Goal: Task Accomplishment & Management: Manage account settings

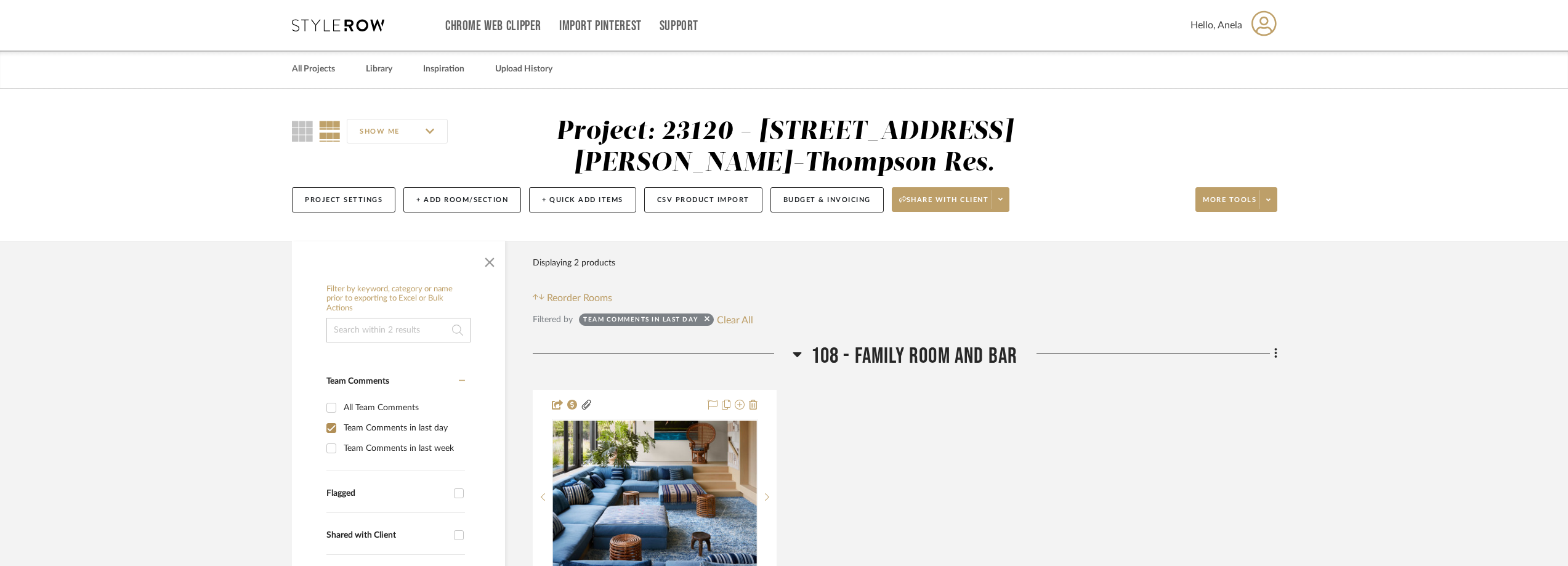
click at [332, 21] on icon at bounding box center [338, 25] width 92 height 12
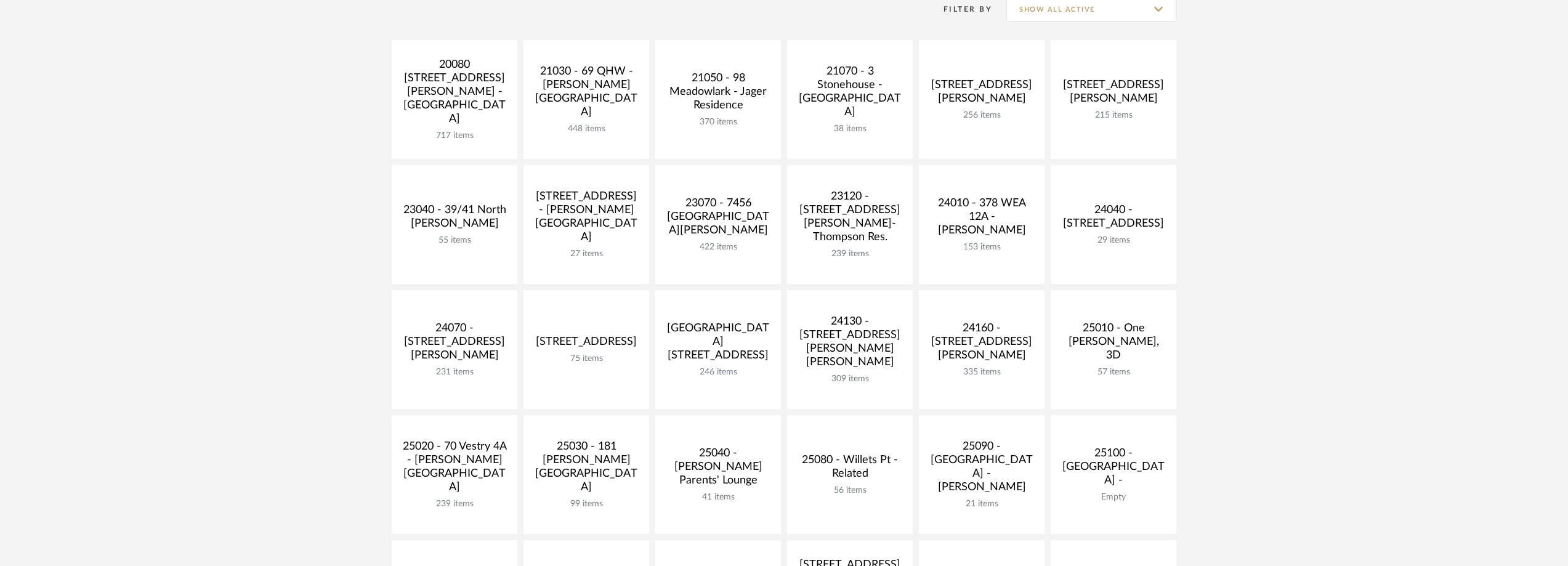
scroll to position [370, 0]
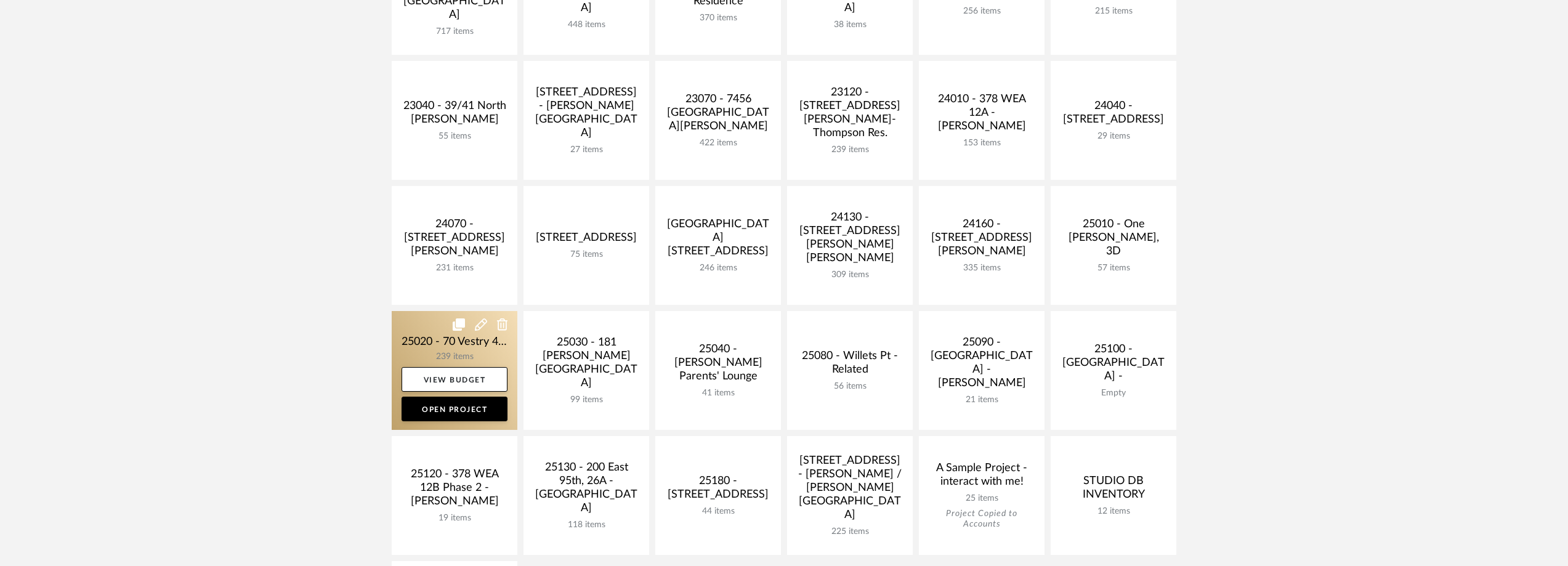
click at [425, 349] on link at bounding box center [454, 371] width 125 height 119
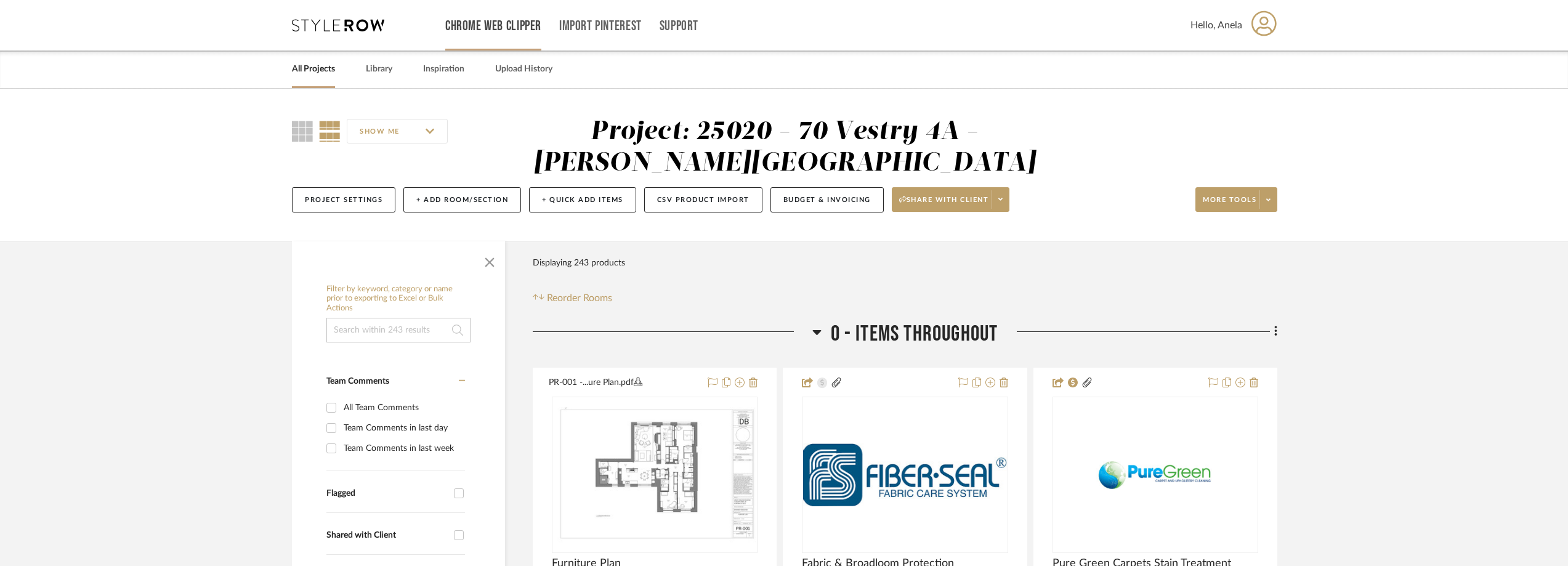
click at [483, 25] on link "Chrome Web Clipper" at bounding box center [493, 25] width 96 height 10
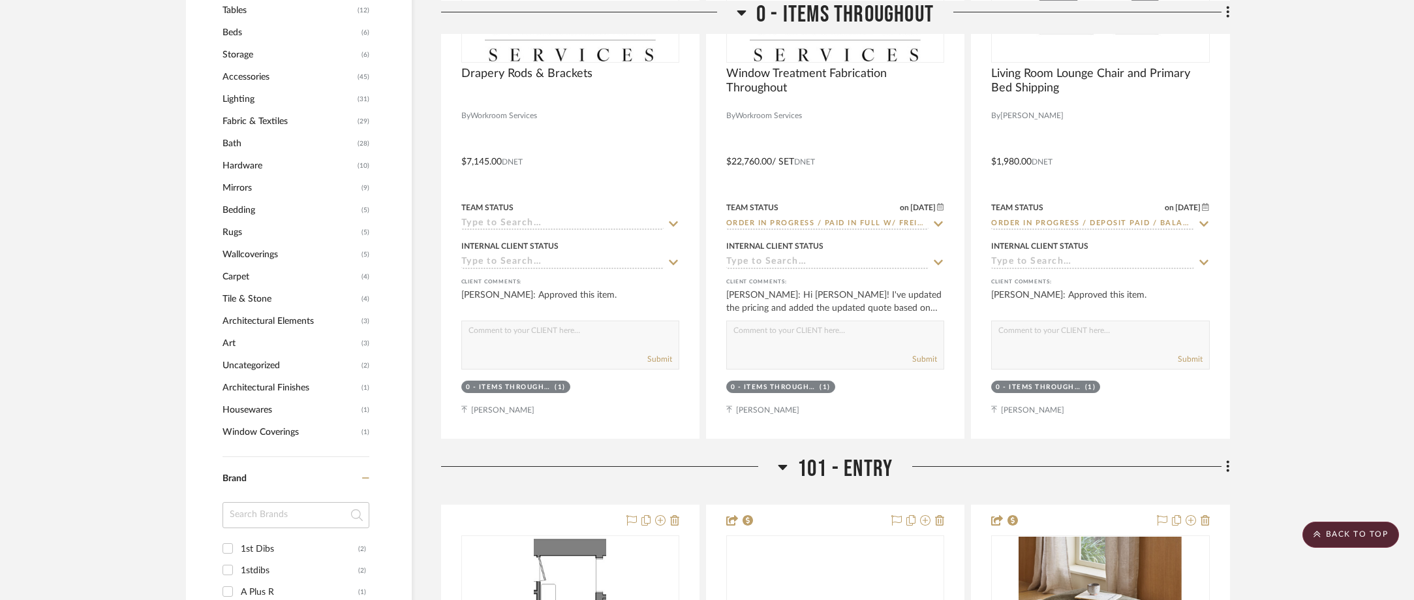
scroll to position [1240, 0]
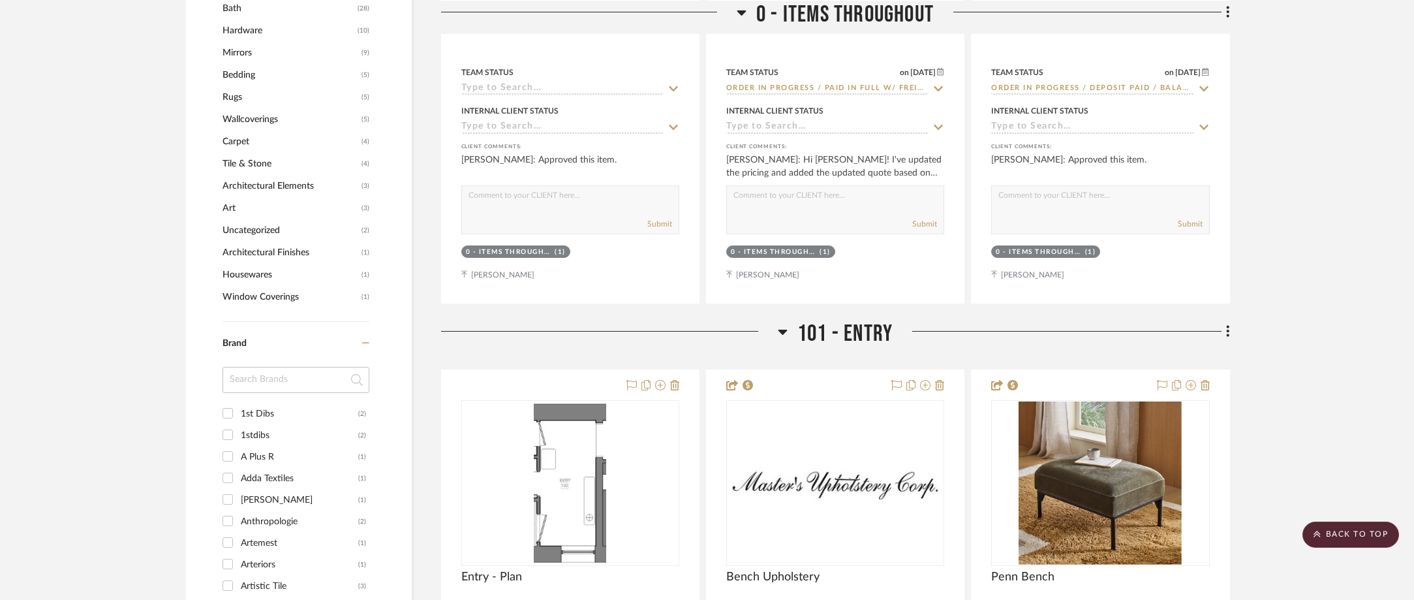
click at [309, 392] on input at bounding box center [296, 380] width 147 height 26
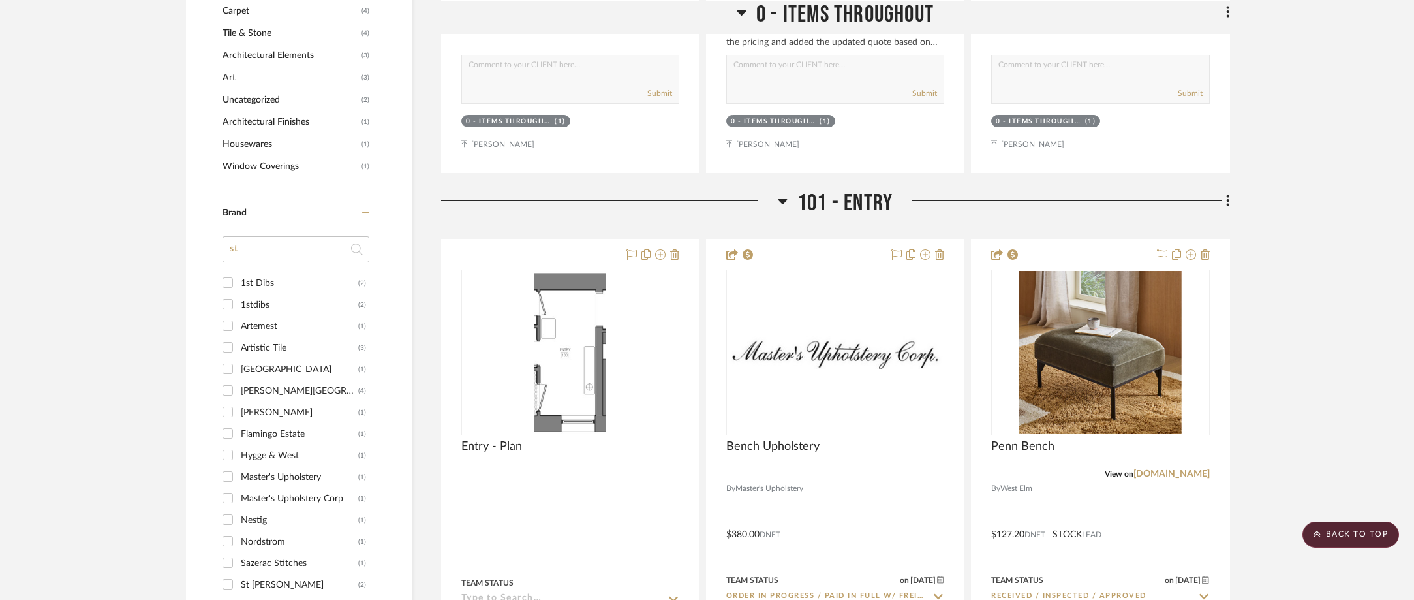
scroll to position [1501, 0]
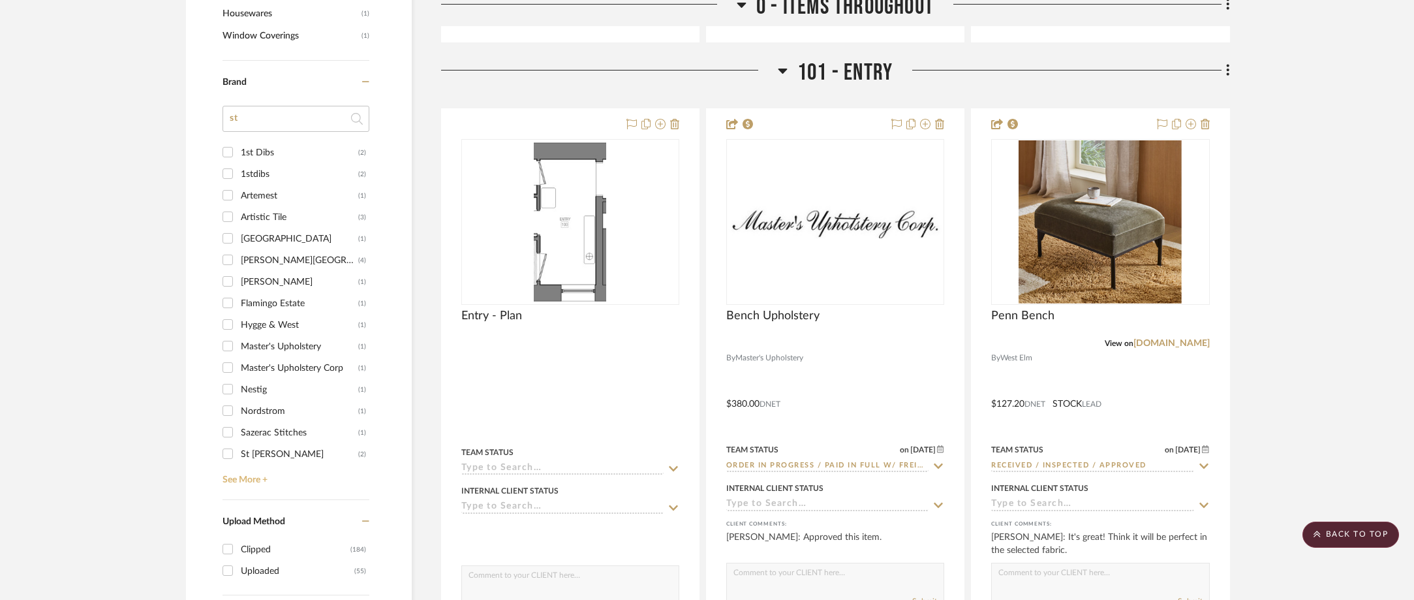
type input "st"
click at [268, 484] on link "See More +" at bounding box center [294, 475] width 150 height 21
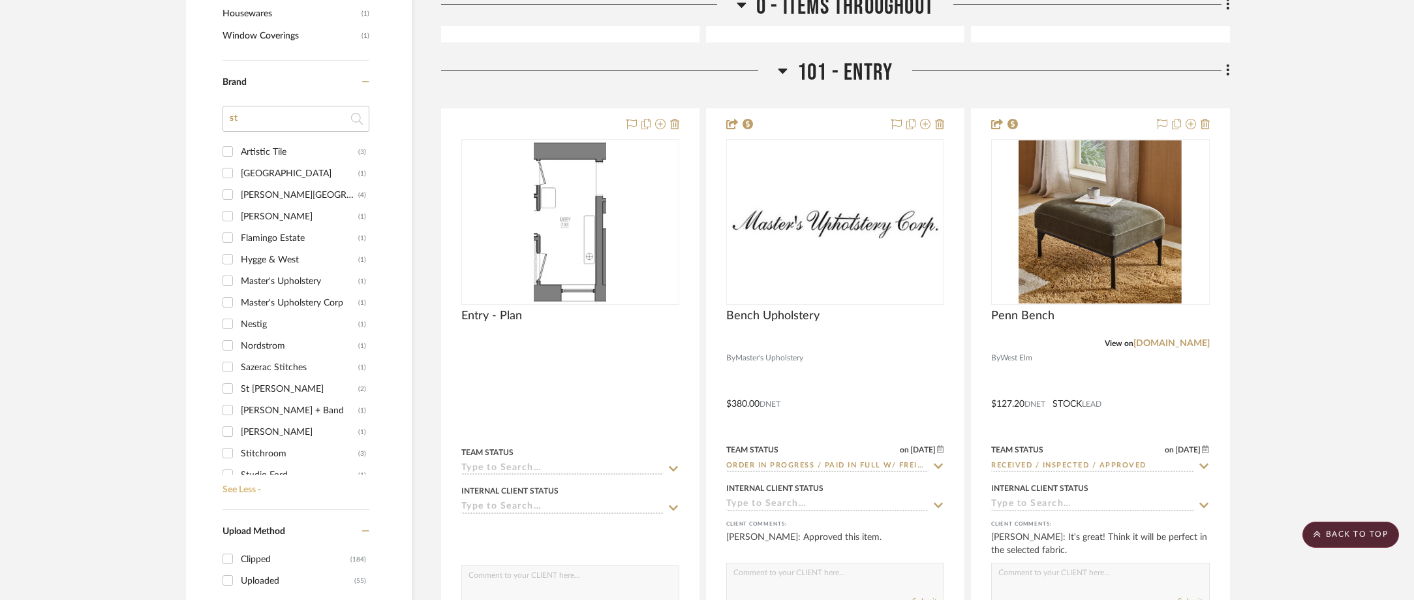
scroll to position [131, 0]
click at [292, 431] on div "Studio Four Nyc" at bounding box center [299, 431] width 117 height 21
click at [238, 431] on input "Studio Four Nyc (1)" at bounding box center [227, 430] width 21 height 21
checkbox input "true"
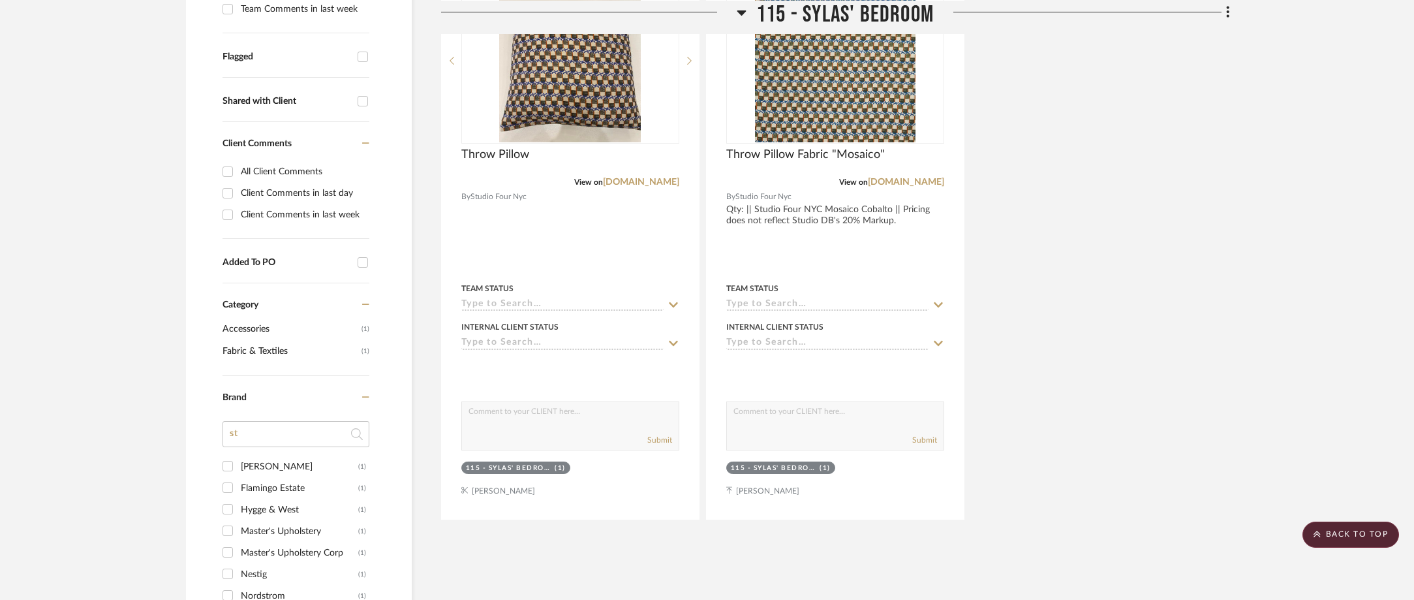
scroll to position [289, 0]
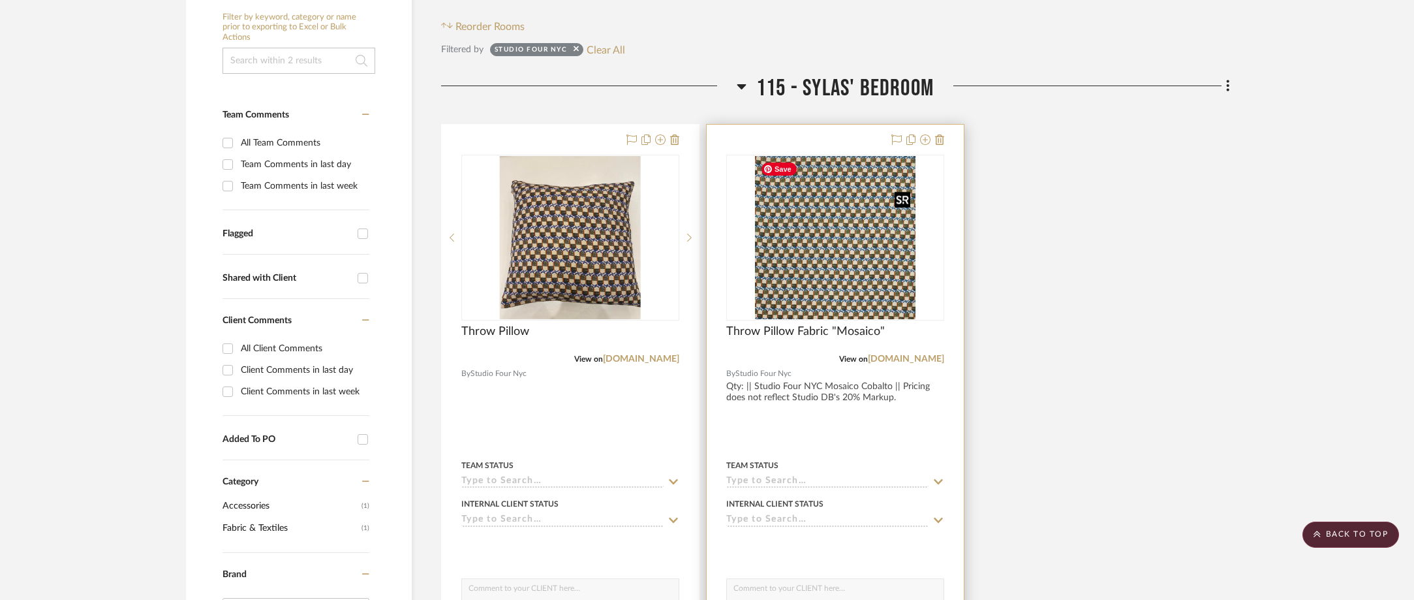
click at [792, 243] on img "0" at bounding box center [835, 237] width 161 height 163
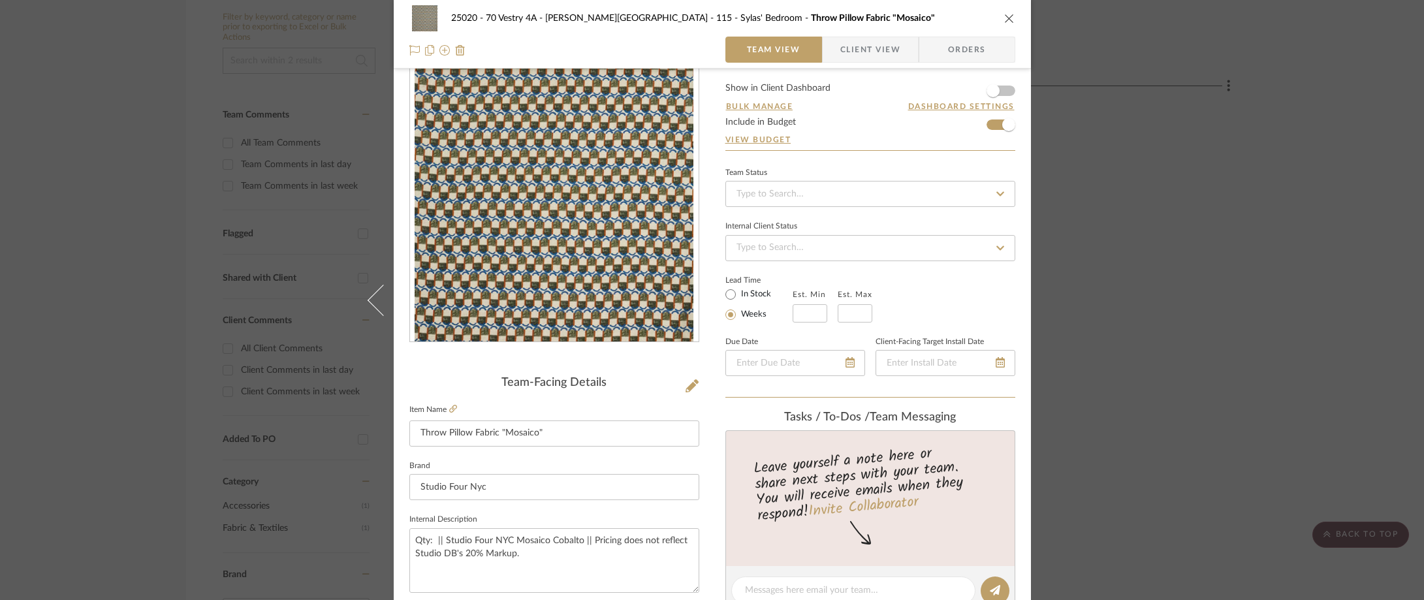
scroll to position [28, 0]
click at [840, 42] on span "Client View" at bounding box center [870, 50] width 60 height 26
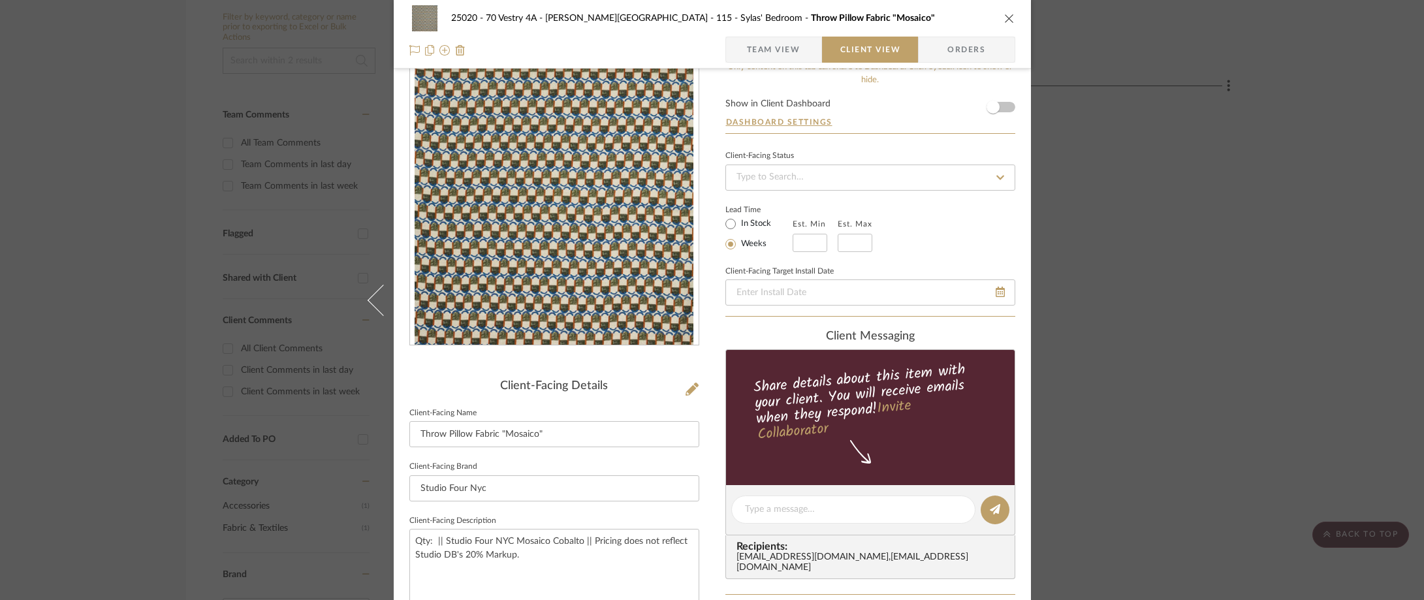
click at [1149, 247] on div "25020 - 70 Vestry 4A - Grant-Stanleigh 115 - Sylas' Bedroom Throw Pillow Fabric…" at bounding box center [712, 300] width 1424 height 600
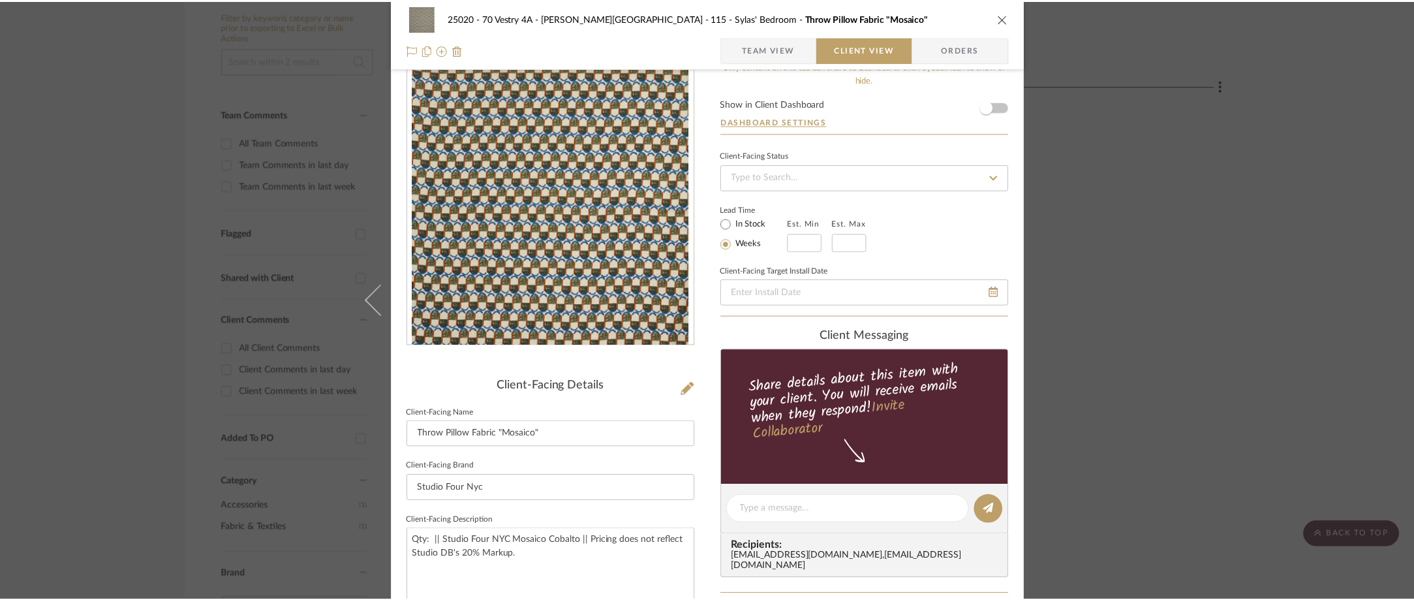
scroll to position [289, 0]
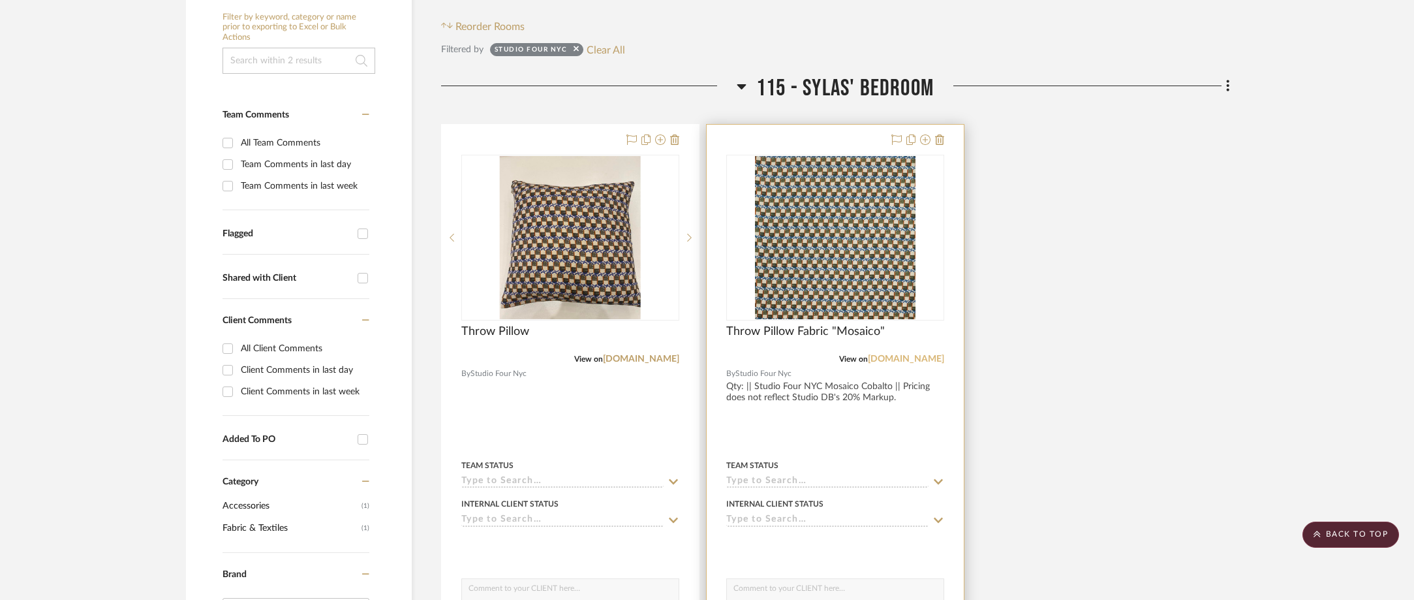
click at [881, 358] on link "studiofournyc.com" at bounding box center [906, 358] width 76 height 9
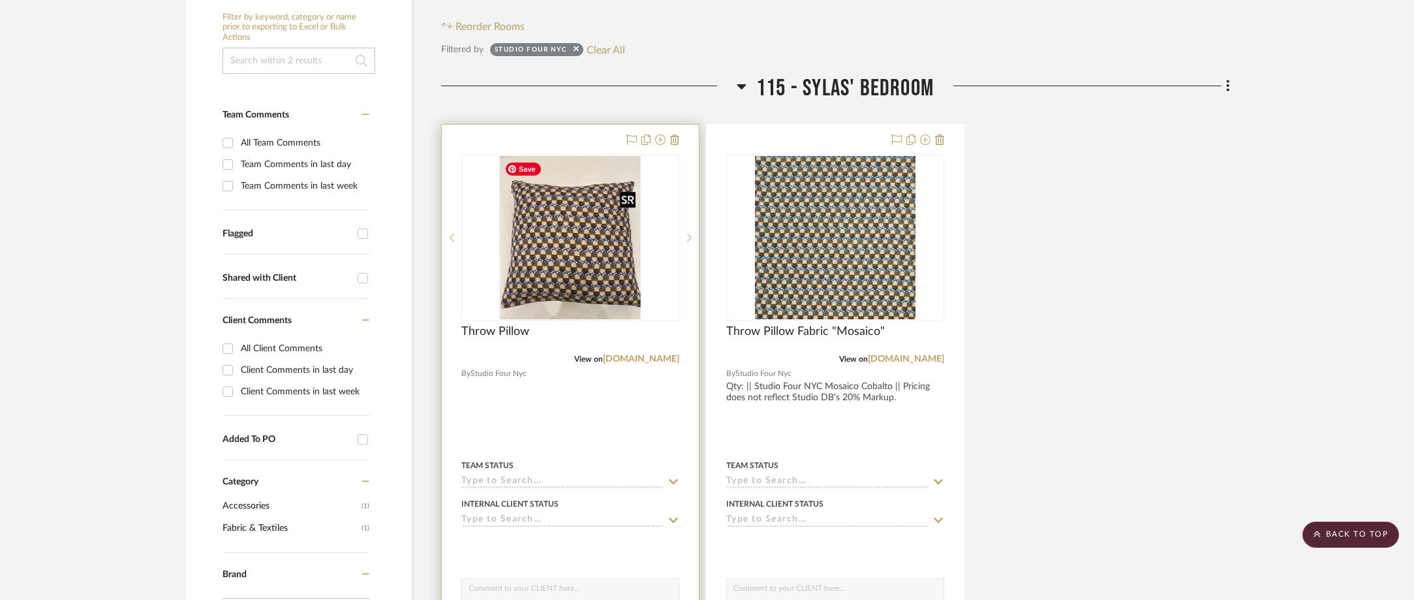
click at [610, 253] on img "0" at bounding box center [569, 237] width 141 height 163
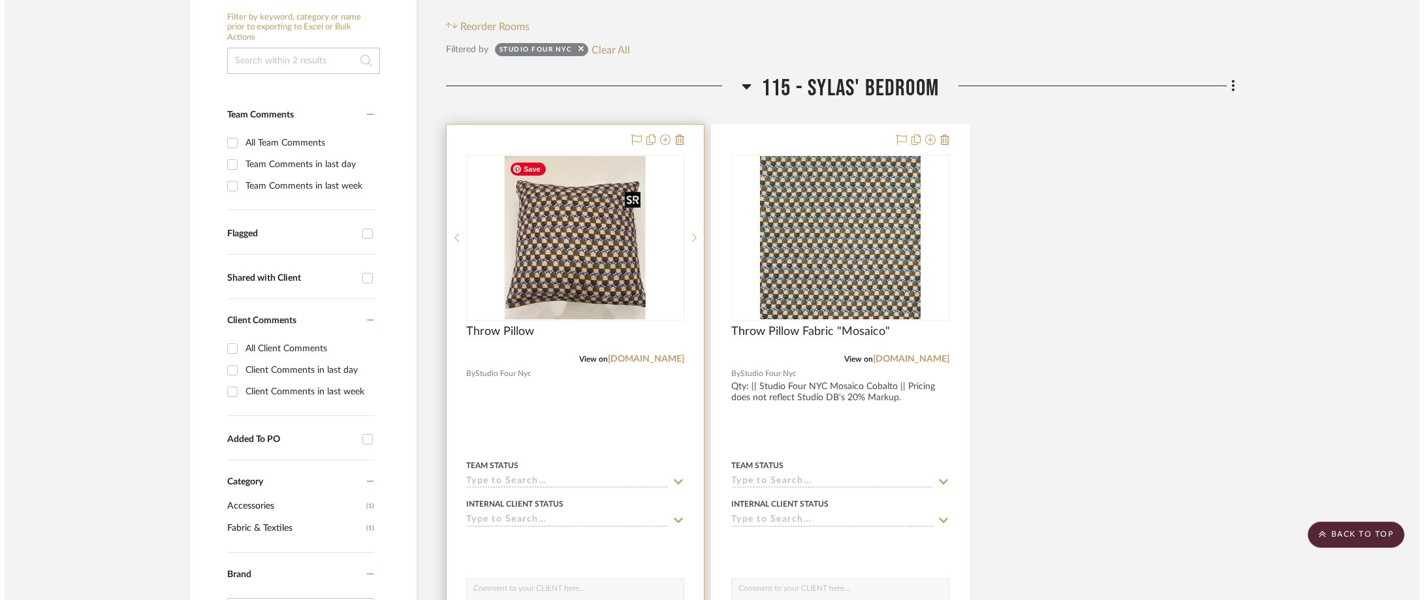
scroll to position [0, 0]
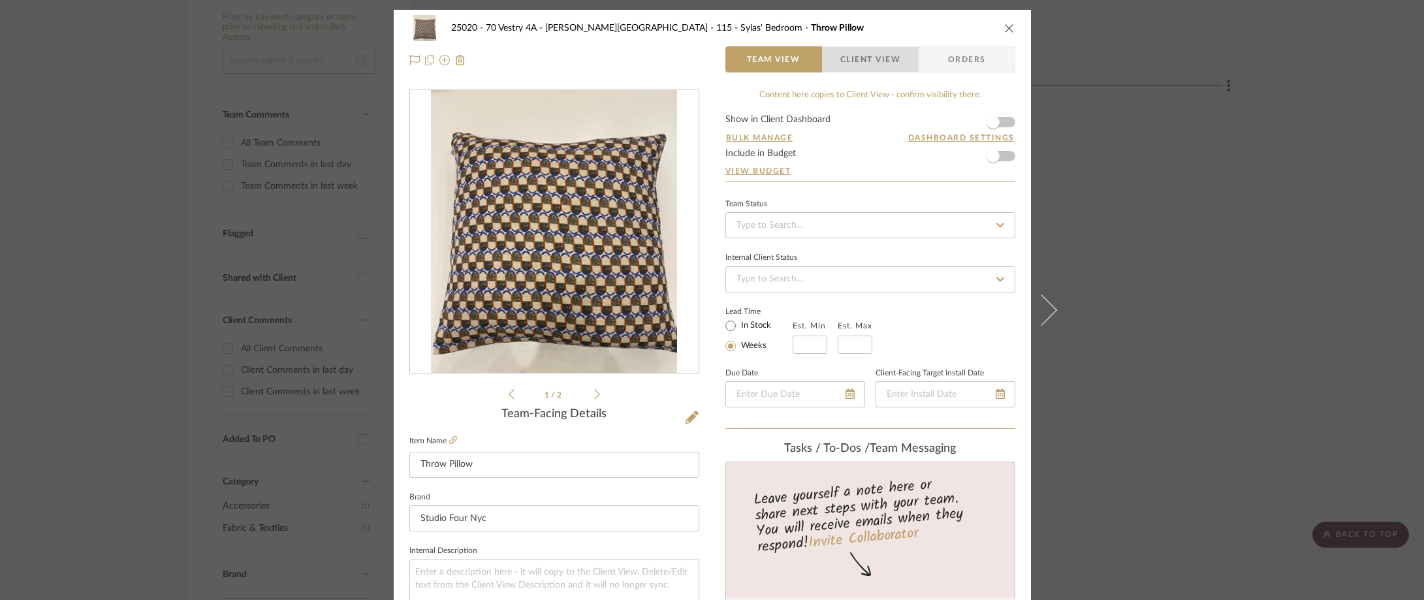
click at [861, 57] on span "Client View" at bounding box center [870, 59] width 60 height 26
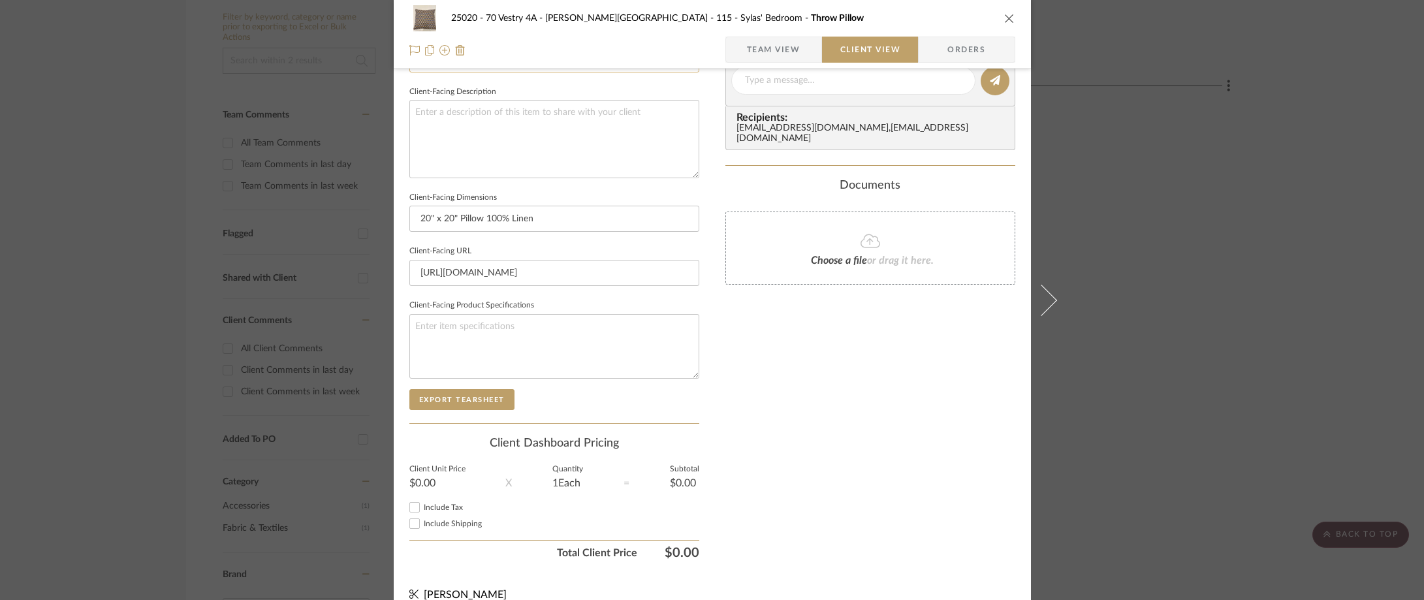
scroll to position [65, 0]
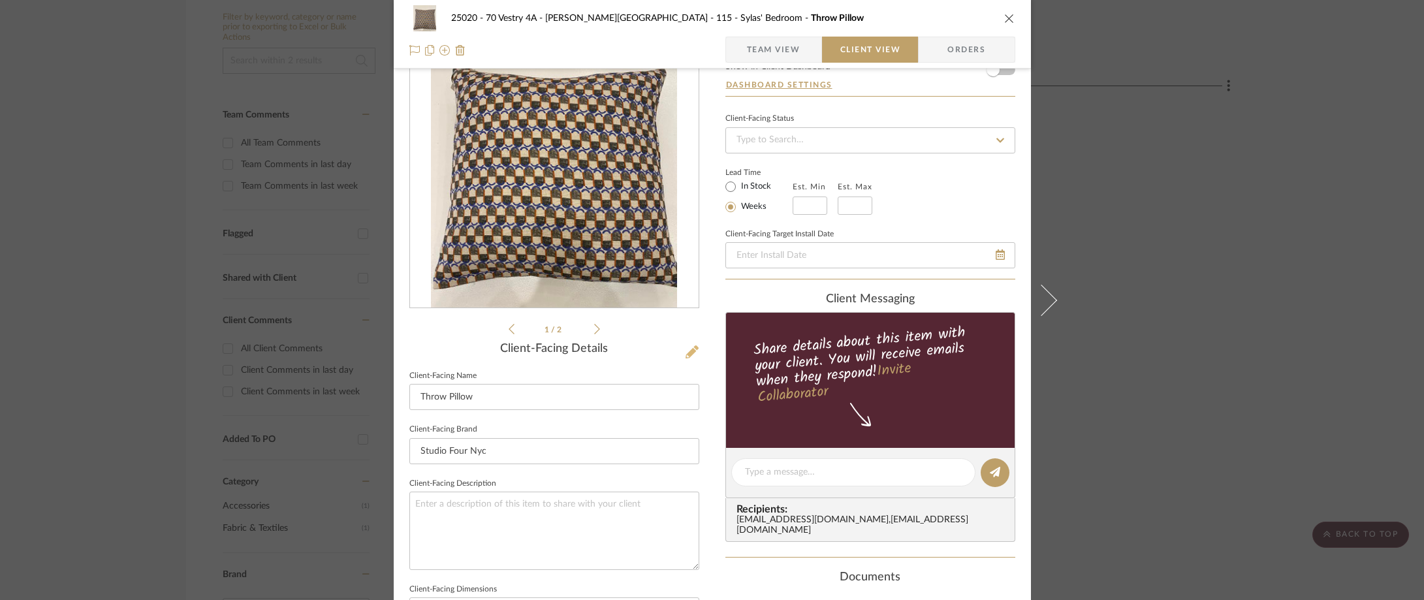
click at [689, 349] on icon at bounding box center [691, 351] width 13 height 13
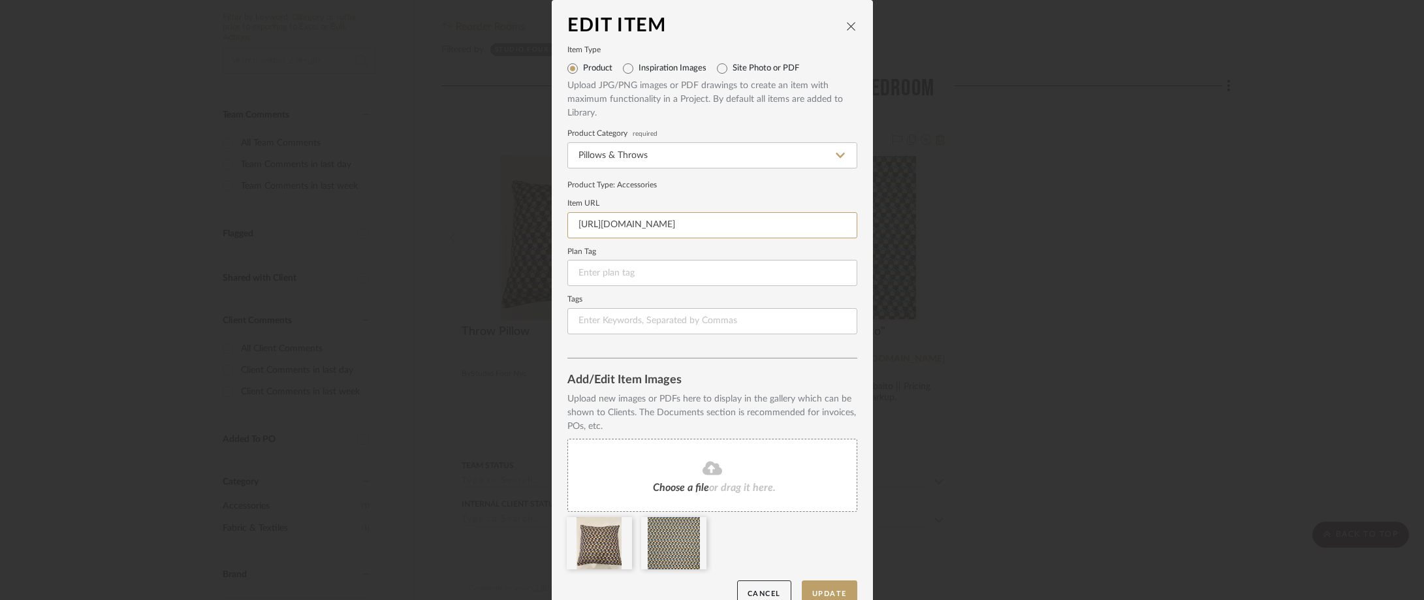
scroll to position [0, 257]
drag, startPoint x: 570, startPoint y: 225, endPoint x: 966, endPoint y: 229, distance: 395.6
click at [966, 229] on div "Edit Item Item Type Product Inspiration Images Site Photo or PDF Upload JPG/PNG…" at bounding box center [712, 300] width 1424 height 600
paste input "https://studiofournyc.com/products/s4-wayne-pate-mosaico-linen-cobalto-retail?u…"
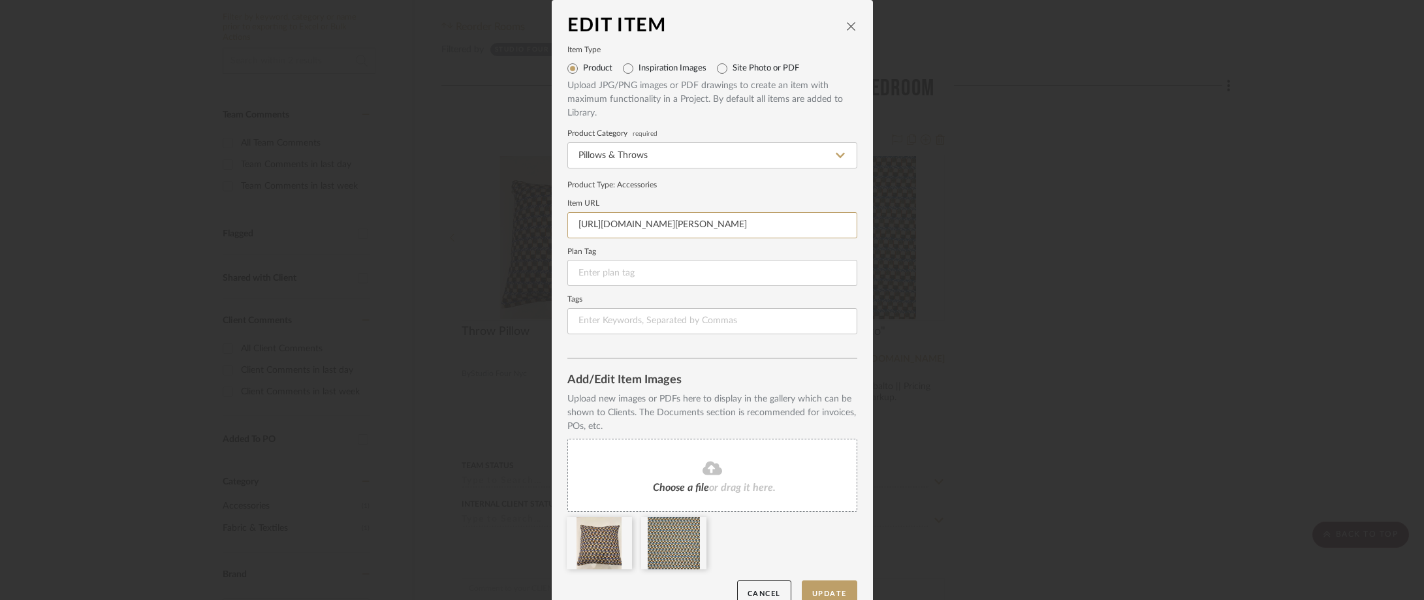
scroll to position [0, 480]
type input "https://studiofournyc.com/products/s4-wayne-pate-mosaico-linen-cobalto-retail?u…"
click at [820, 580] on button "Update" at bounding box center [829, 593] width 55 height 27
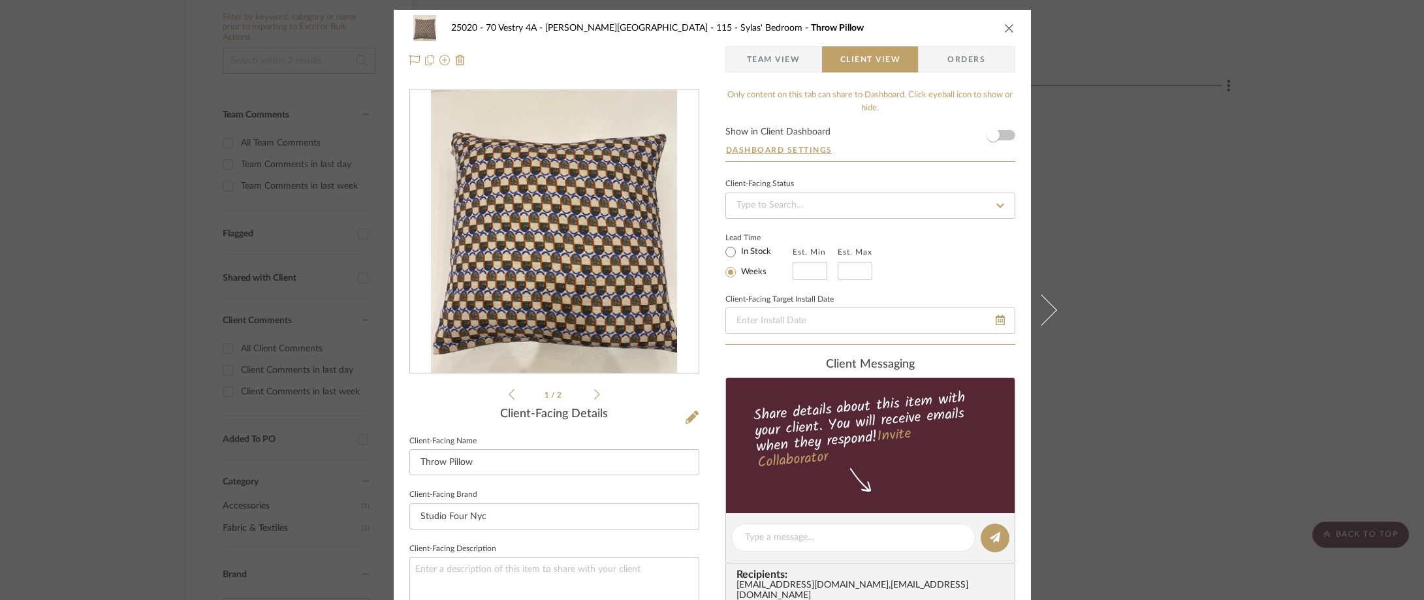
click at [1232, 243] on div "25020 - 70 Vestry 4A - Grant-Stanleigh 115 - Sylas' Bedroom Throw Pillow Team V…" at bounding box center [712, 300] width 1424 height 600
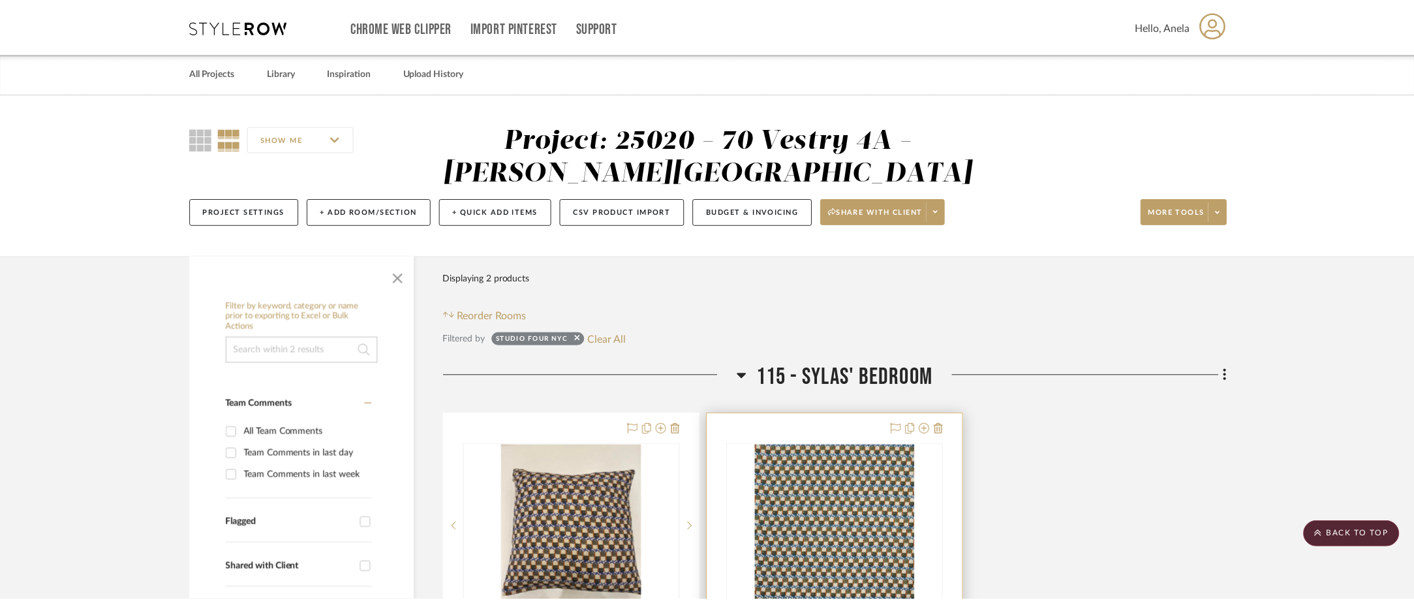
scroll to position [289, 0]
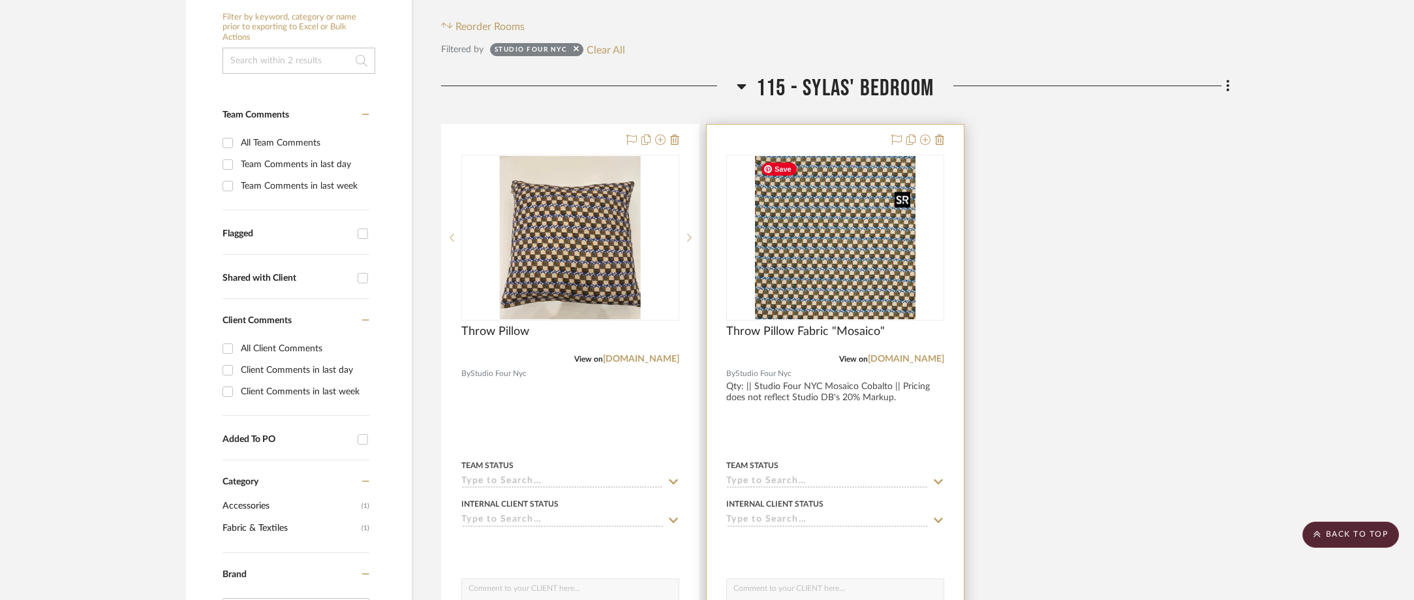
click at [854, 242] on img "0" at bounding box center [835, 237] width 161 height 163
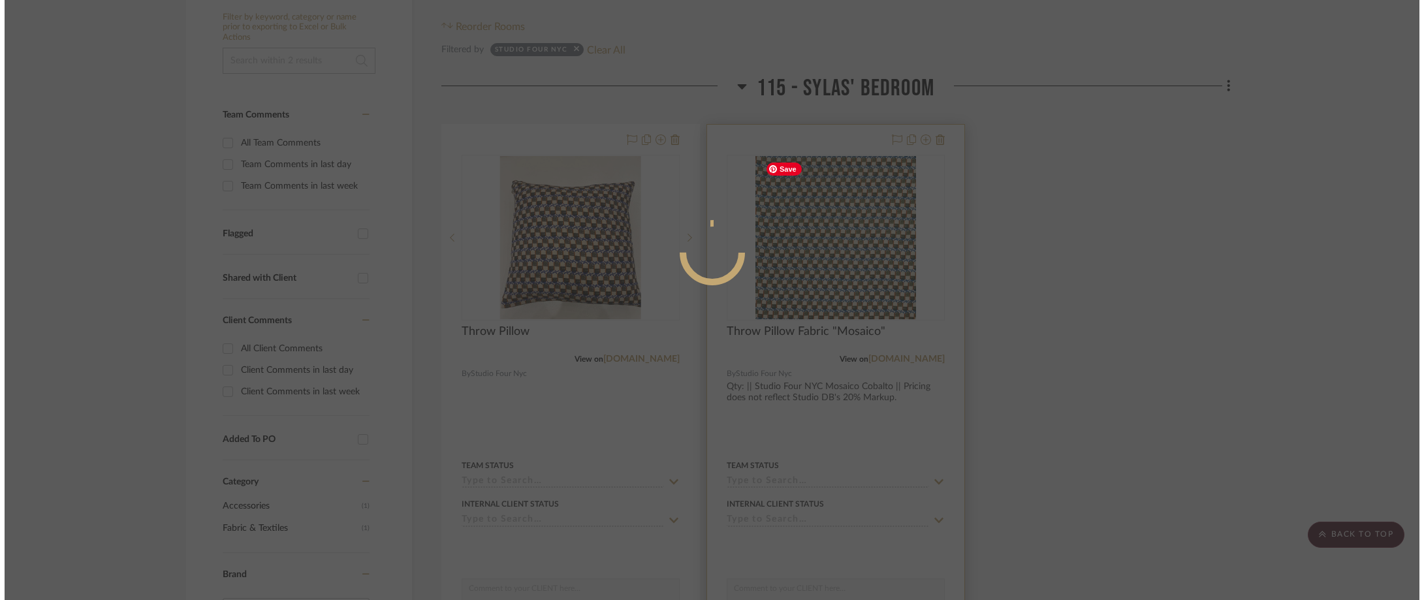
scroll to position [0, 0]
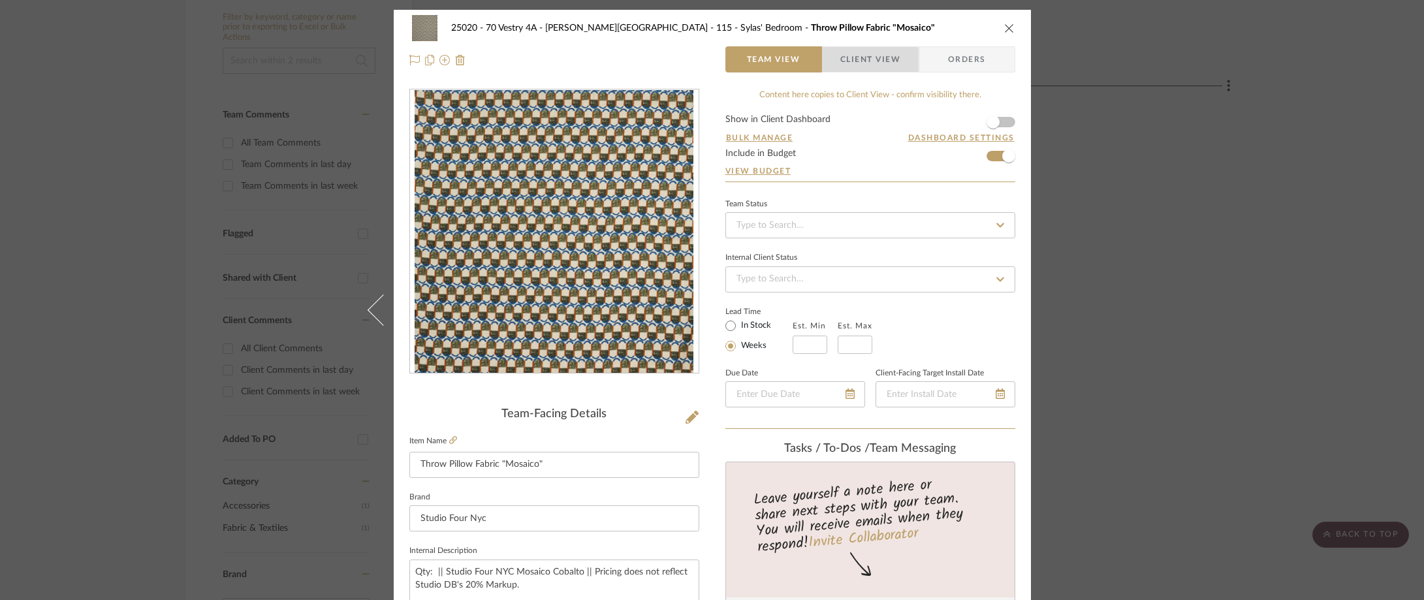
click at [845, 65] on span "Client View" at bounding box center [870, 59] width 60 height 26
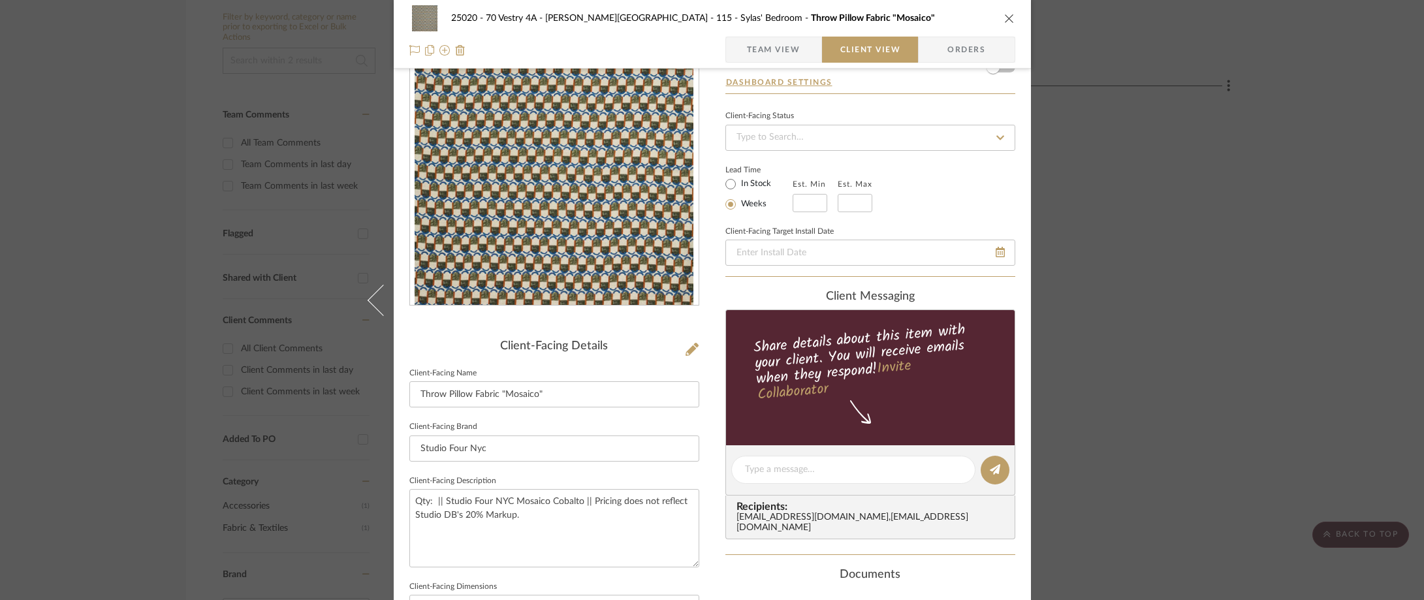
scroll to position [131, 0]
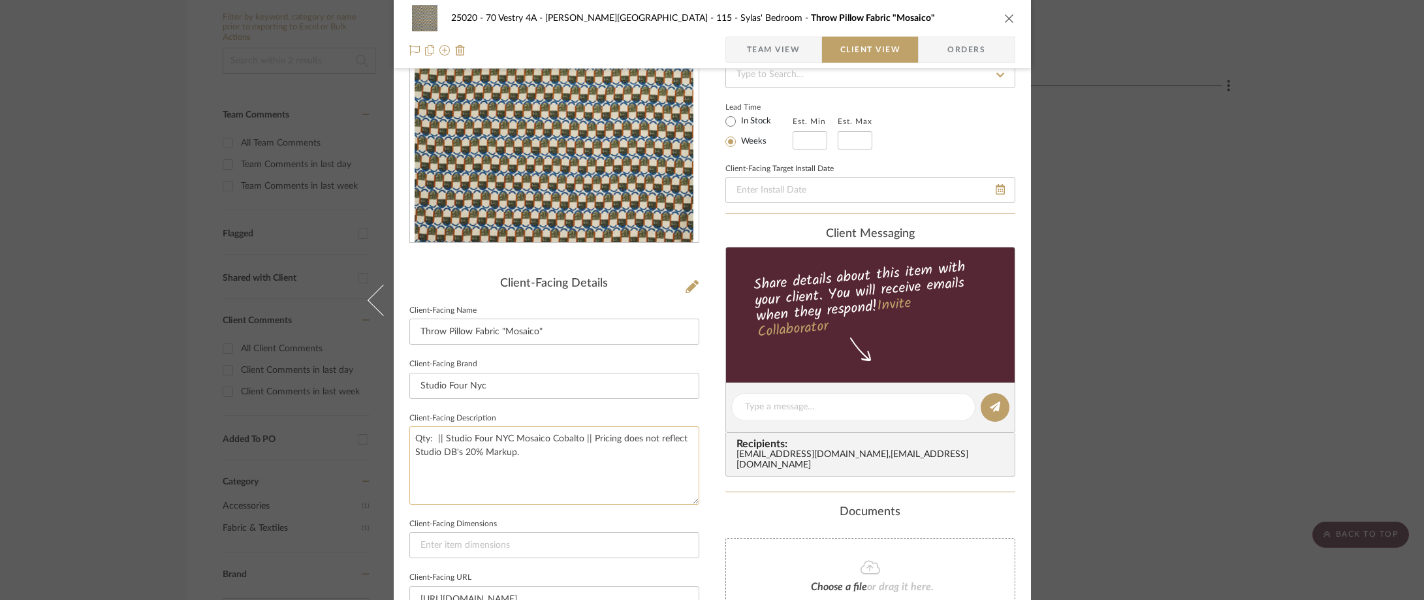
drag, startPoint x: 412, startPoint y: 435, endPoint x: 576, endPoint y: 435, distance: 163.8
click at [576, 435] on textarea "Qty: || Studio Four NYC Mosaico Cobalto || Pricing does not reflect Studio DB's…" at bounding box center [554, 465] width 290 height 78
click at [1136, 55] on div "25020 - 70 Vestry 4A - Grant-Stanleigh 115 - Sylas' Bedroom Throw Pillow Fabric…" at bounding box center [712, 300] width 1424 height 600
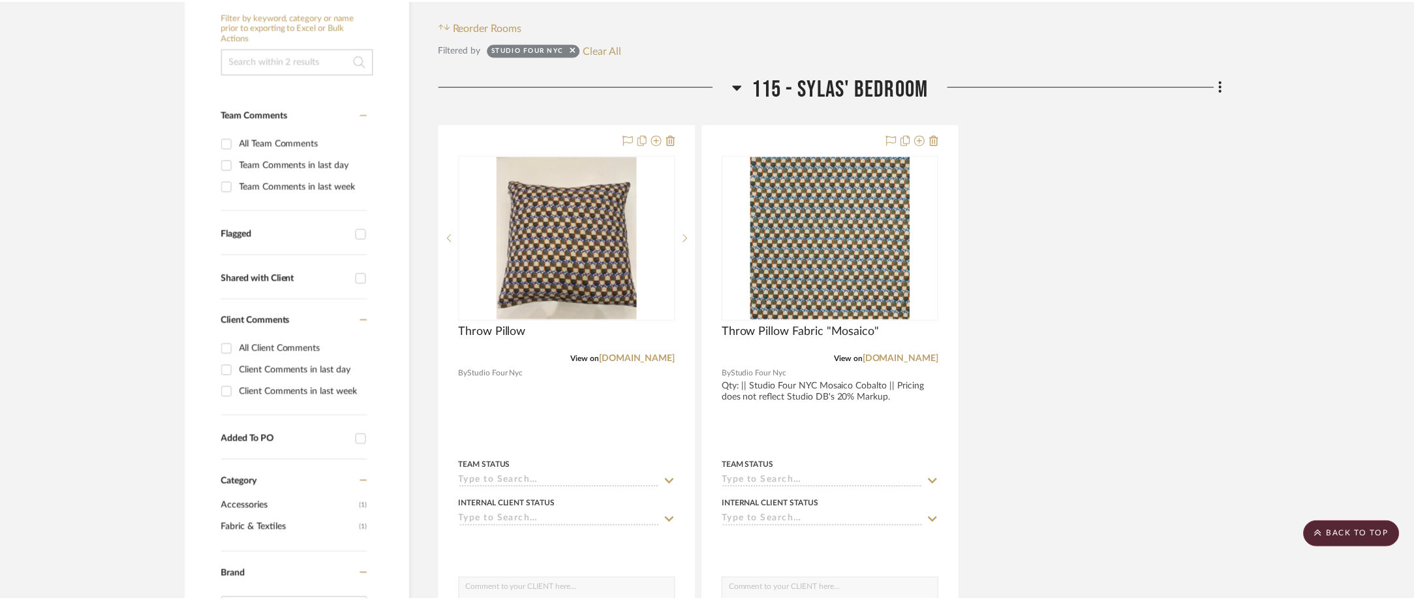
scroll to position [289, 0]
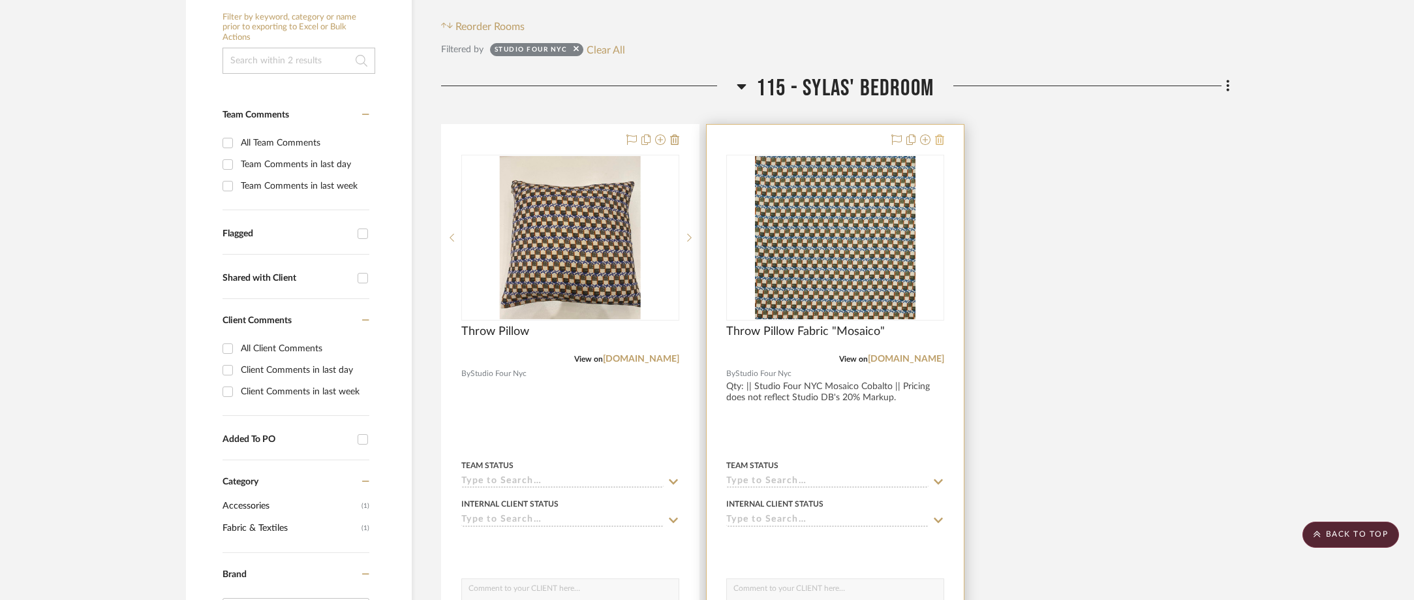
click at [941, 138] on icon at bounding box center [939, 139] width 9 height 10
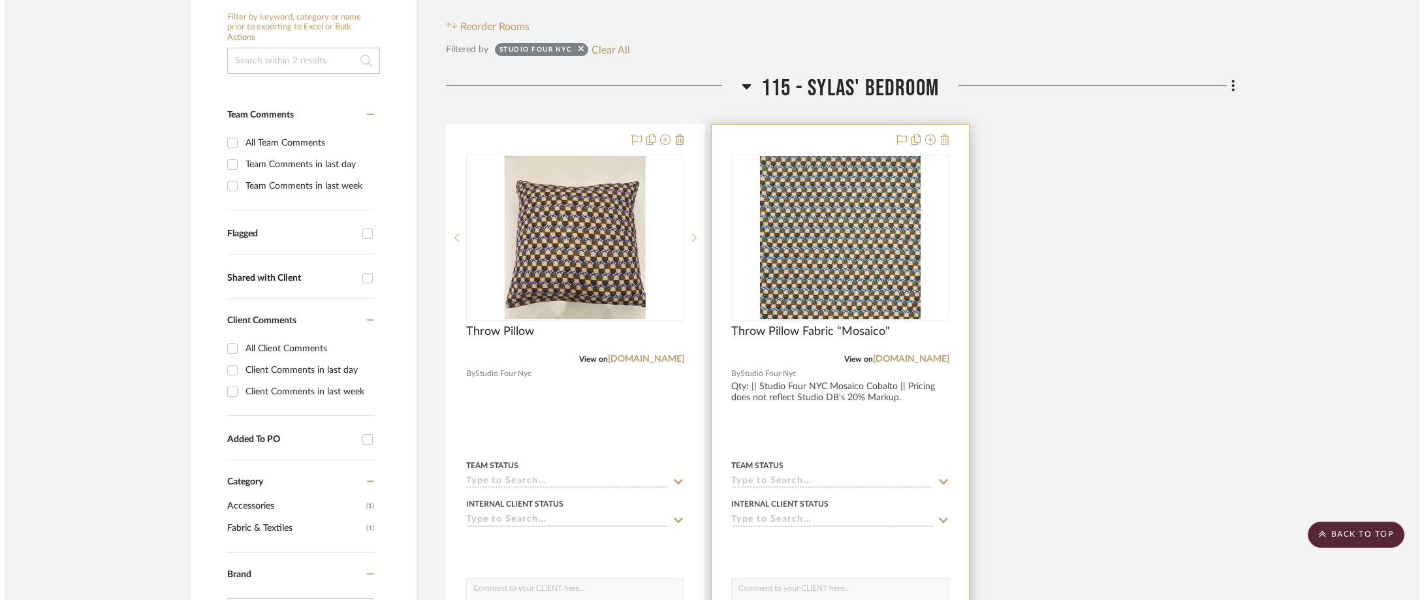
scroll to position [0, 0]
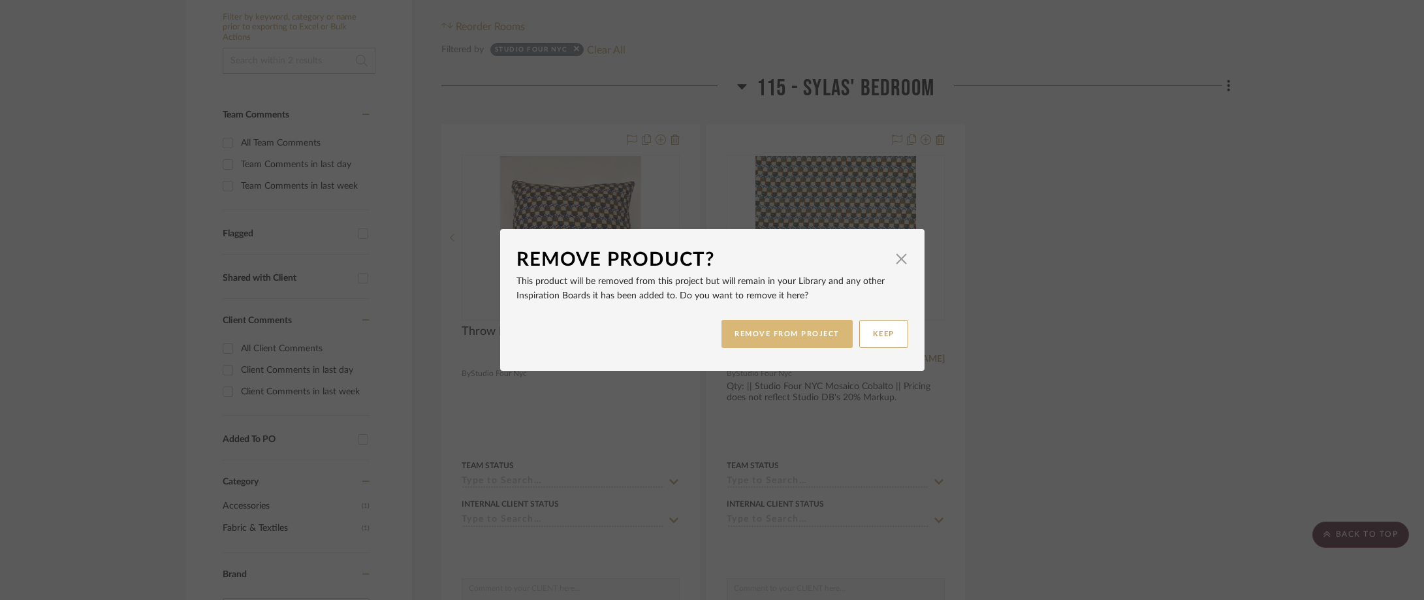
click at [817, 334] on button "REMOVE FROM PROJECT" at bounding box center [786, 334] width 131 height 28
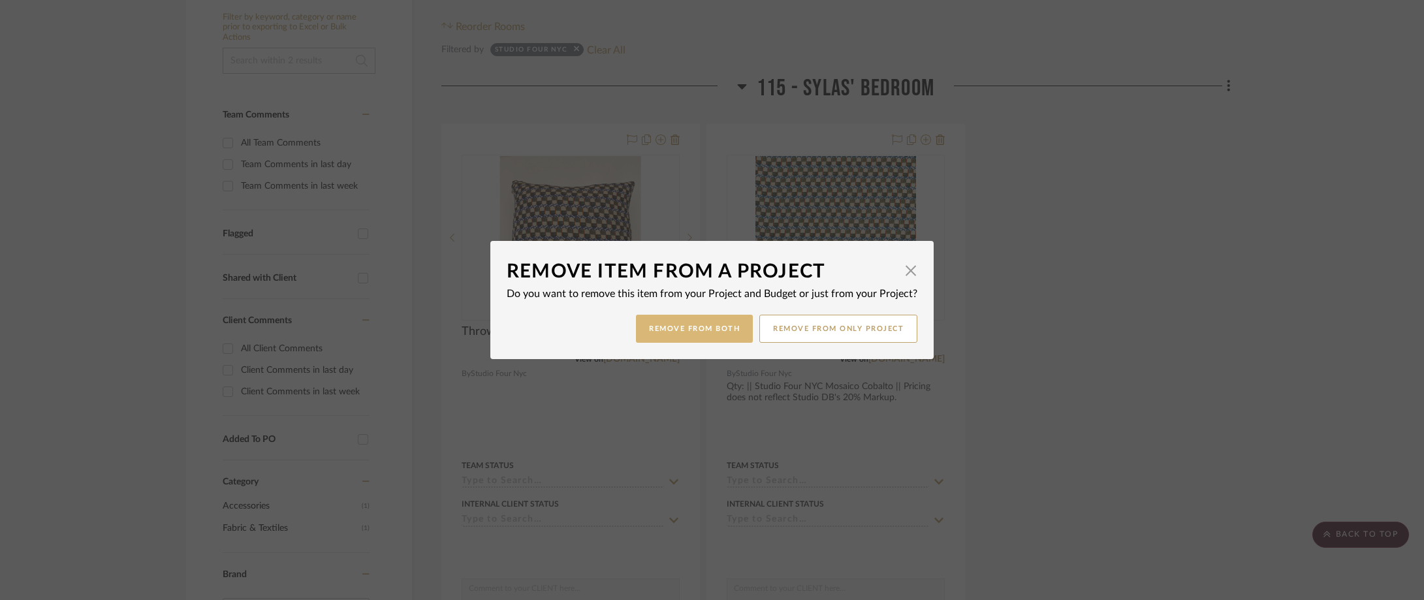
click at [722, 339] on button "Remove from Both" at bounding box center [694, 329] width 117 height 28
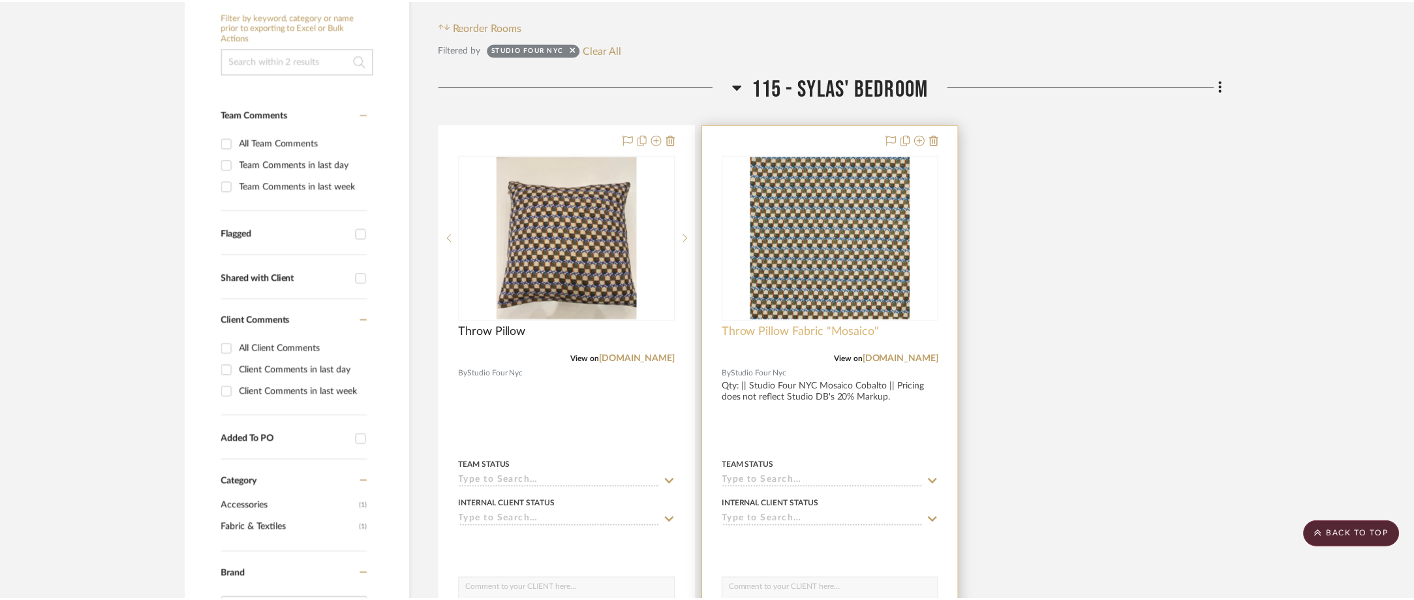
scroll to position [289, 0]
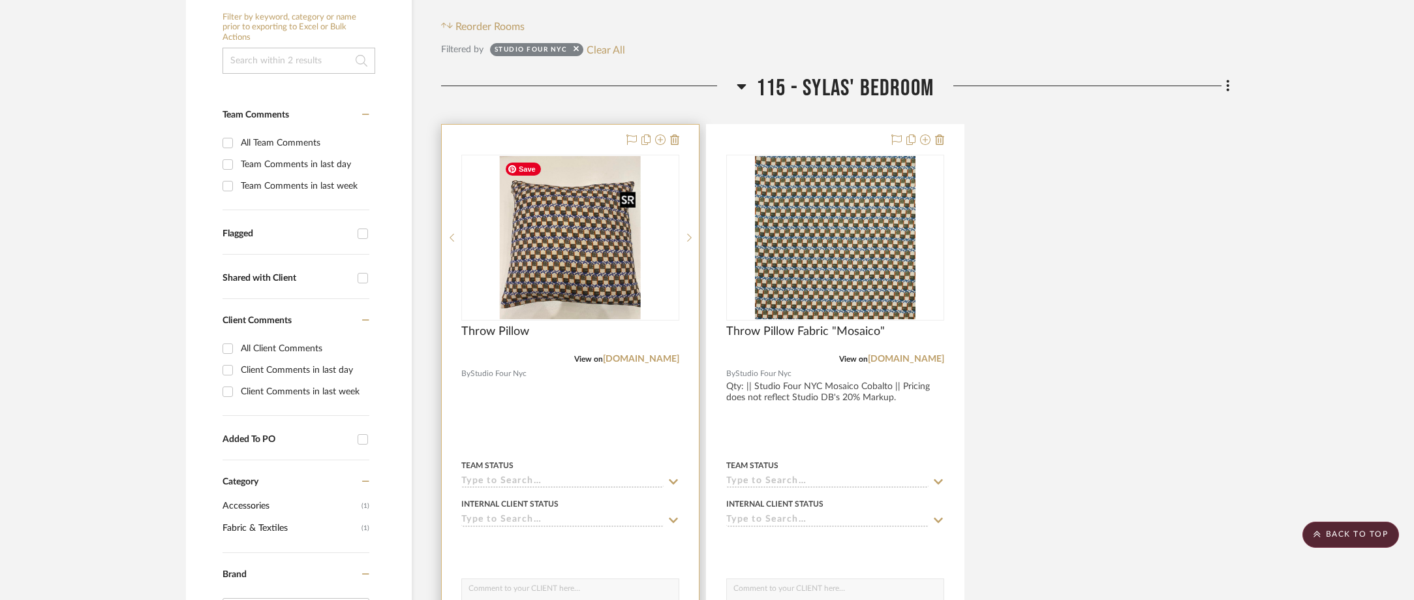
click at [569, 236] on img "0" at bounding box center [569, 237] width 141 height 163
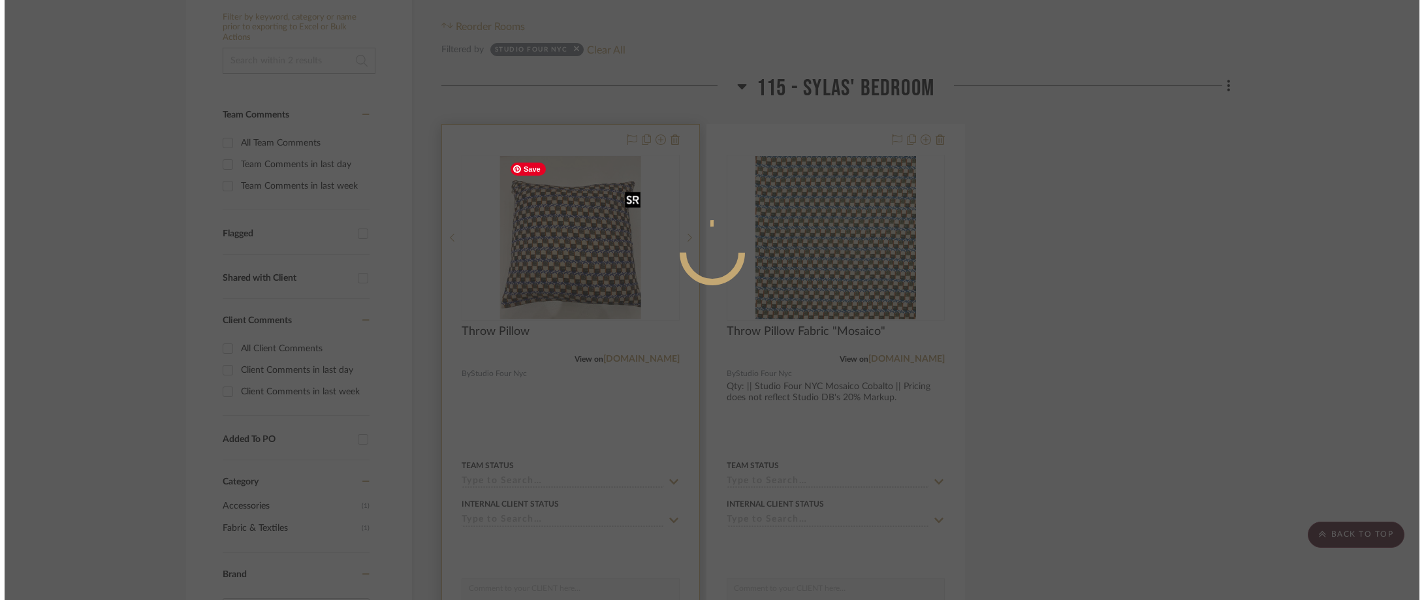
scroll to position [0, 0]
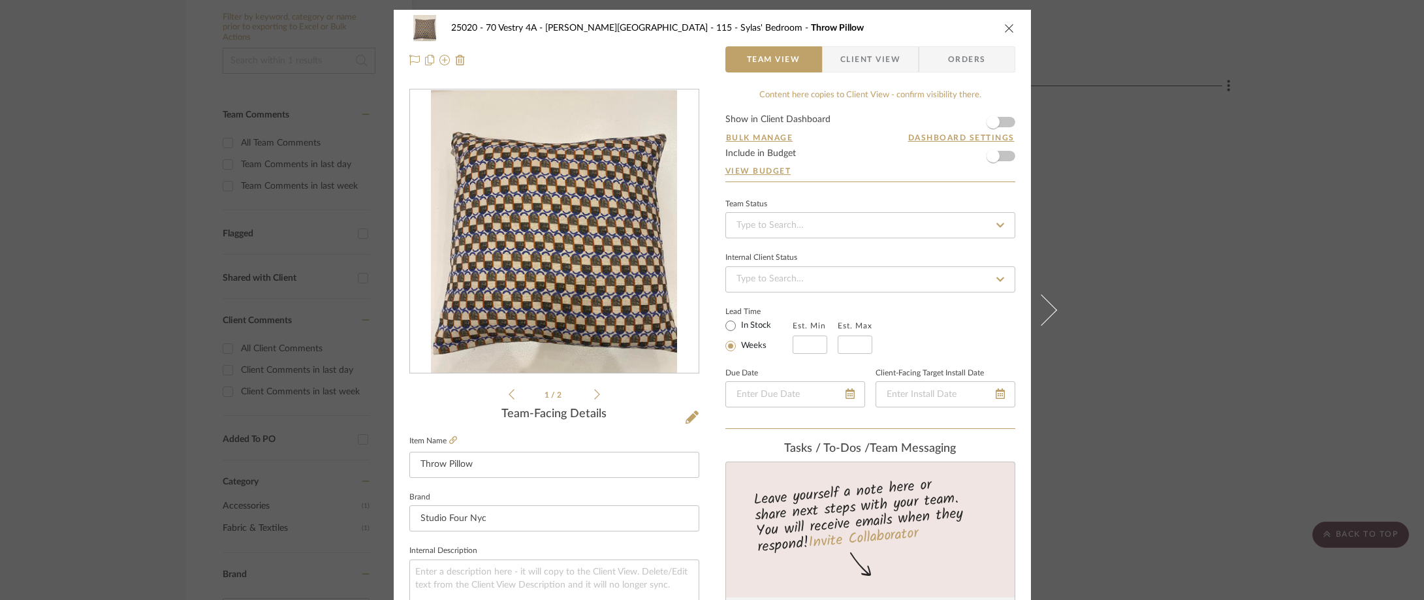
click at [852, 62] on span "Client View" at bounding box center [870, 59] width 60 height 26
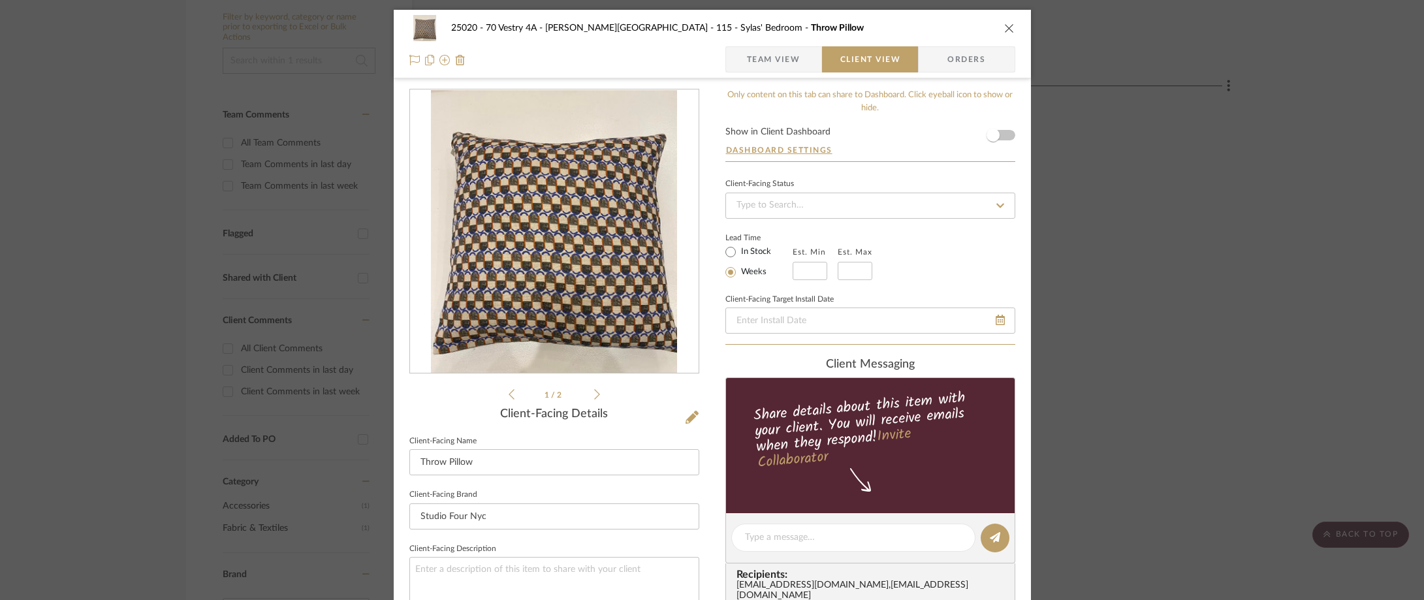
scroll to position [196, 0]
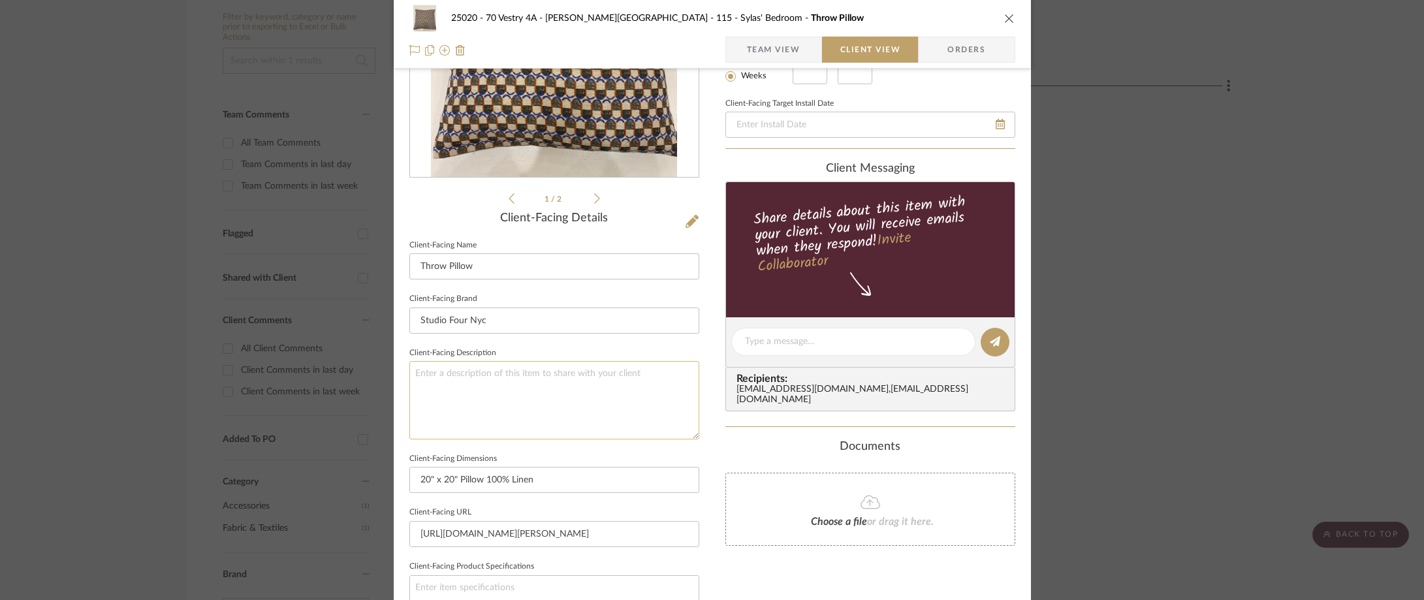
click at [612, 382] on textarea at bounding box center [554, 400] width 290 height 78
paste textarea "Qty: || Studio Four NYC Mosaico Cobalto"
drag, startPoint x: 428, startPoint y: 376, endPoint x: 399, endPoint y: 376, distance: 28.7
click at [399, 376] on div "25020 - 70 Vestry 4A - Grant-Stanleigh 115 - Sylas' Bedroom Throw Pillow Team V…" at bounding box center [712, 346] width 637 height 1065
type textarea "Description: Studio Four NYC Mosaico Cobalto"
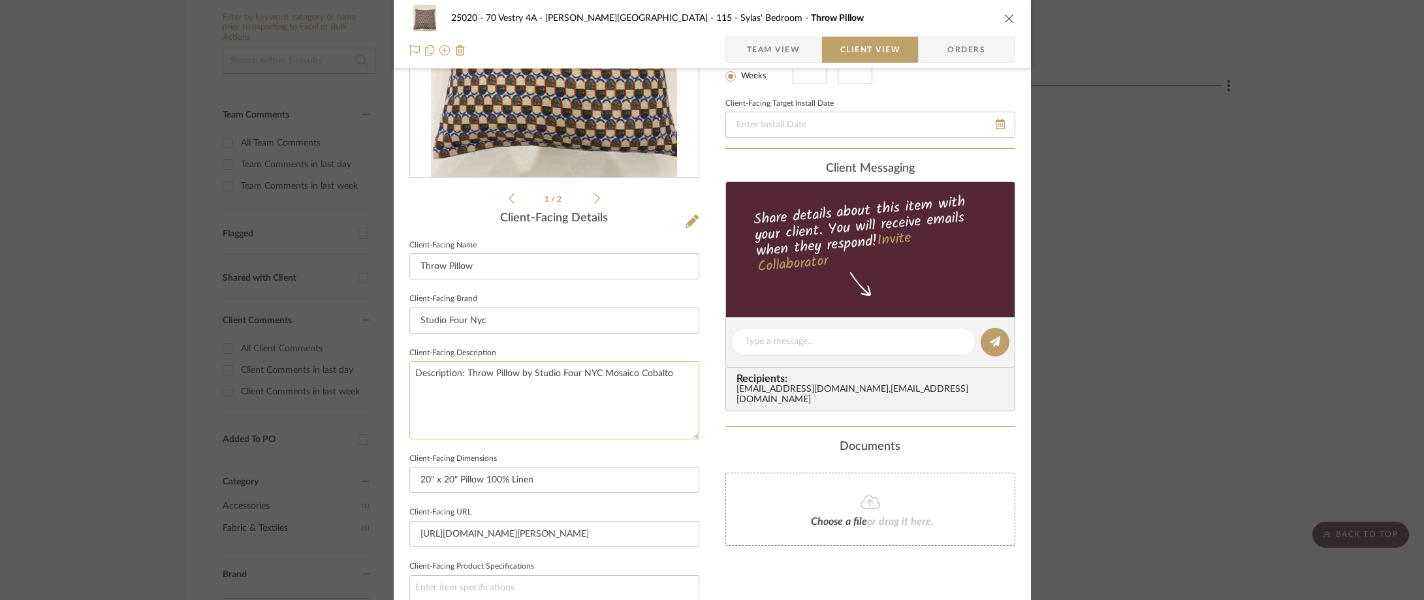
click at [594, 375] on textarea "Description: Throw Pillow by Studio Four NYC Mosaico Cobalto" at bounding box center [554, 400] width 290 height 78
click at [595, 406] on textarea "Description: Throw Pillow by Studio Four NY || Color/Finish: Mosaico Cobalto" at bounding box center [554, 400] width 290 height 78
type textarea "Description: Throw Pillow by Studio Four NY || Color/Finish: Mosaico Cobalto ||…"
click at [719, 431] on div "25020 - 70 Vestry 4A - Grant-Stanleigh 115 - Sylas' Bedroom Throw Pillow Team V…" at bounding box center [712, 346] width 637 height 1065
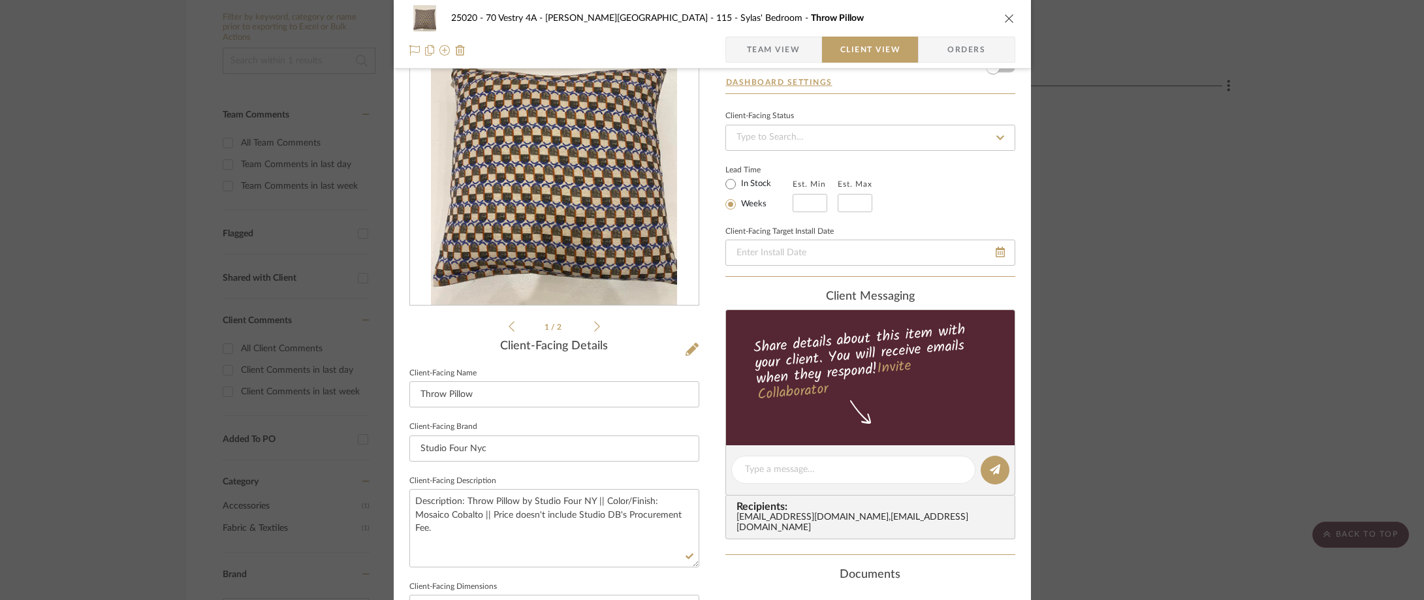
scroll to position [0, 0]
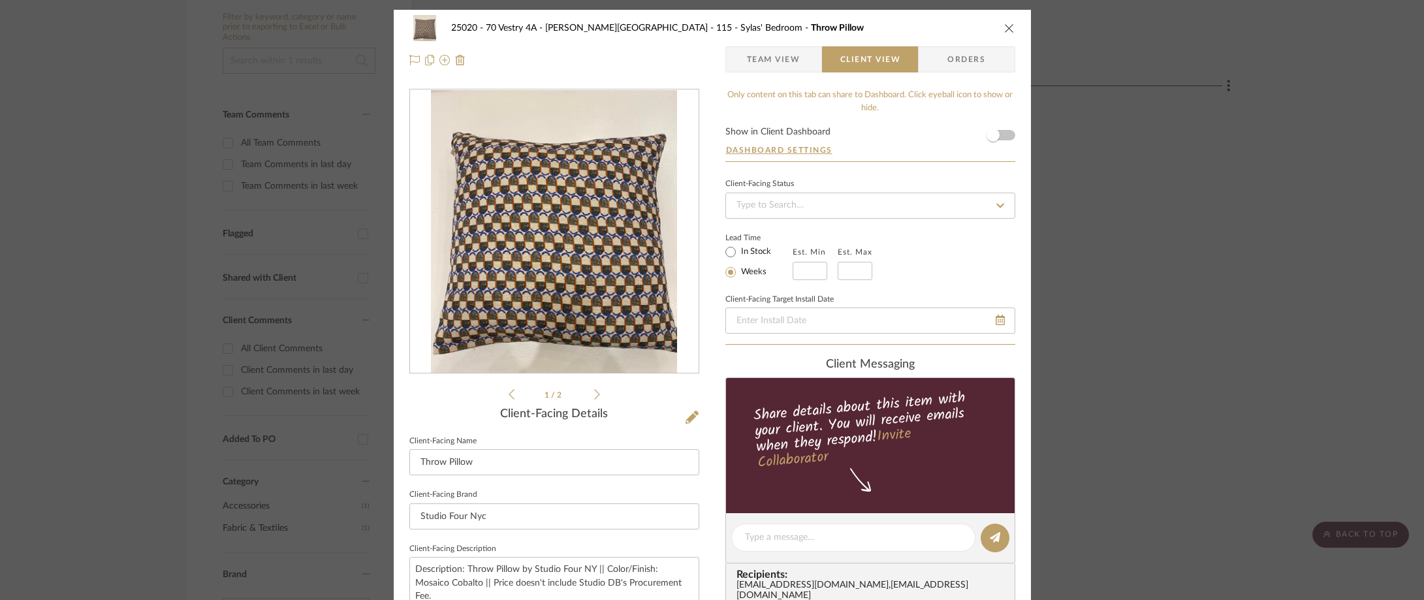
click at [759, 249] on label "In Stock" at bounding box center [754, 252] width 33 height 12
click at [738, 249] on input "In Stock" at bounding box center [731, 252] width 16 height 16
radio input "true"
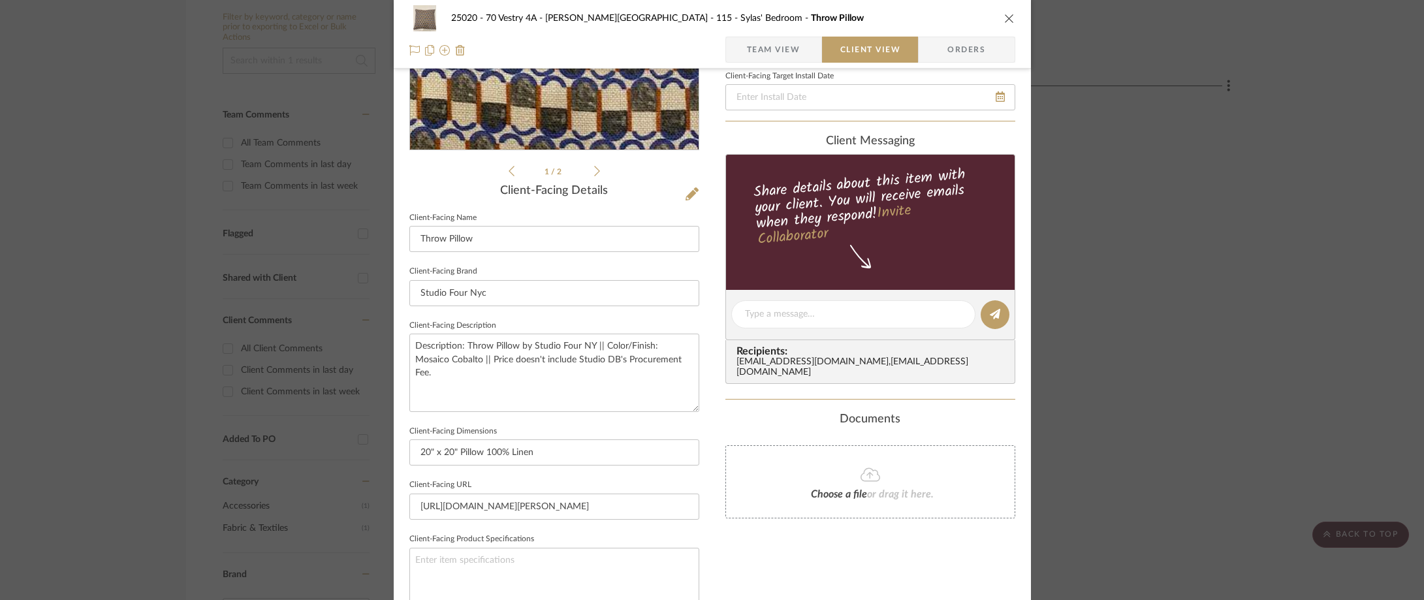
scroll to position [261, 0]
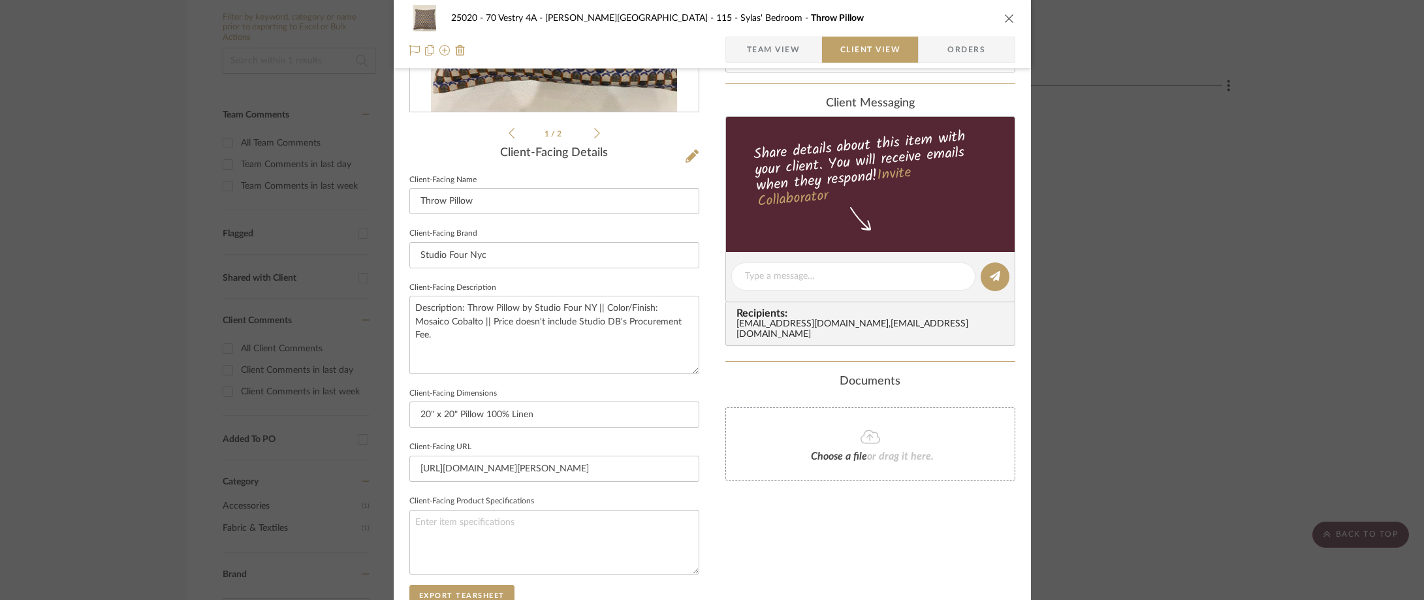
click at [712, 50] on div "25020 - 70 Vestry 4A - Grant-Stanleigh 115 - Sylas' Bedroom Throw Pillow Team V…" at bounding box center [712, 34] width 637 height 69
click at [730, 50] on span "button" at bounding box center [736, 50] width 21 height 26
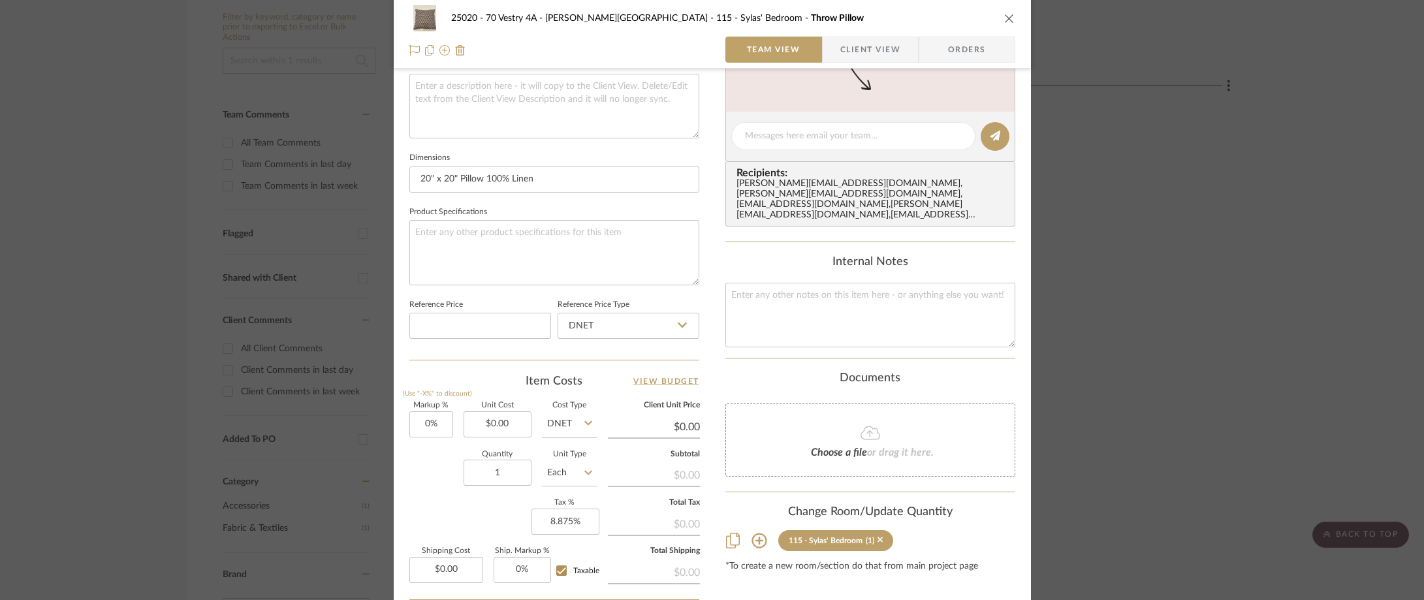
scroll to position [587, 0]
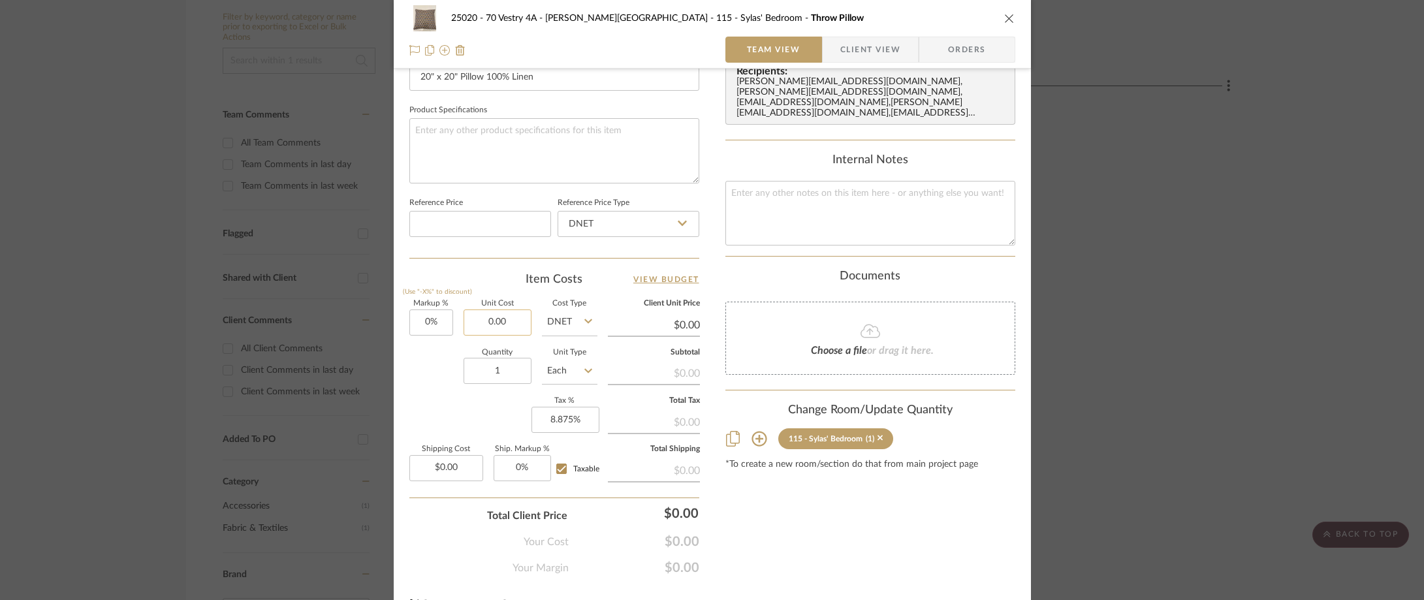
click at [506, 322] on input "0.00" at bounding box center [497, 322] width 68 height 26
type input "$260.00"
drag, startPoint x: 507, startPoint y: 290, endPoint x: 435, endPoint y: 33, distance: 267.0
click at [503, 289] on div "Item Costs View Budget Markup % (Use "-X%" to discount) 0% Unit Cost $260.00 Co…" at bounding box center [554, 424] width 290 height 304
type input "$260.00"
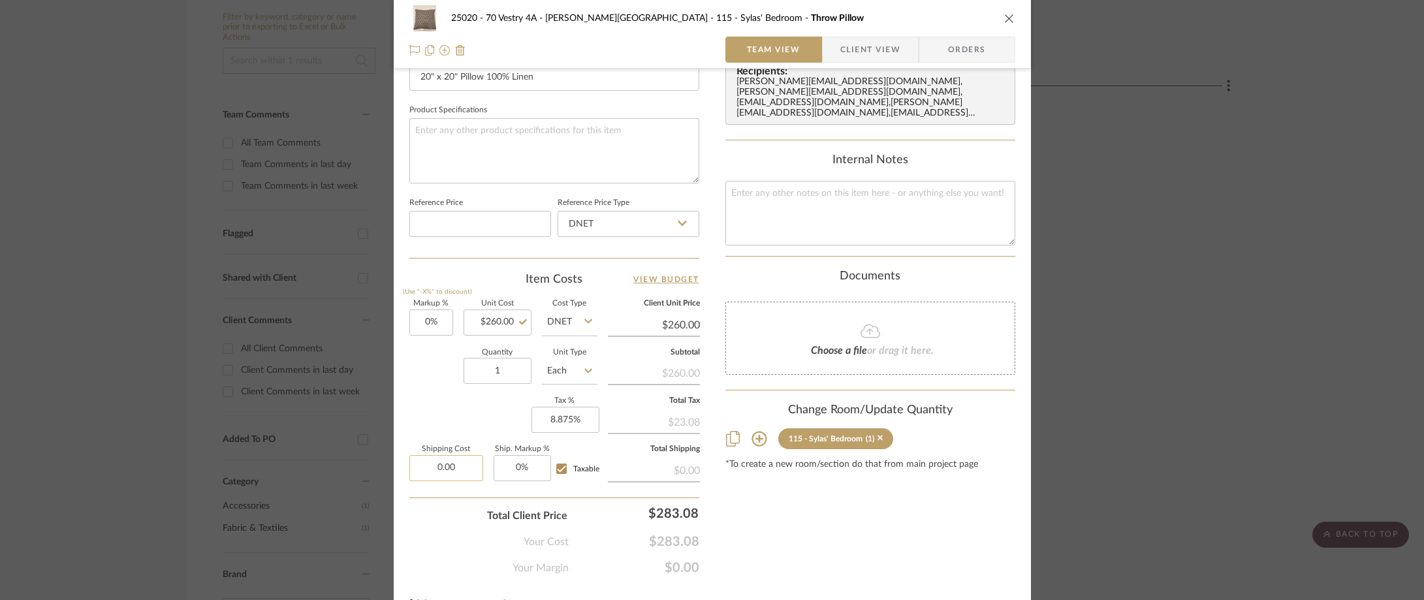
click at [463, 464] on input "0.00" at bounding box center [446, 468] width 74 height 26
type input "$30.00"
click at [480, 410] on div "Markup % (Use "-X%" to discount) 0% Unit Cost $260.00 Cost Type DNET Client Uni…" at bounding box center [554, 395] width 290 height 191
type input "$41.05"
click at [450, 433] on div "Markup % (Use "-X%" to discount) 0% Unit Cost $260.00 Cost Type DNET Client Uni…" at bounding box center [554, 395] width 290 height 191
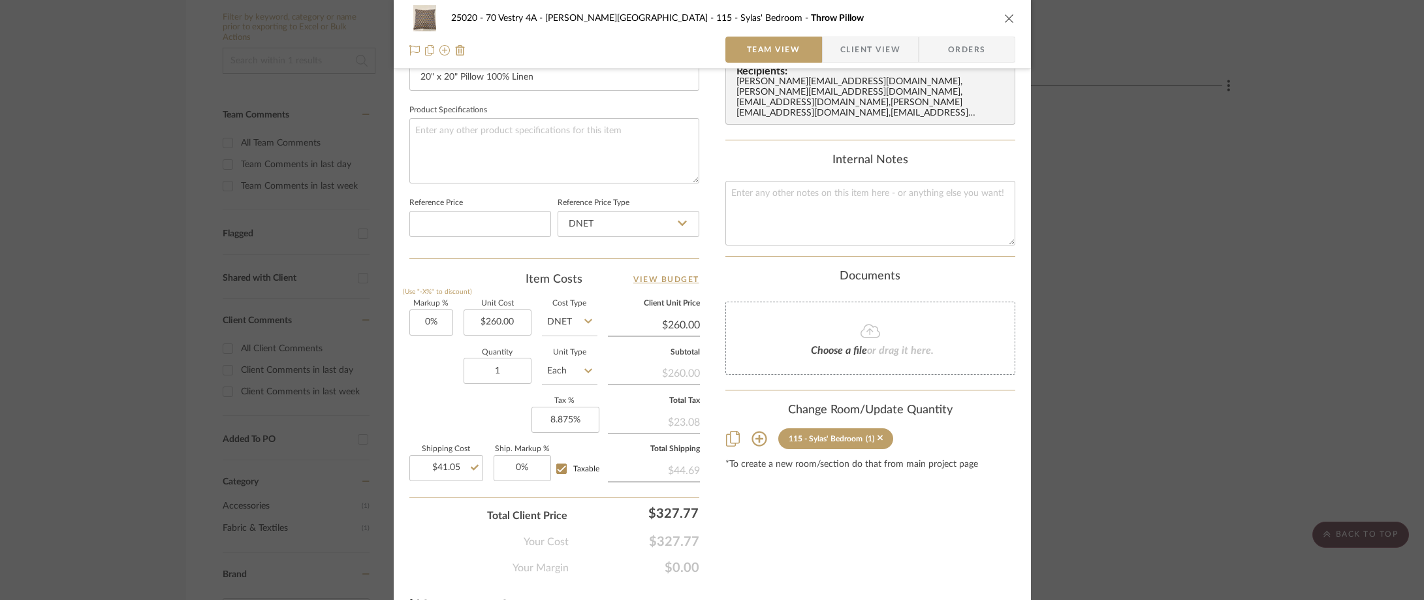
click at [860, 57] on span "Client View" at bounding box center [870, 50] width 60 height 26
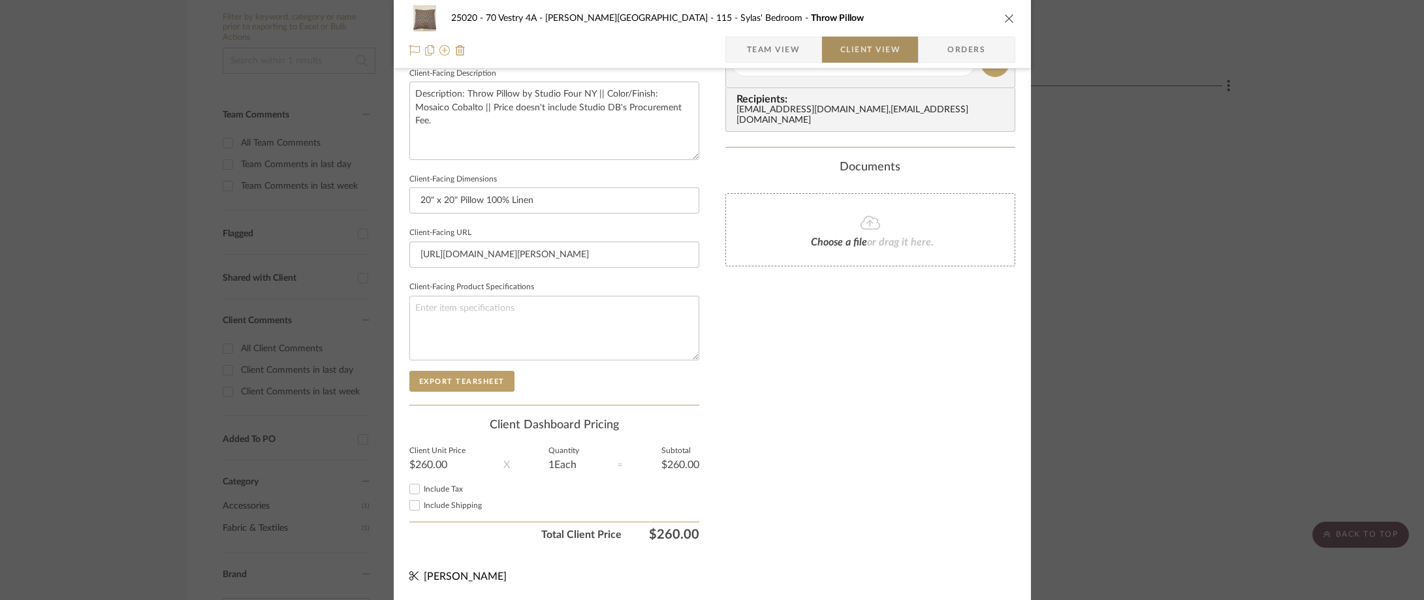
scroll to position [475, 0]
click at [422, 482] on div "Include Tax" at bounding box center [554, 489] width 290 height 16
click at [428, 486] on span "Include Tax" at bounding box center [443, 489] width 39 height 8
click at [422, 486] on input "Include Tax" at bounding box center [415, 489] width 16 height 16
checkbox input "true"
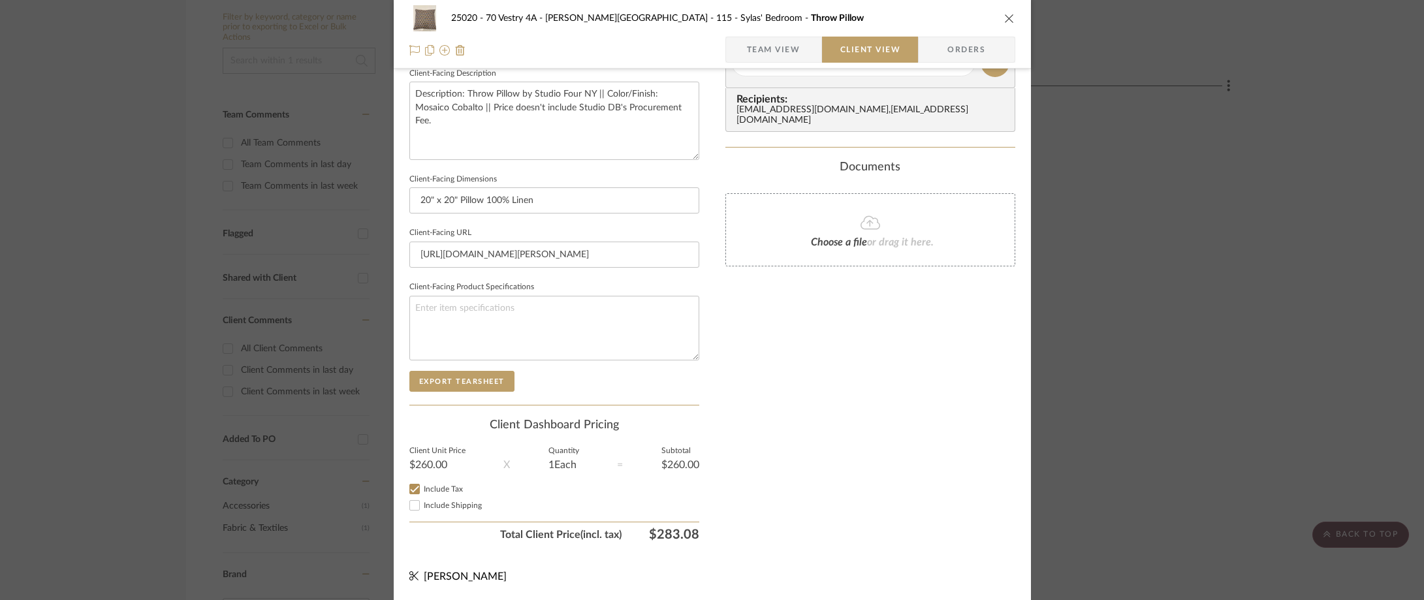
click at [434, 506] on span "Include Shipping" at bounding box center [453, 505] width 58 height 8
click at [422, 506] on input "Include Shipping" at bounding box center [415, 505] width 16 height 16
checkbox input "true"
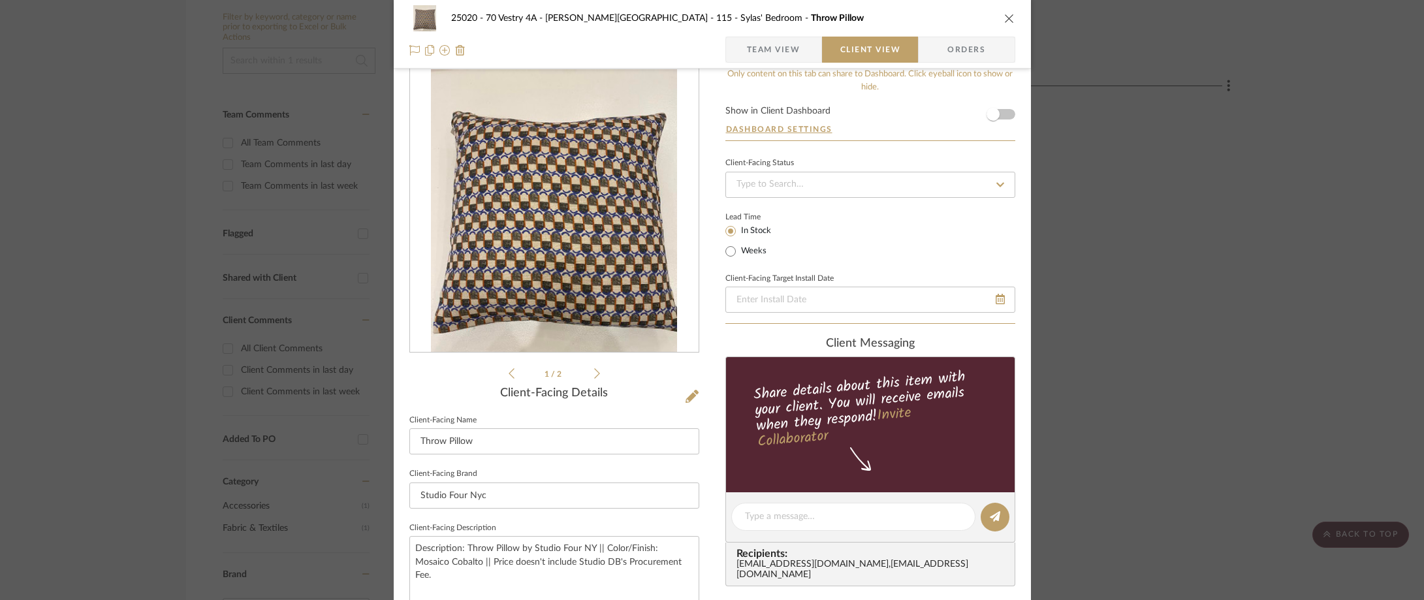
scroll to position [0, 0]
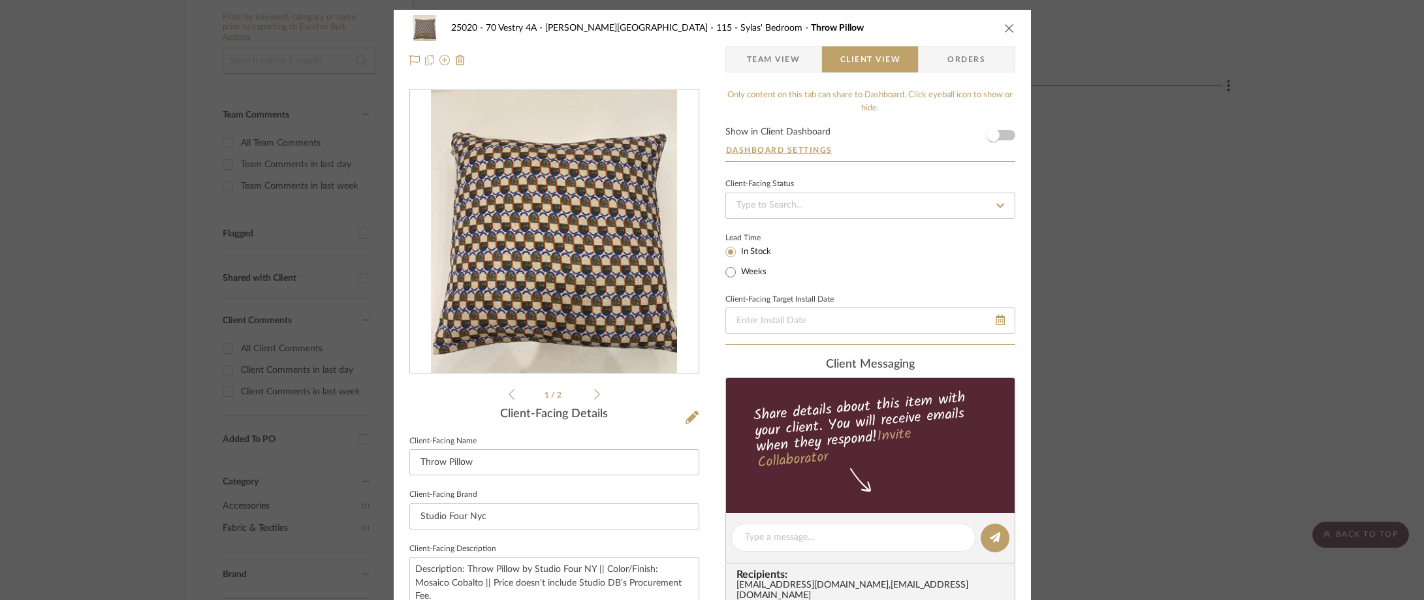
click at [730, 55] on span "button" at bounding box center [736, 59] width 21 height 26
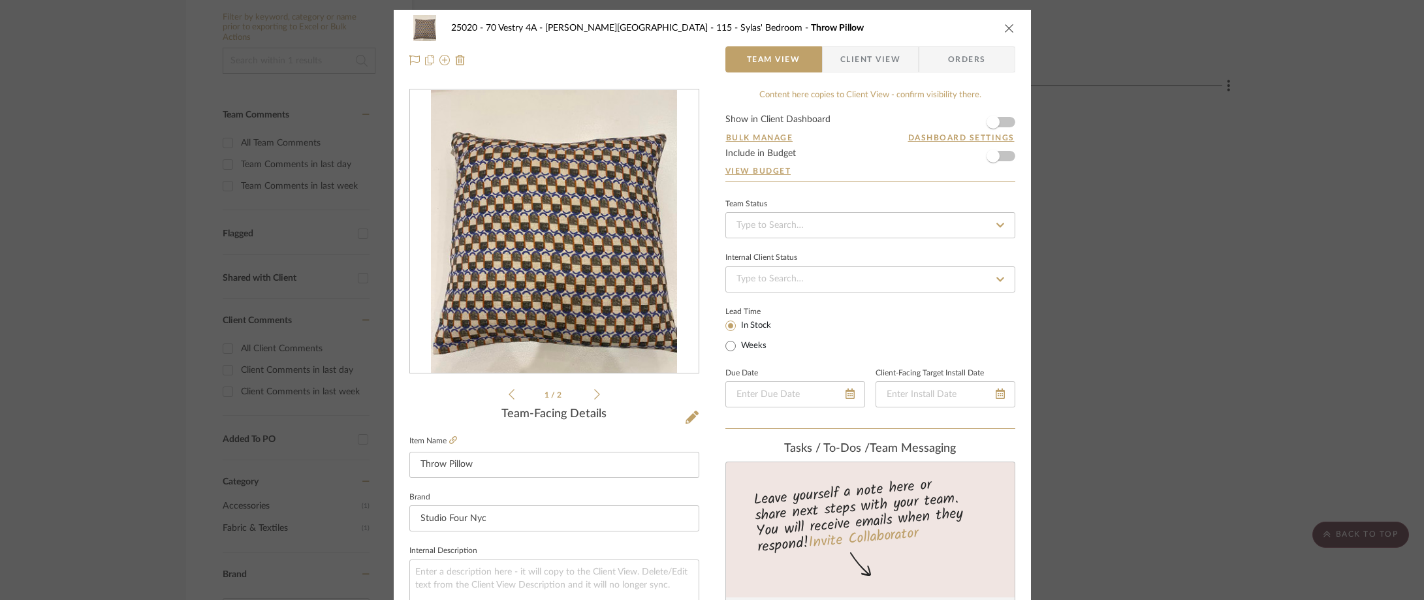
click at [840, 57] on span "Client View" at bounding box center [870, 59] width 60 height 26
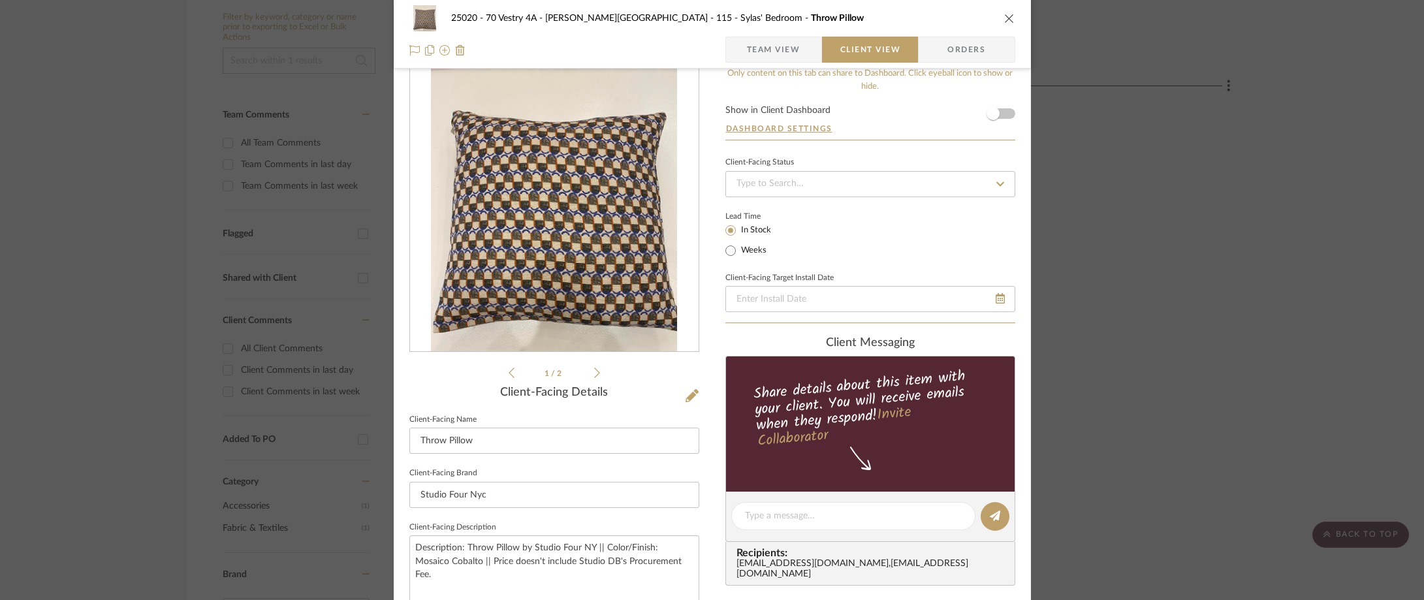
scroll to position [18, 0]
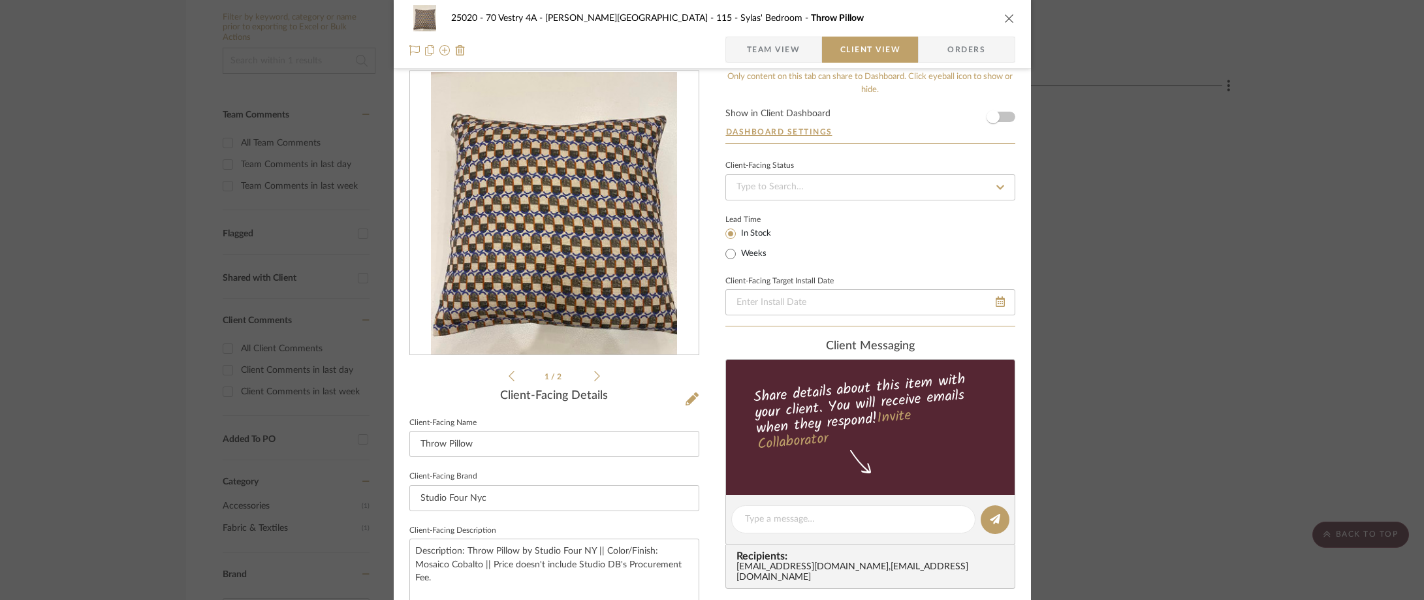
click at [749, 60] on span "Team View" at bounding box center [774, 50] width 54 height 26
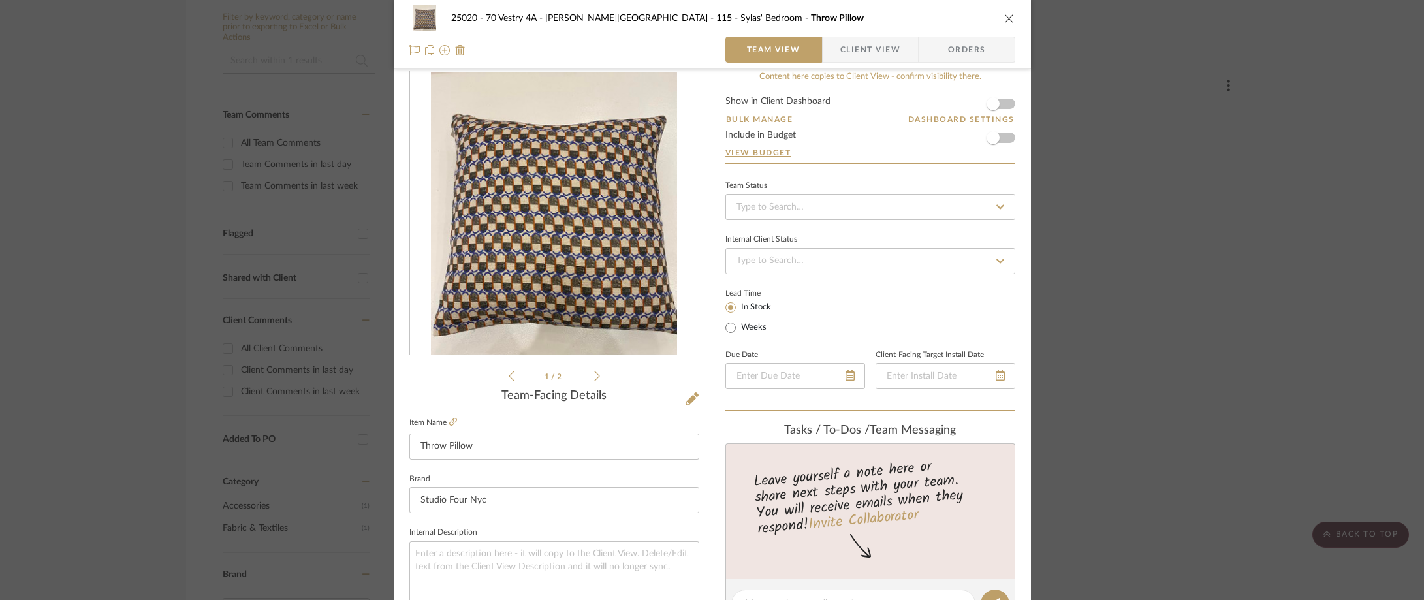
click at [833, 45] on span "button" at bounding box center [831, 50] width 18 height 26
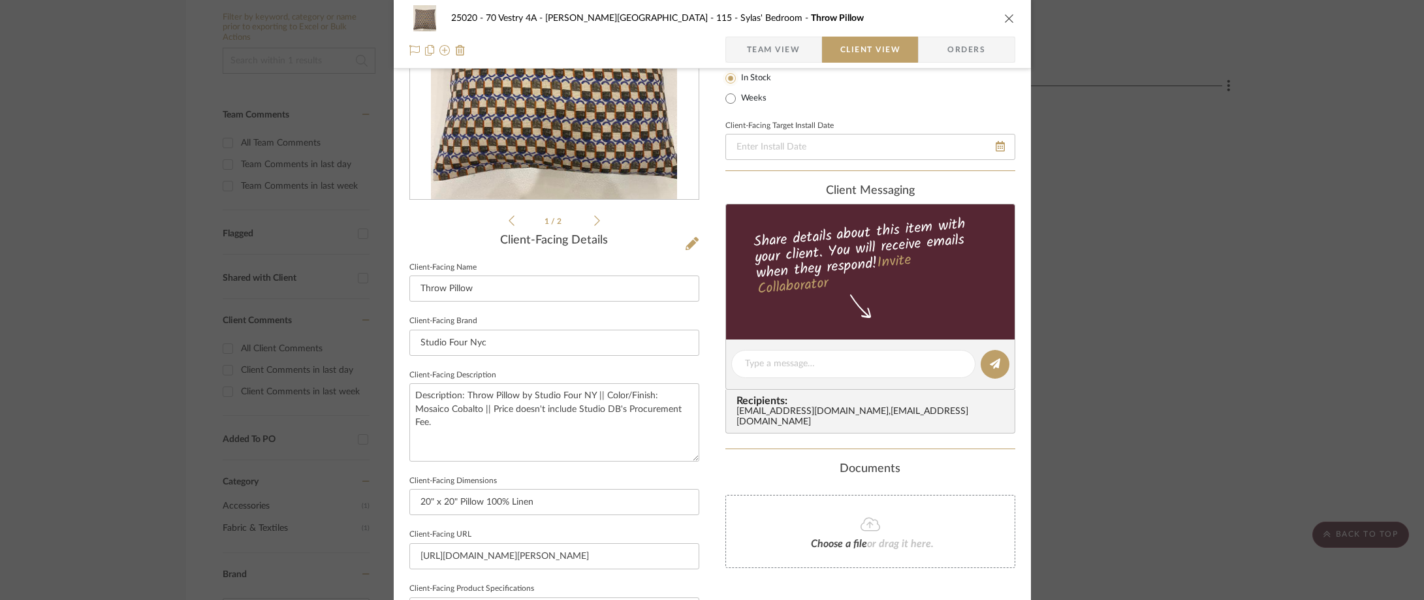
scroll to position [345, 0]
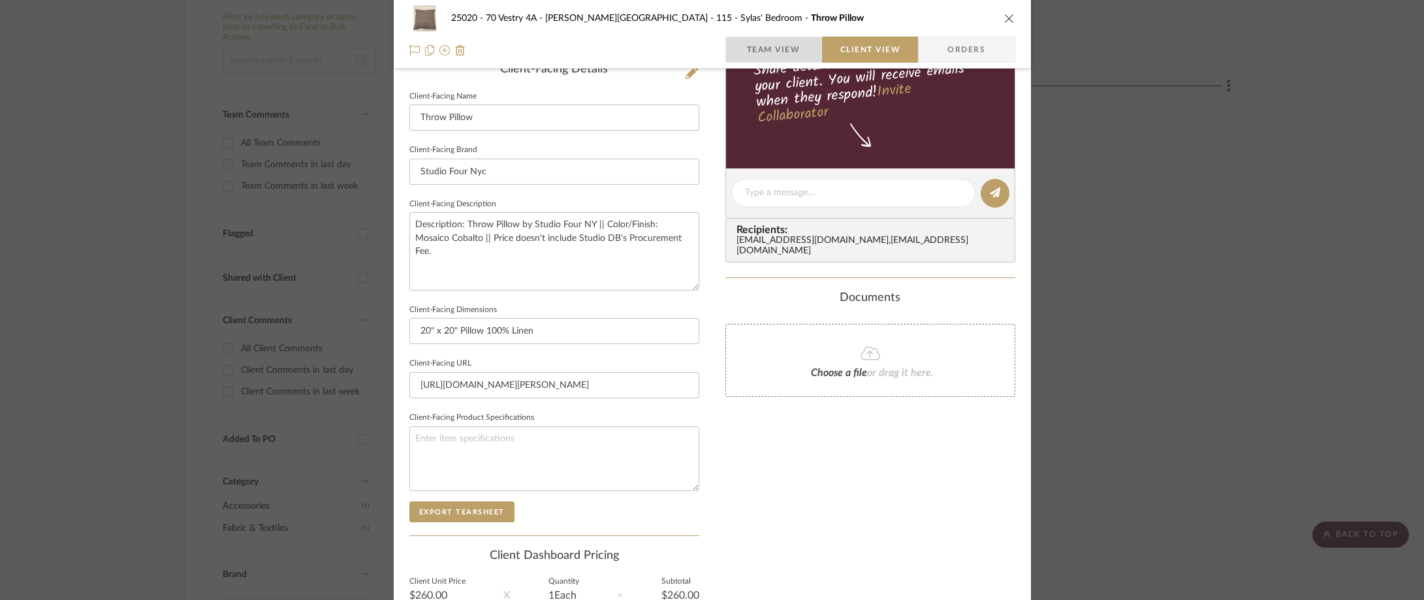
click at [747, 46] on span "Team View" at bounding box center [774, 50] width 54 height 26
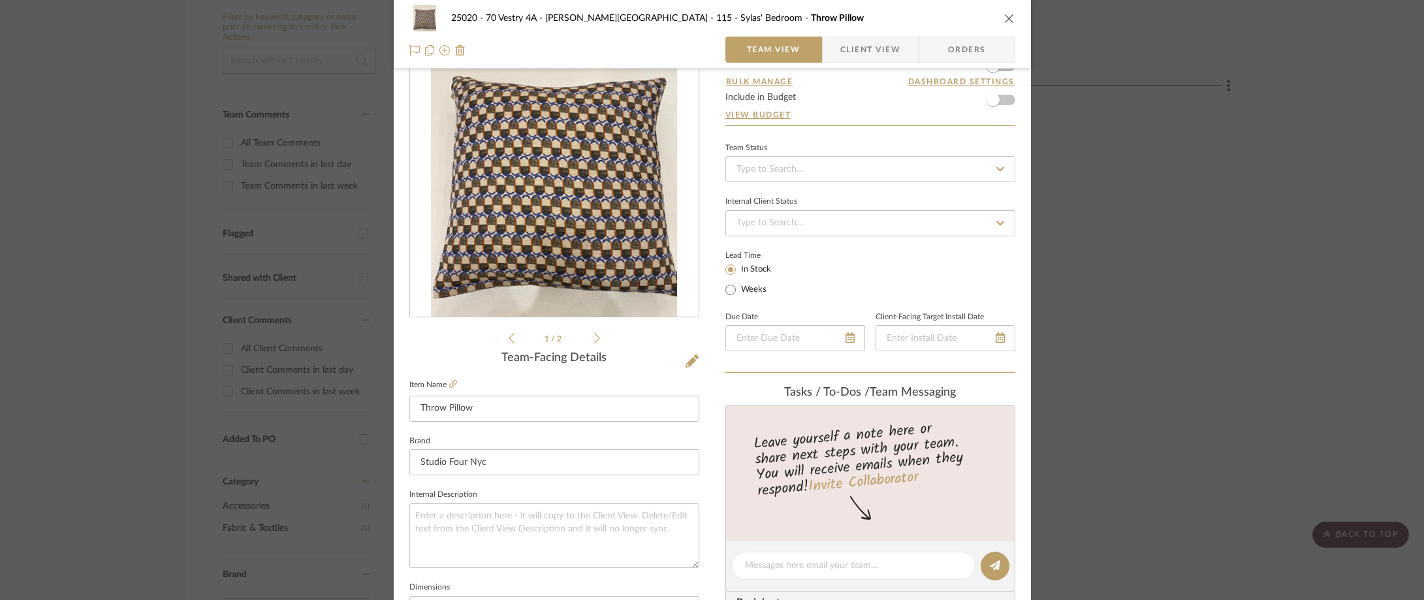
scroll to position [0, 0]
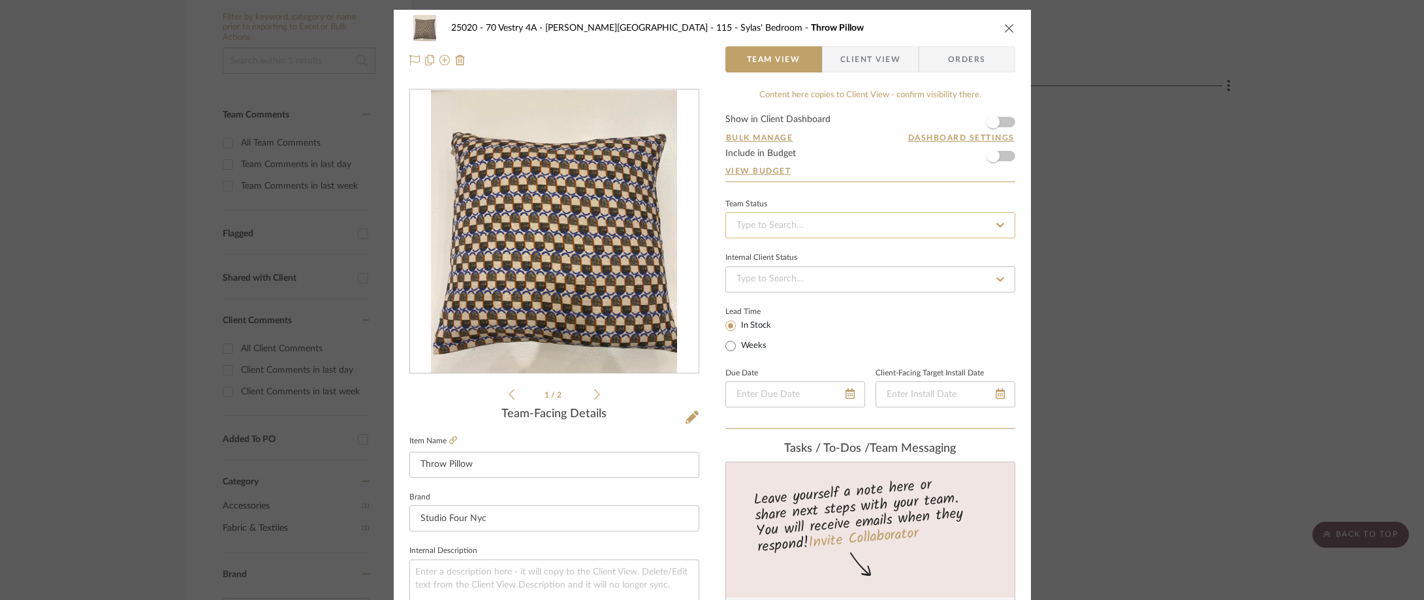
click at [811, 234] on input at bounding box center [870, 225] width 290 height 26
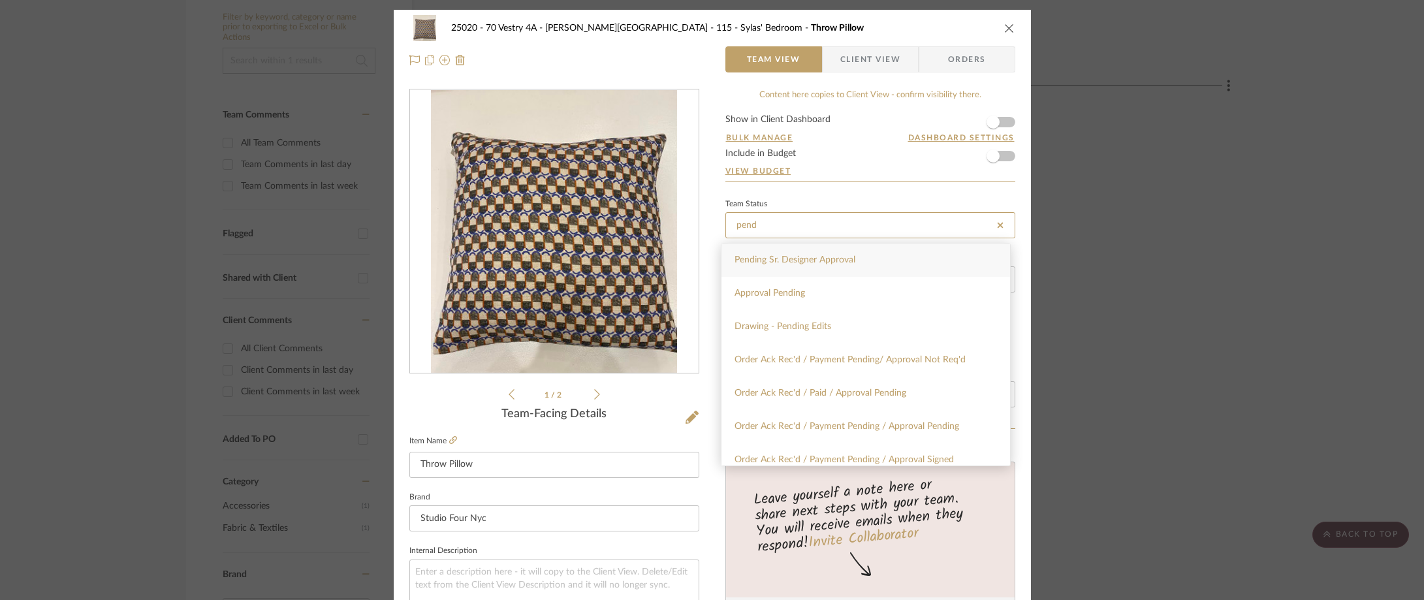
type input "pend"
click at [800, 252] on div "Pending Sr. Designer Approval" at bounding box center [865, 259] width 289 height 33
type input "[DATE]"
type input "Pending Sr. Designer Approval"
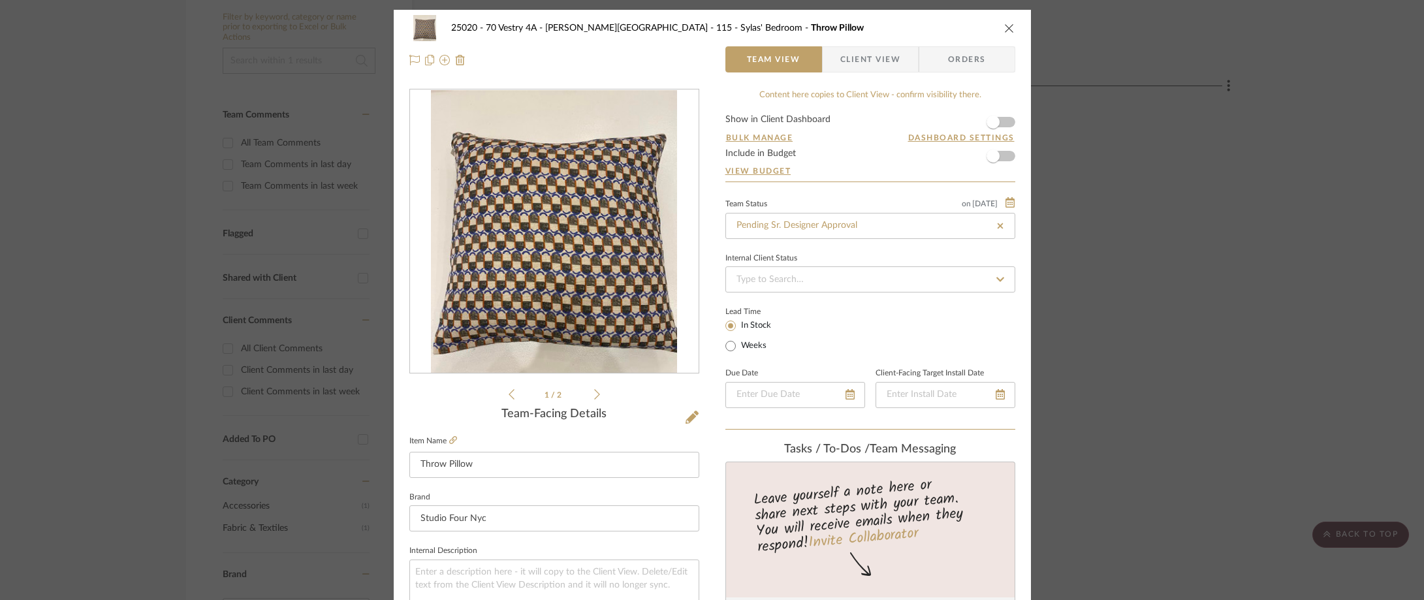
type input "[DATE]"
type input "Pending Sr. Designer Approval"
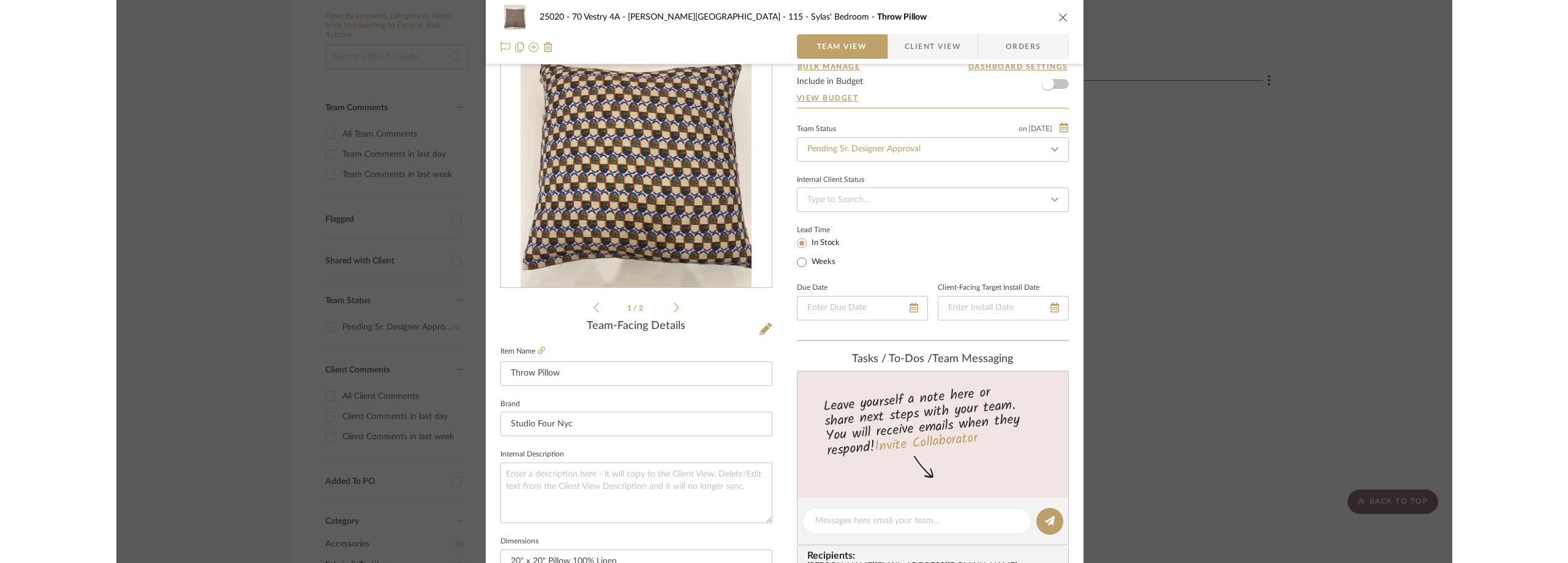
scroll to position [61, 0]
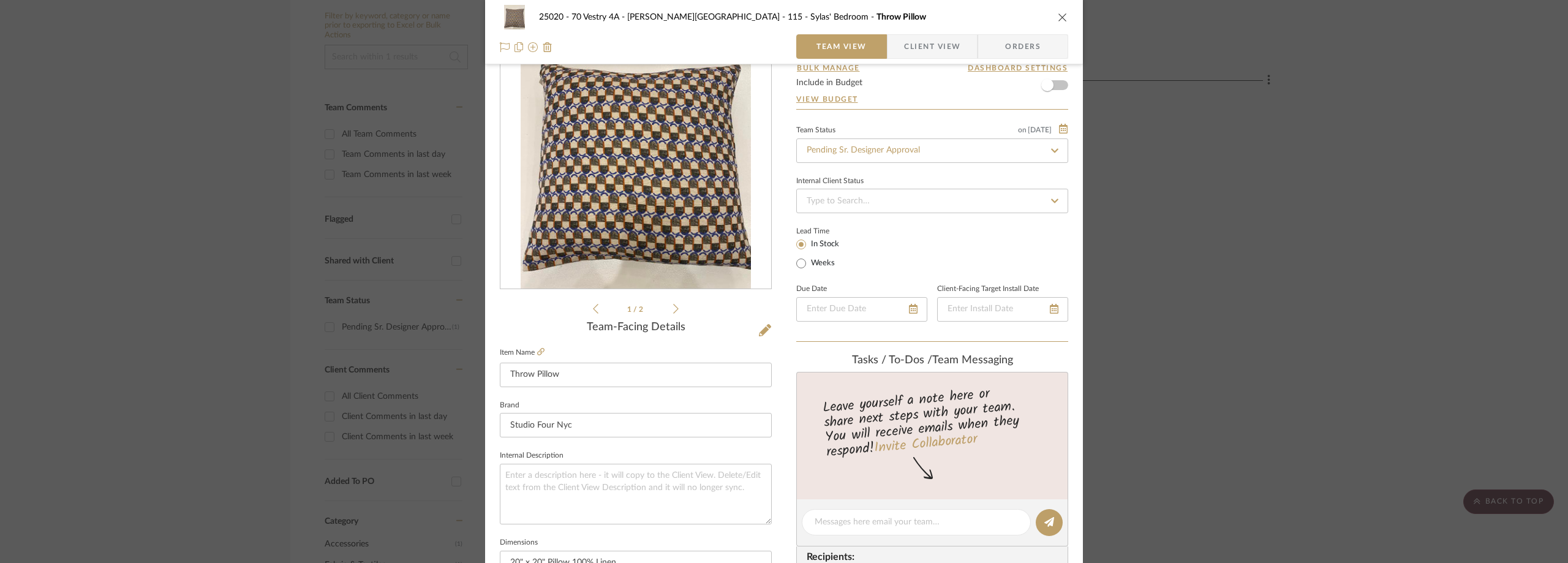
click at [366, 91] on div "25020 - 70 Vestry 4A - Grant-Stanleigh 115 - Sylas' Bedroom Throw Pillow Team V…" at bounding box center [784, 282] width 1568 height 563
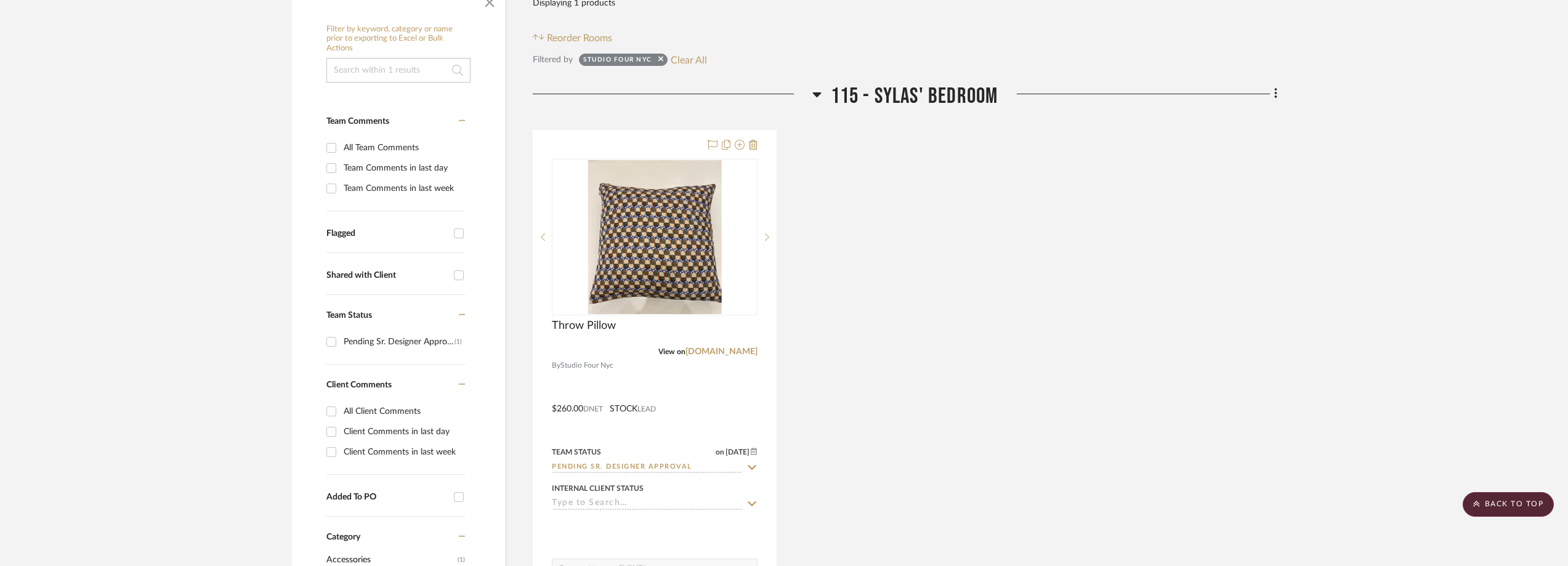
scroll to position [0, 0]
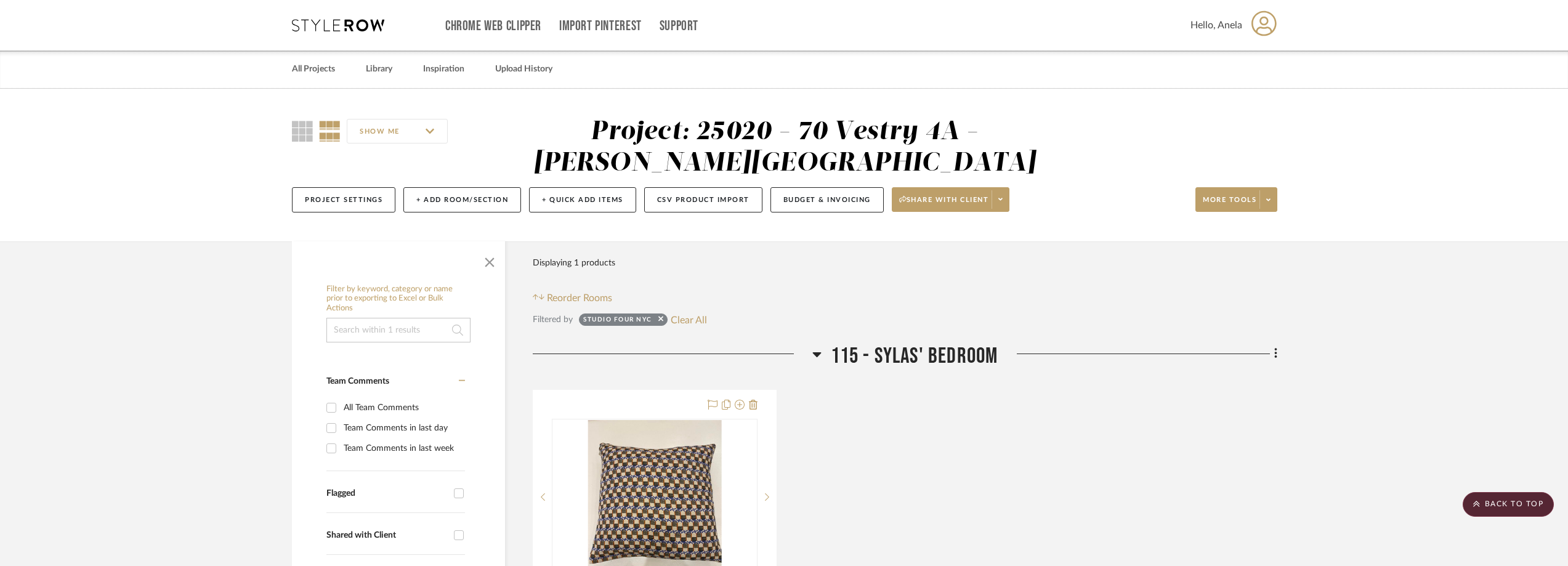
click at [347, 31] on icon at bounding box center [338, 25] width 92 height 12
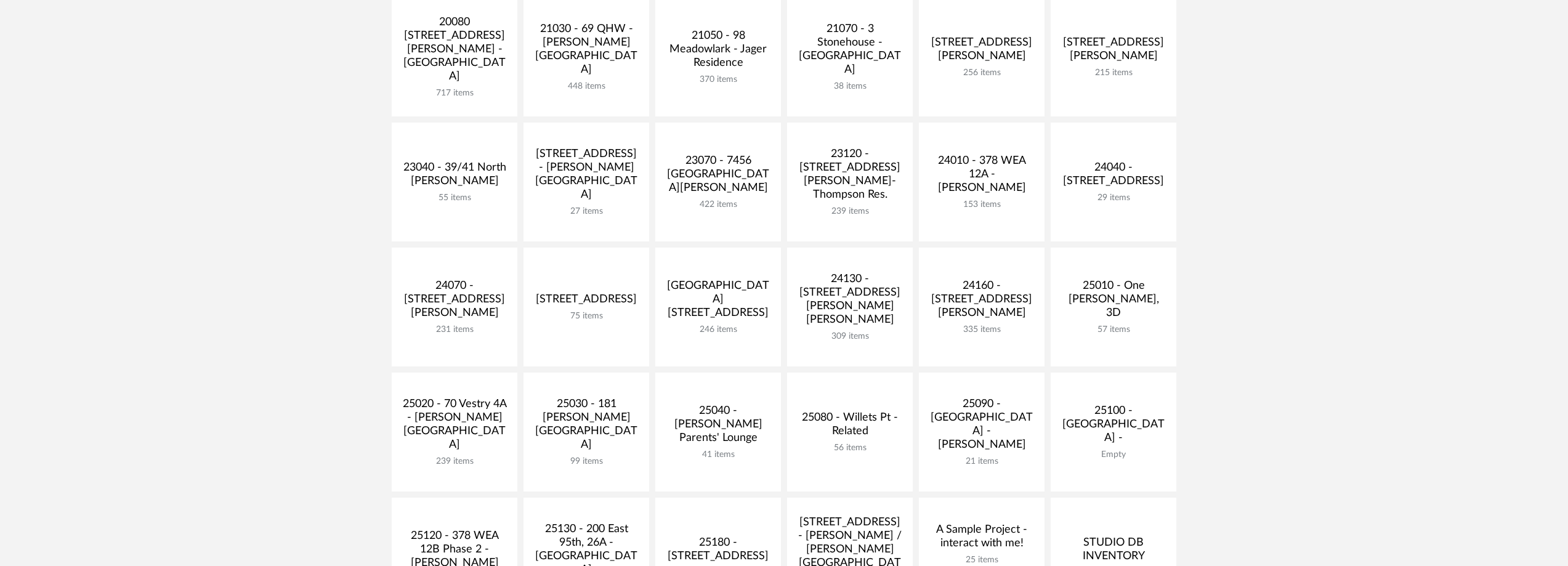
scroll to position [431, 0]
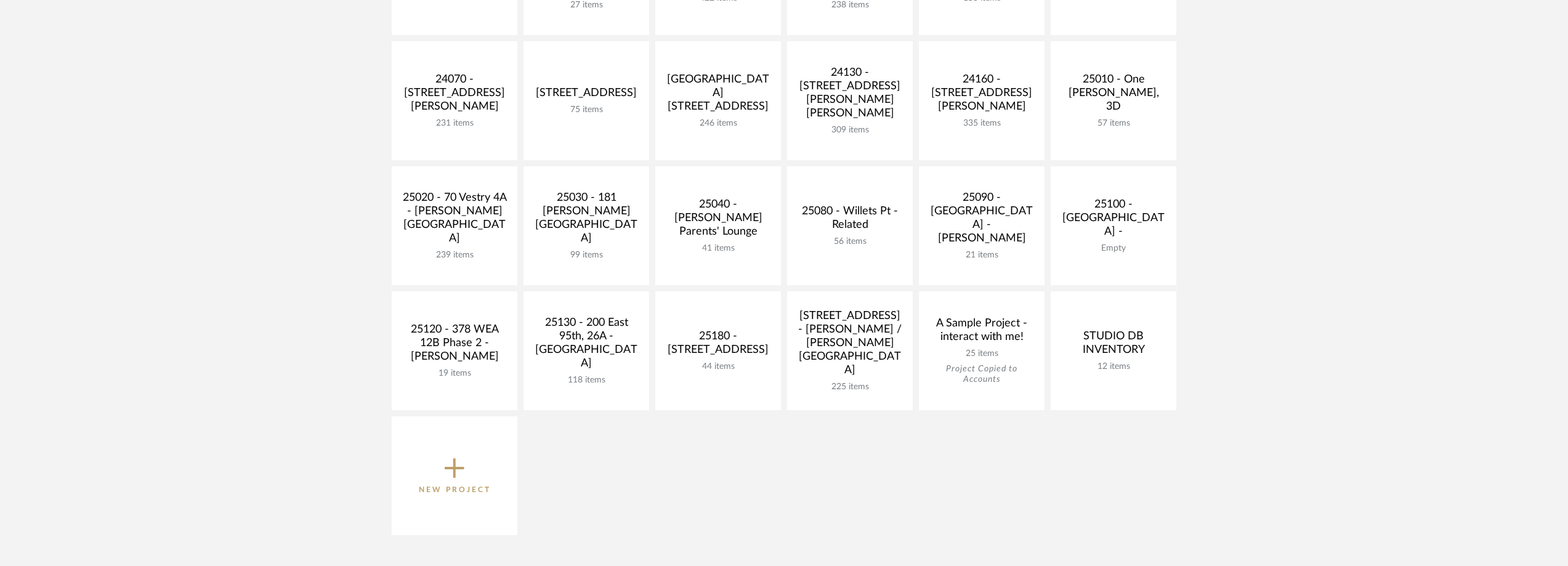
scroll to position [492, 0]
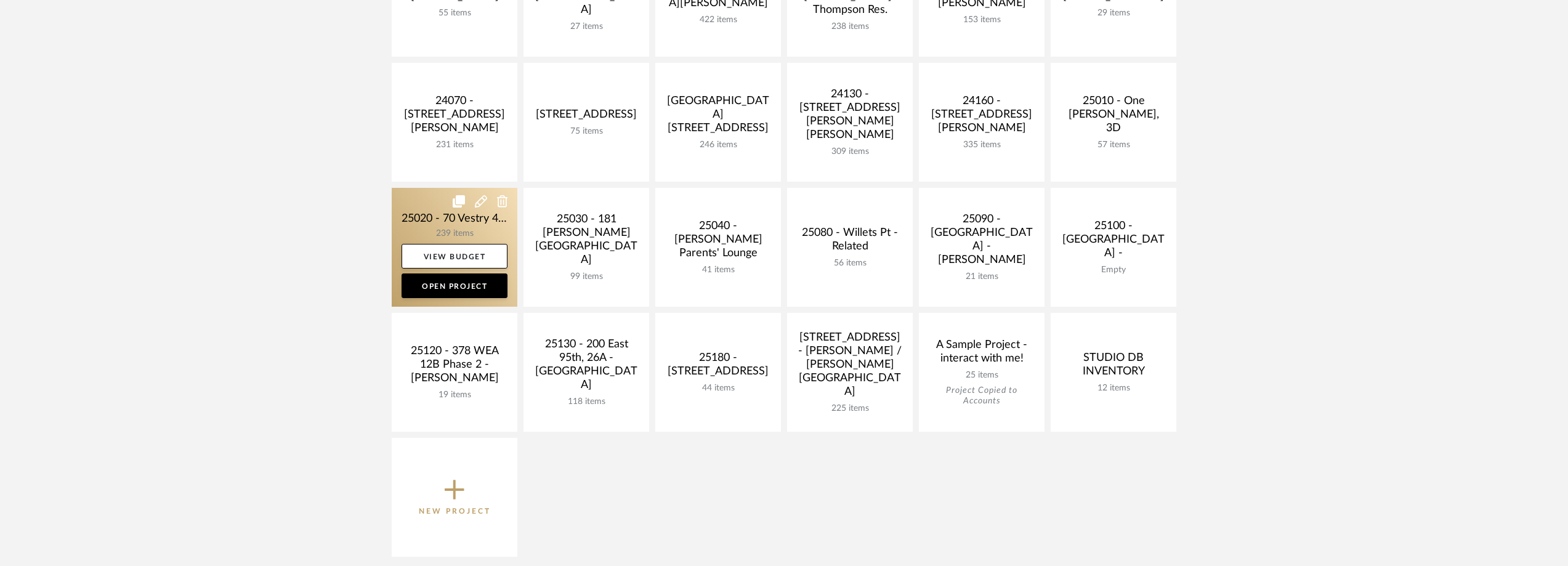
click at [447, 229] on link at bounding box center [454, 247] width 125 height 119
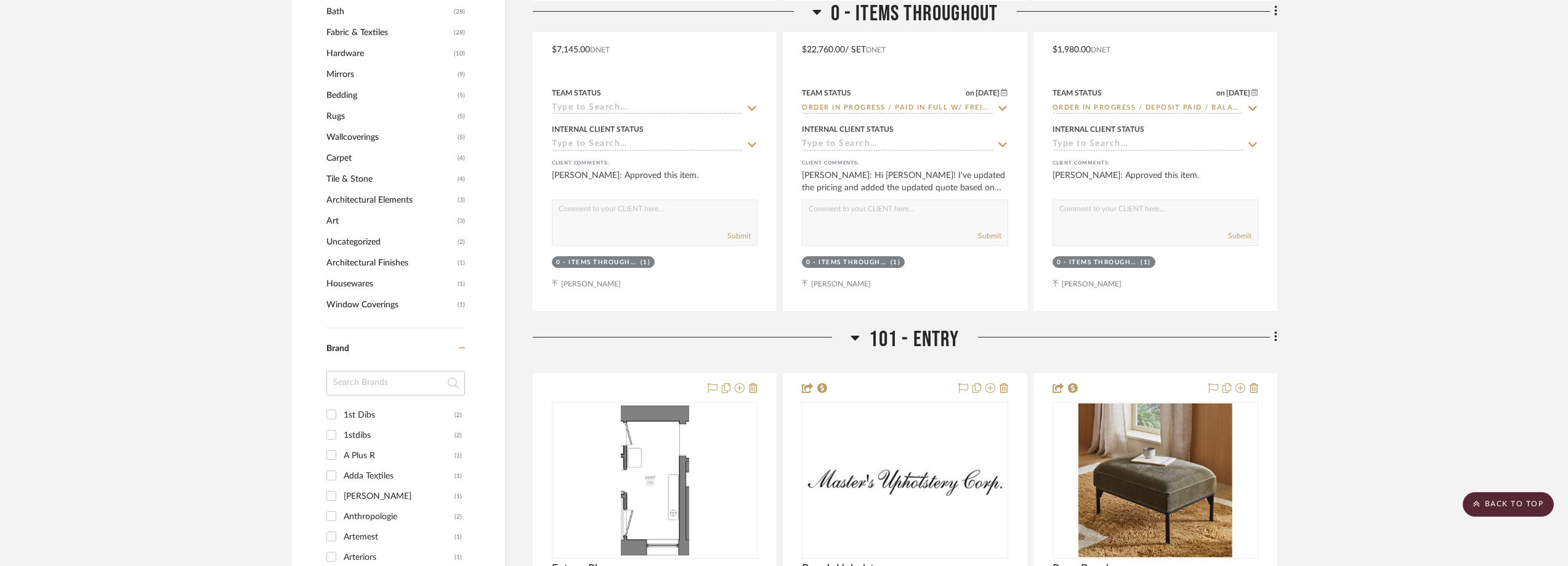
scroll to position [1293, 0]
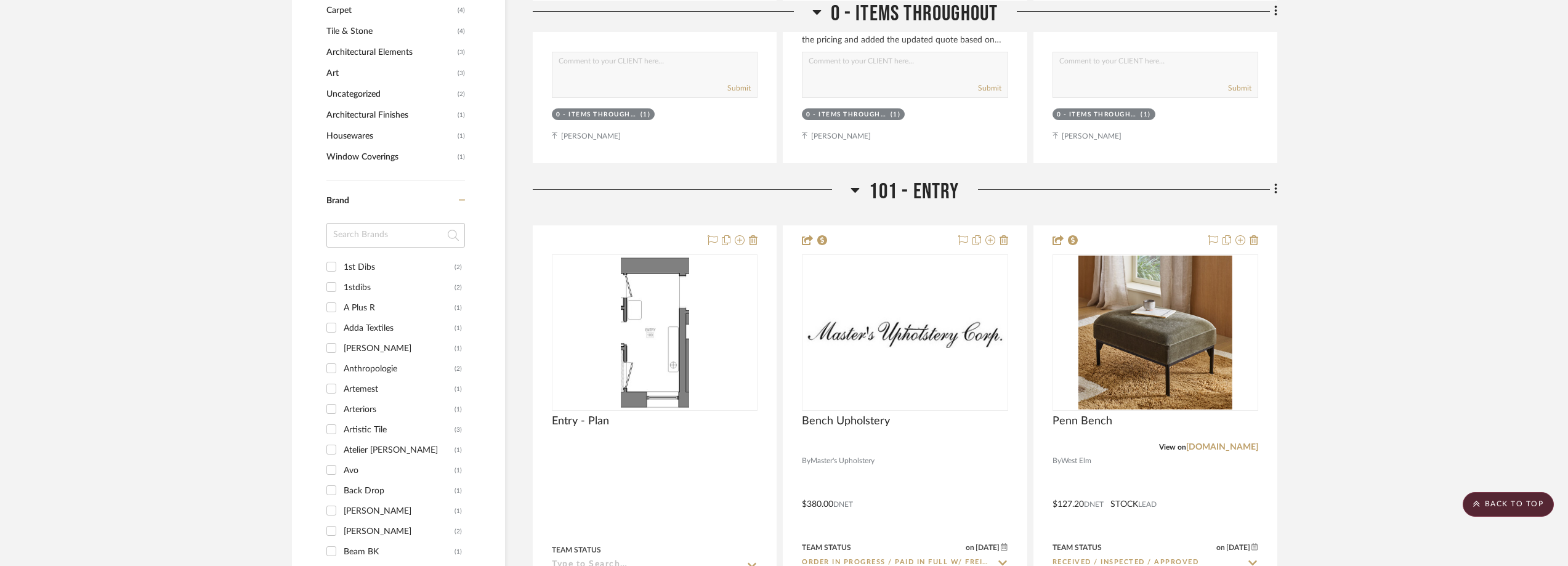
click at [373, 243] on input at bounding box center [395, 235] width 139 height 25
type input "fe"
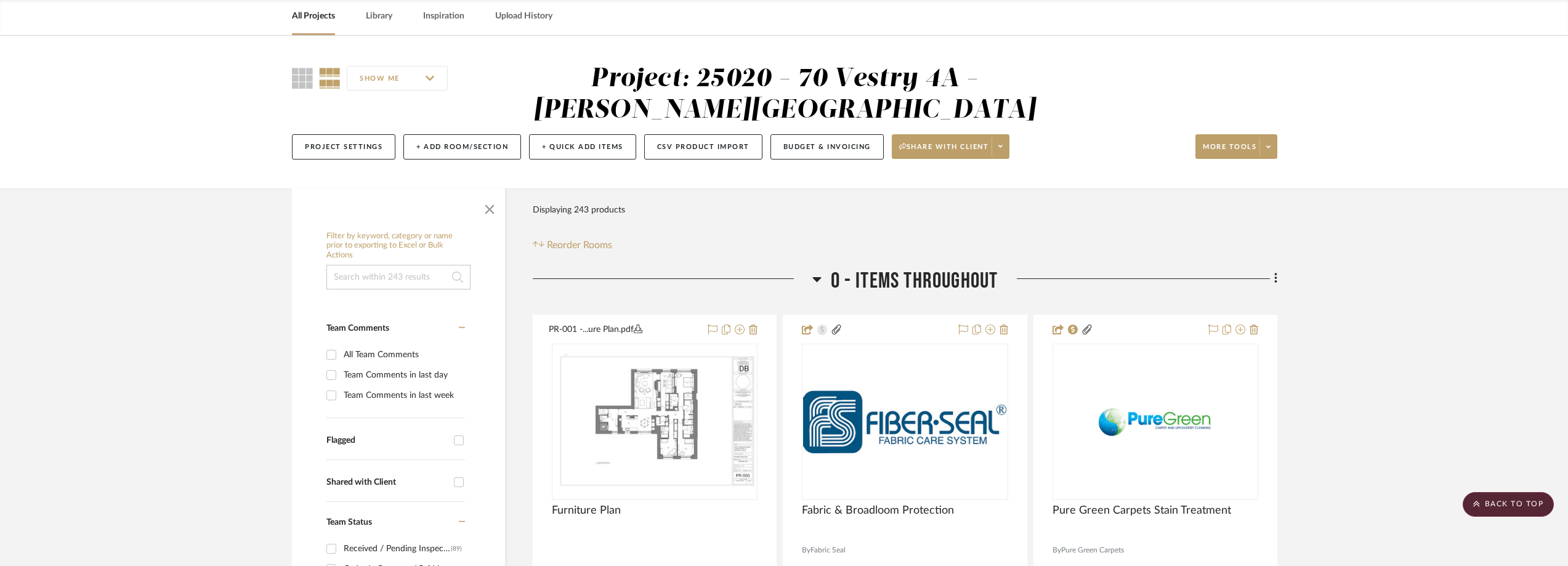
scroll to position [0, 0]
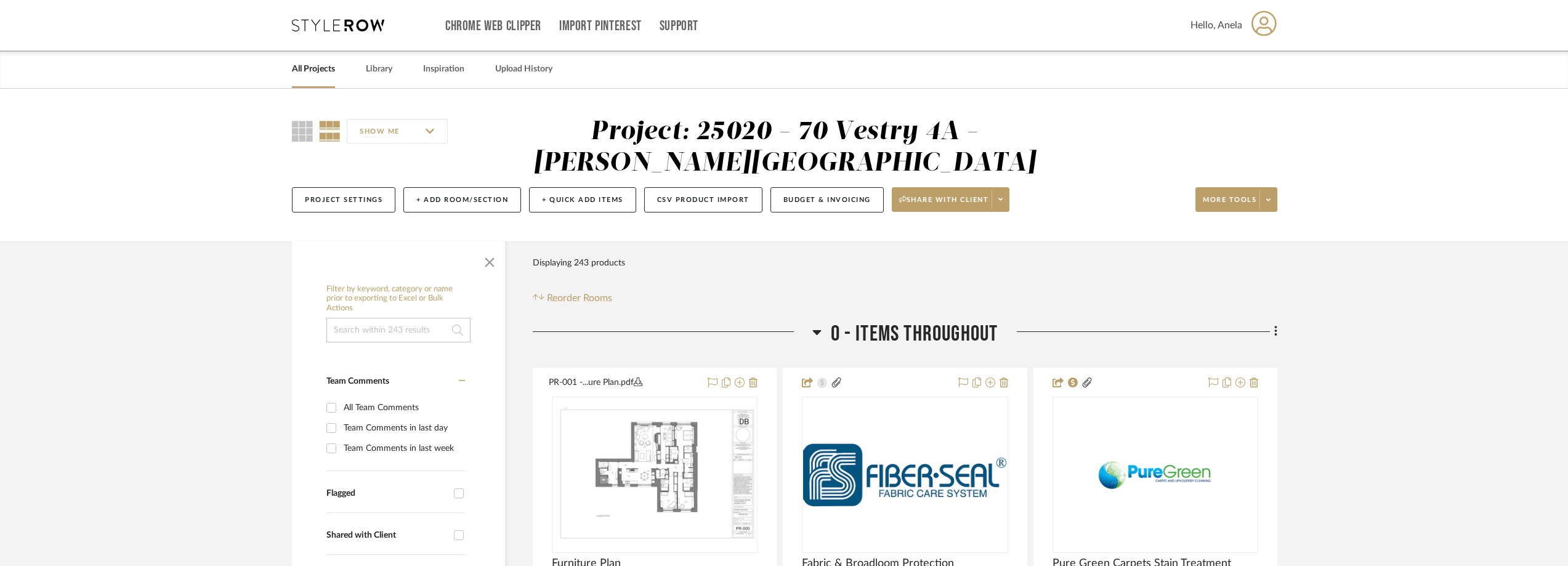
click at [350, 25] on icon at bounding box center [338, 25] width 92 height 12
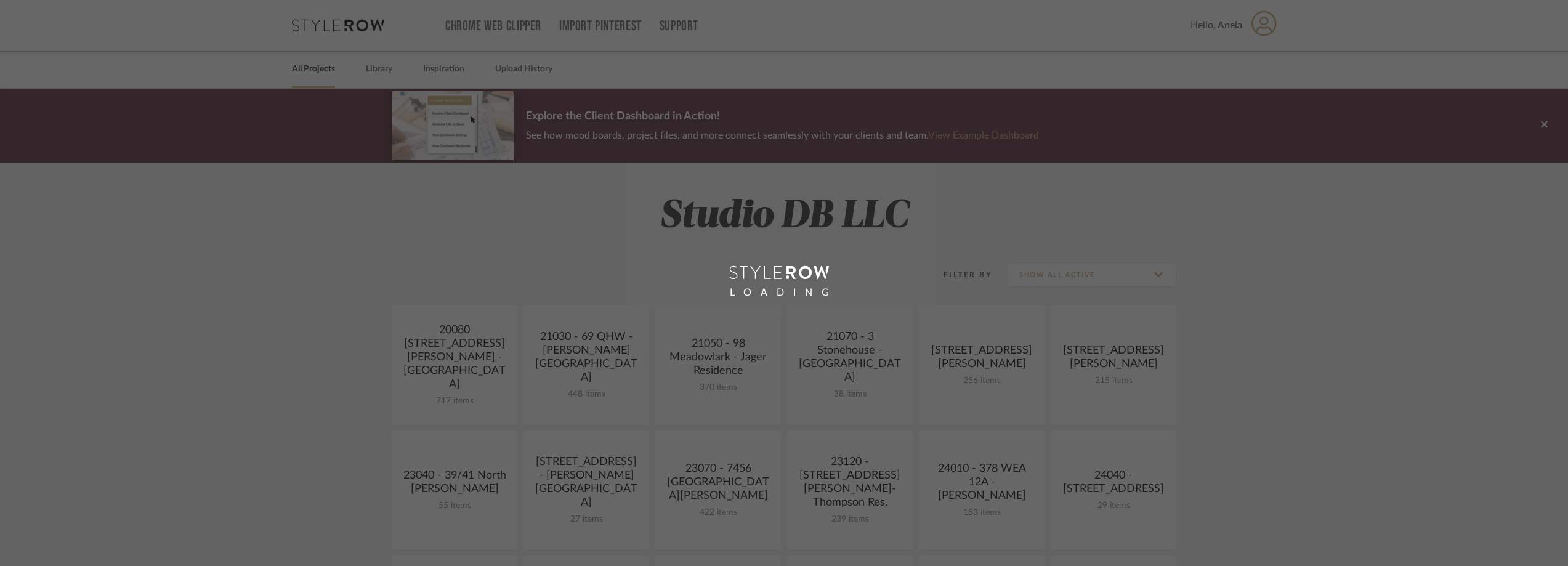
scroll to position [124, 0]
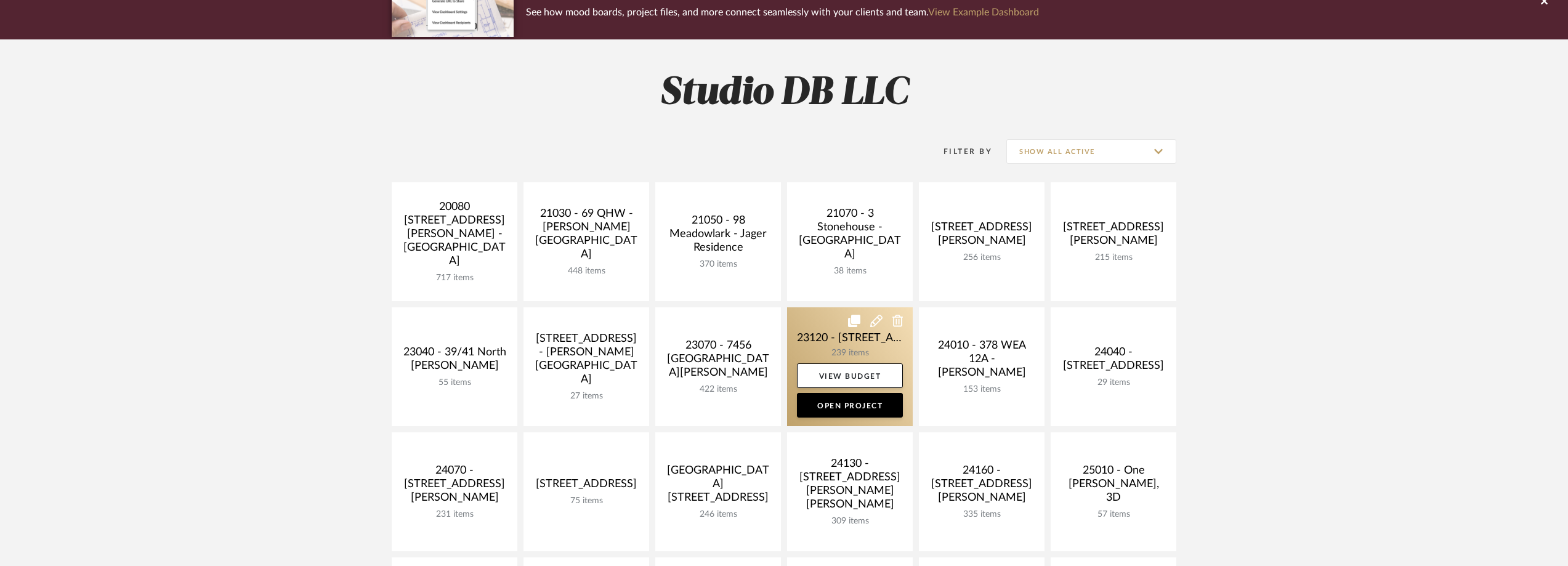
click at [811, 342] on link at bounding box center [849, 367] width 125 height 119
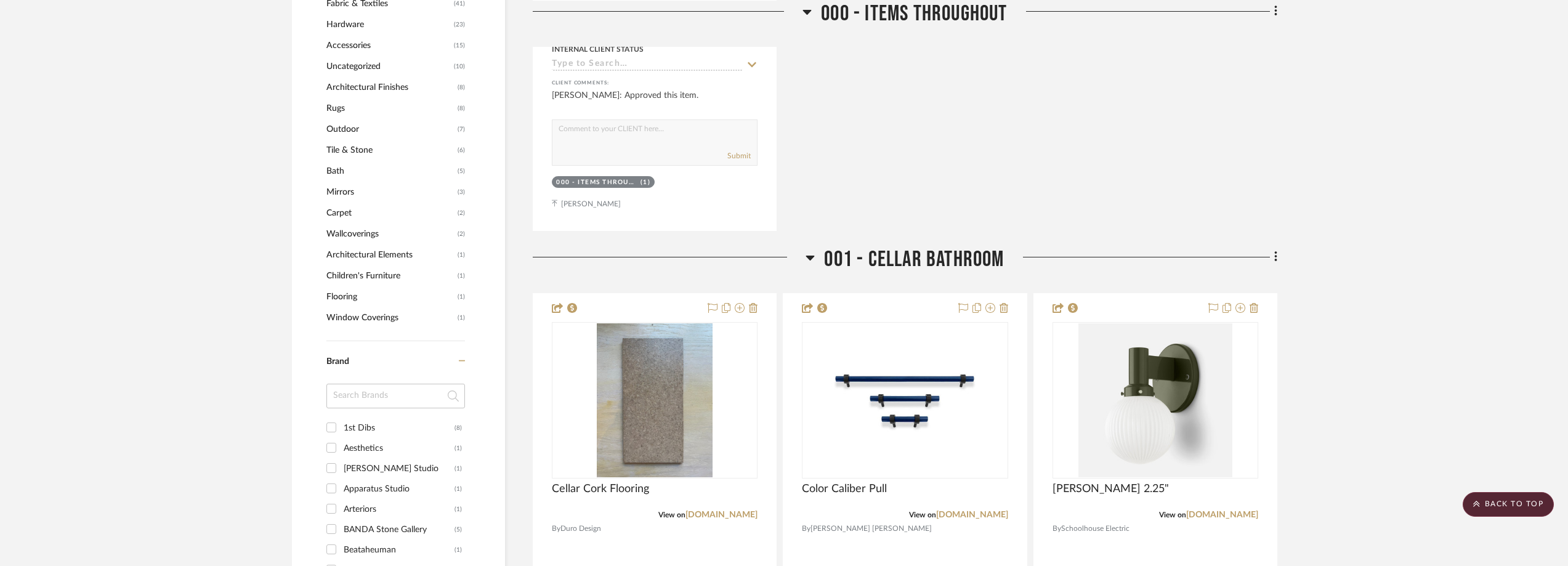
scroll to position [1355, 0]
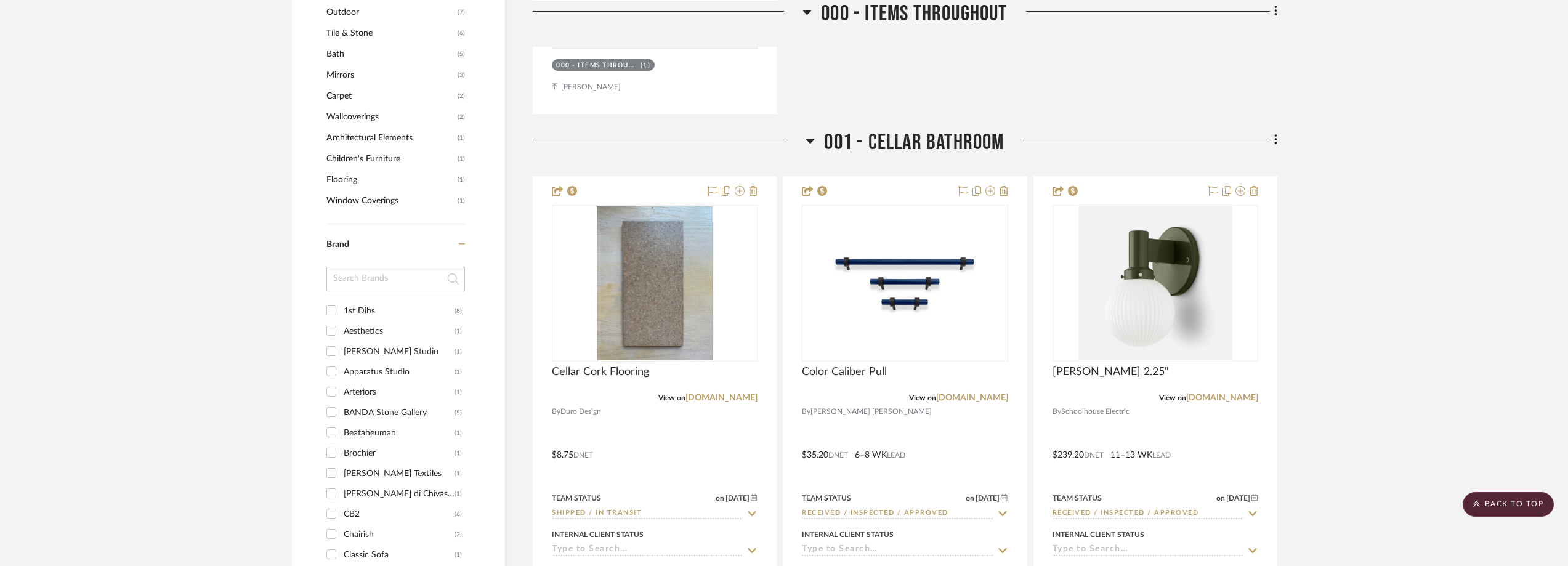
click at [376, 284] on input at bounding box center [395, 279] width 139 height 25
type input "ferr"
click at [378, 313] on div "[PERSON_NAME]" at bounding box center [398, 310] width 110 height 20
click at [342, 313] on input "[PERSON_NAME] (2)" at bounding box center [331, 310] width 20 height 20
checkbox input "true"
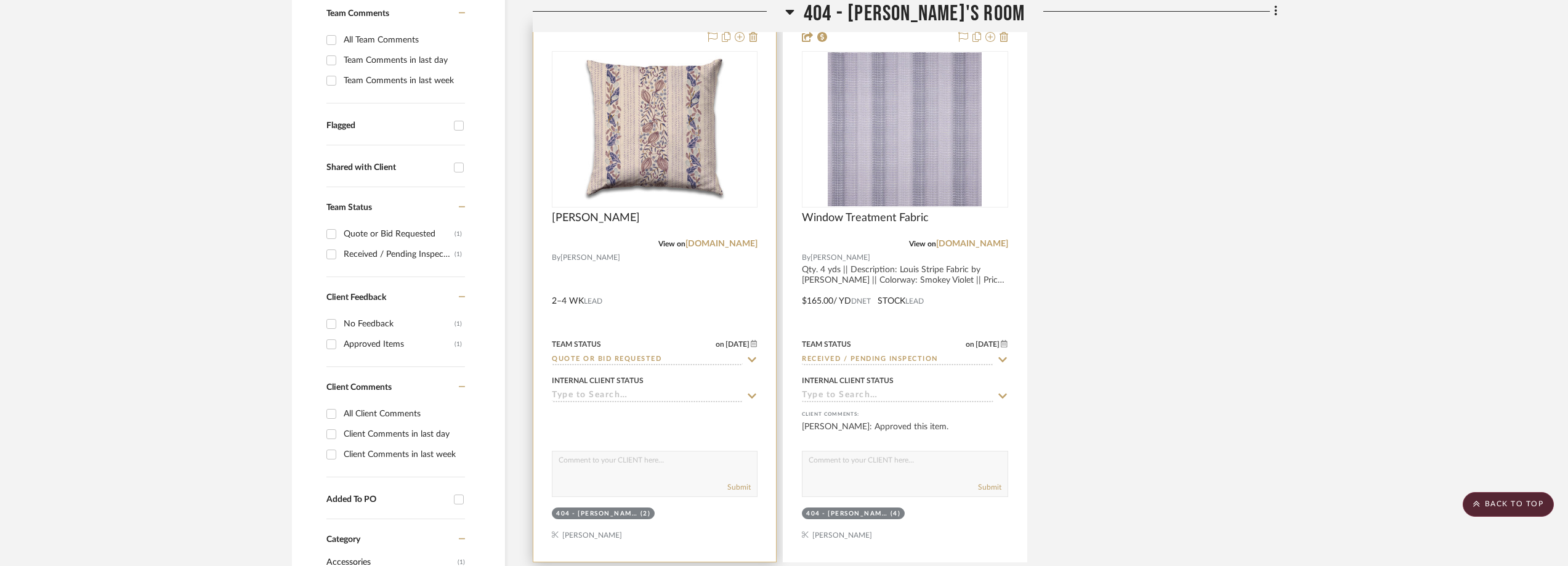
scroll to position [329, 0]
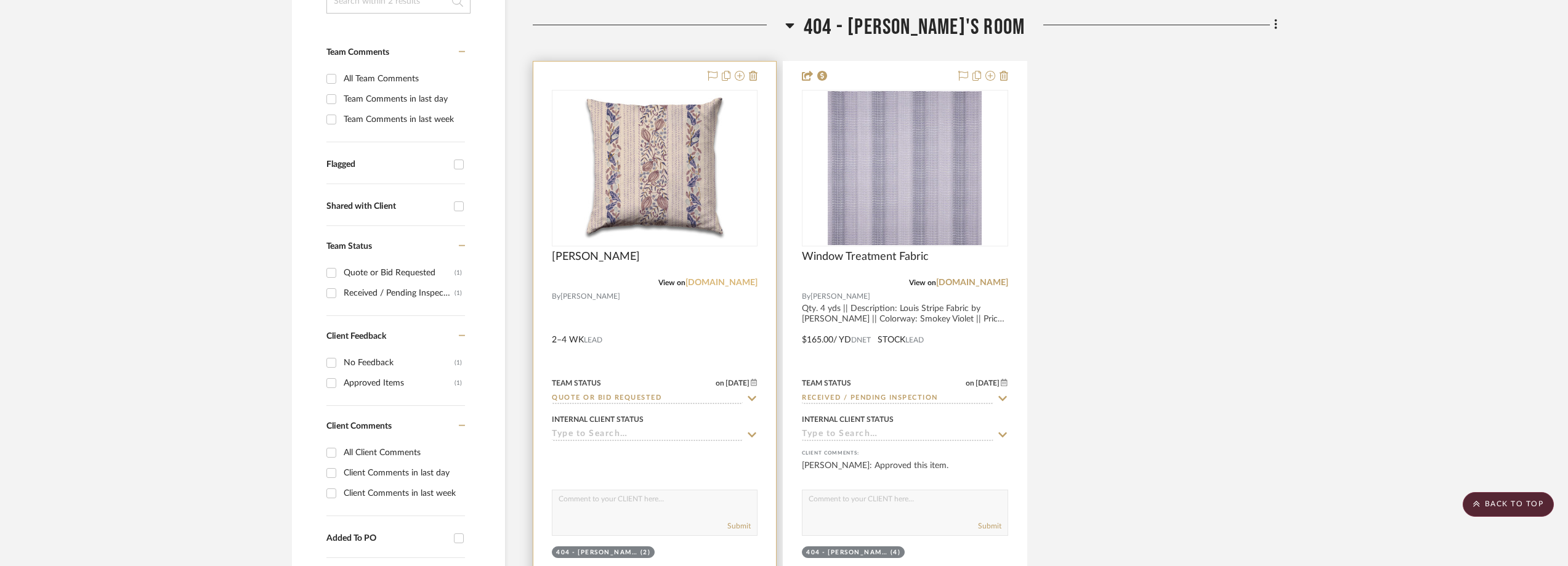
click at [725, 282] on link "[DOMAIN_NAME]" at bounding box center [721, 282] width 72 height 8
click at [703, 158] on img "0" at bounding box center [654, 168] width 154 height 154
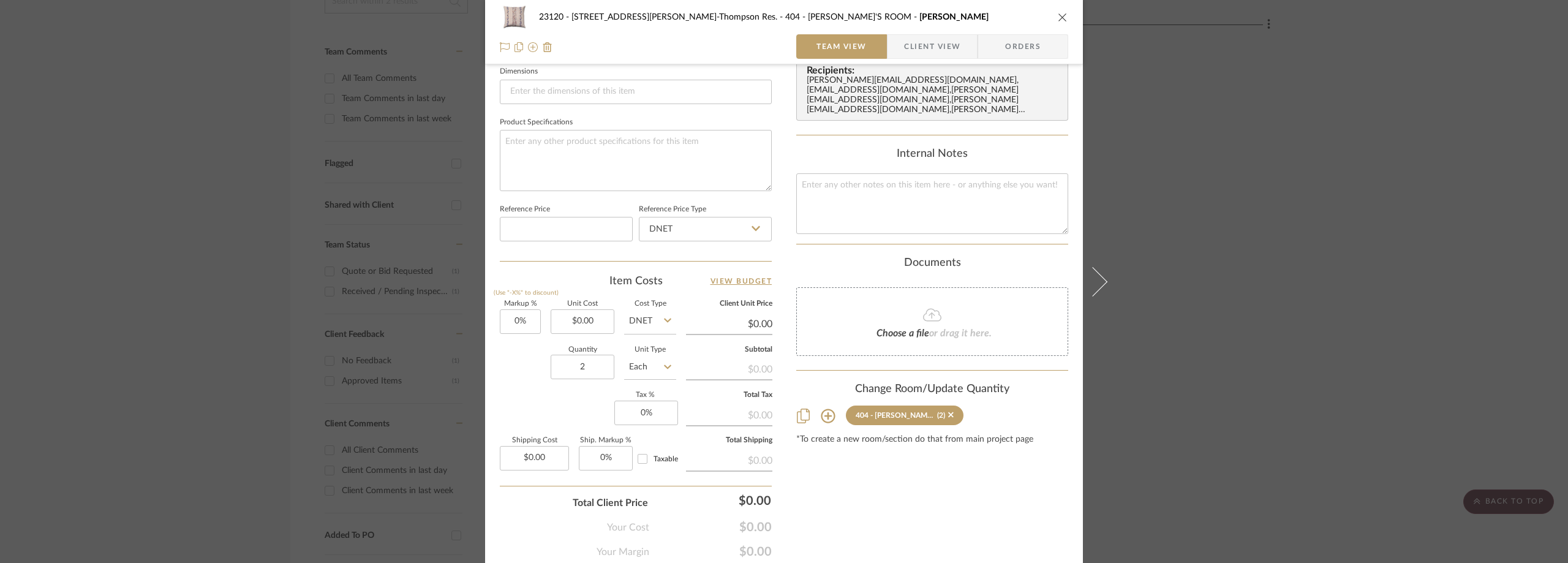
scroll to position [551, 0]
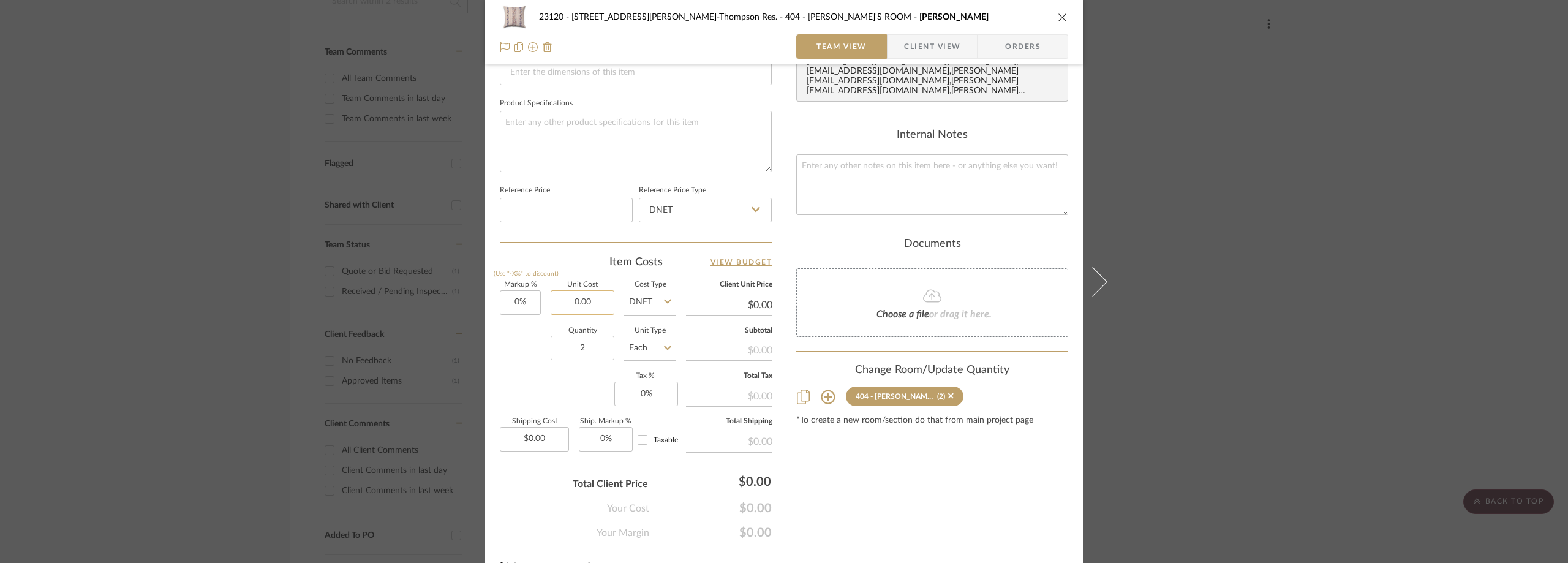
click at [581, 307] on input "0.00" at bounding box center [583, 302] width 64 height 24
type input "$220.00"
click at [593, 261] on div "Item Costs View Budget" at bounding box center [636, 263] width 272 height 15
type input "$220.00"
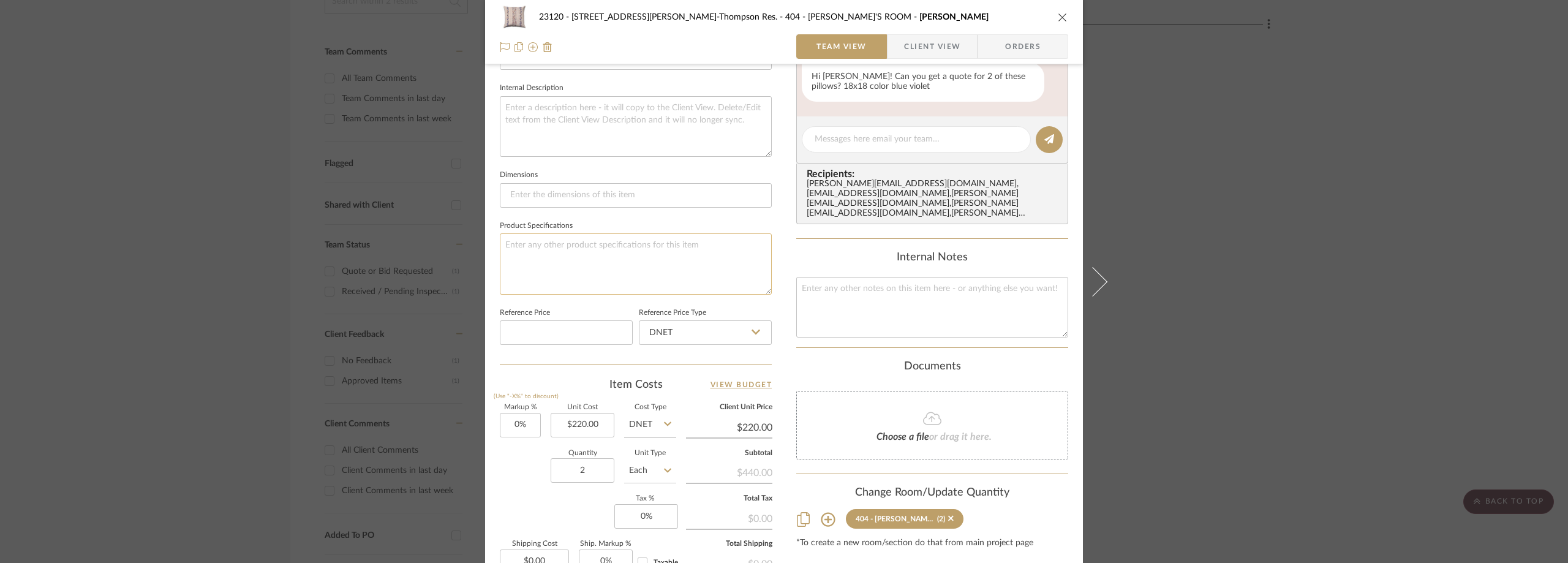
scroll to position [306, 0]
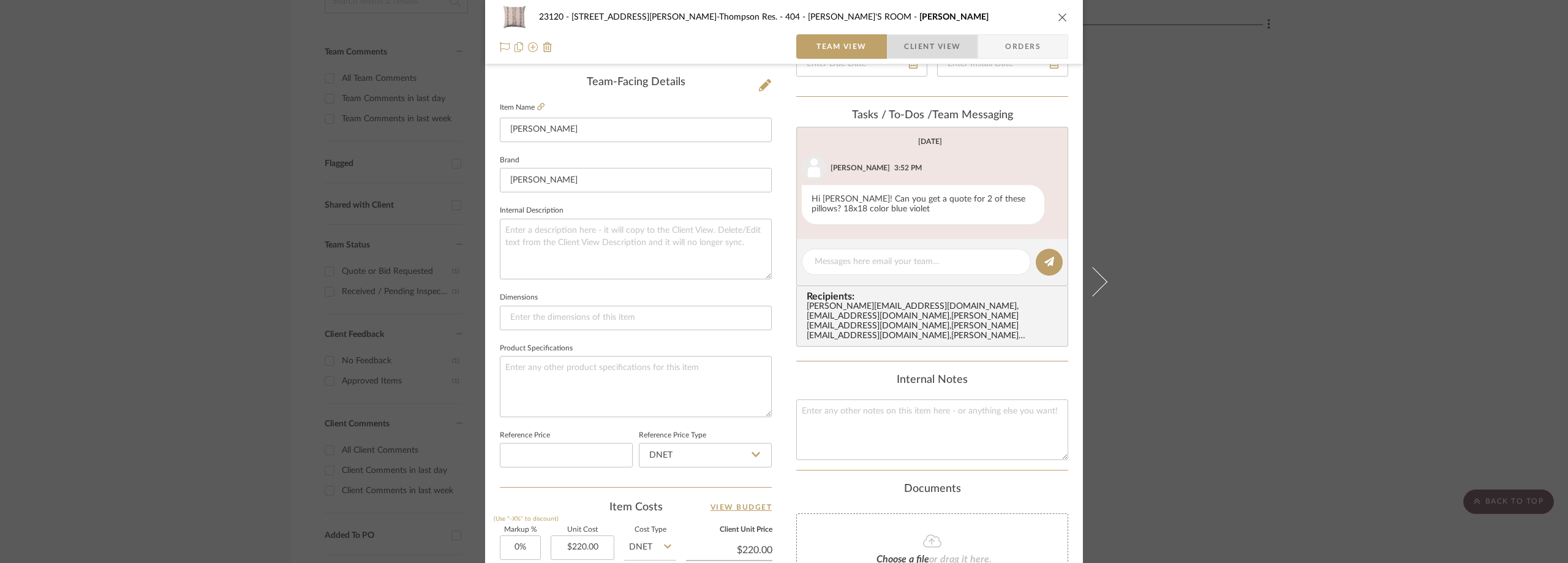
click at [909, 37] on span "Client View" at bounding box center [932, 47] width 56 height 24
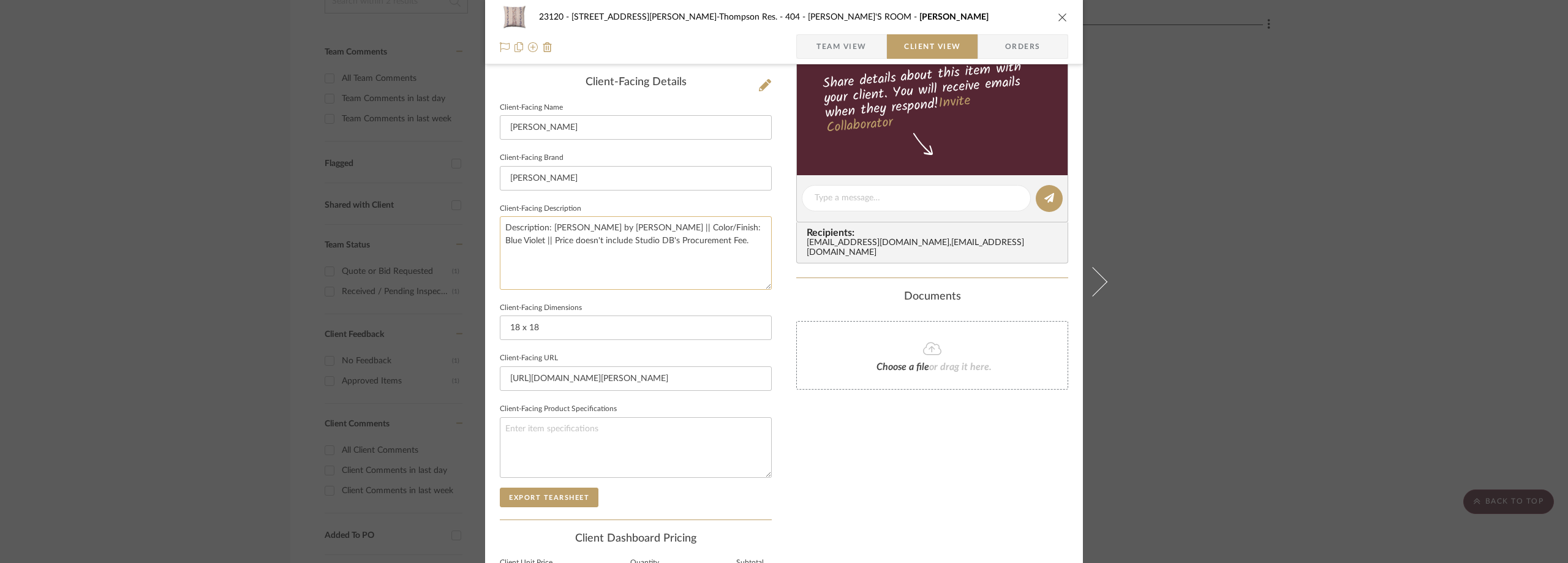
scroll to position [446, 0]
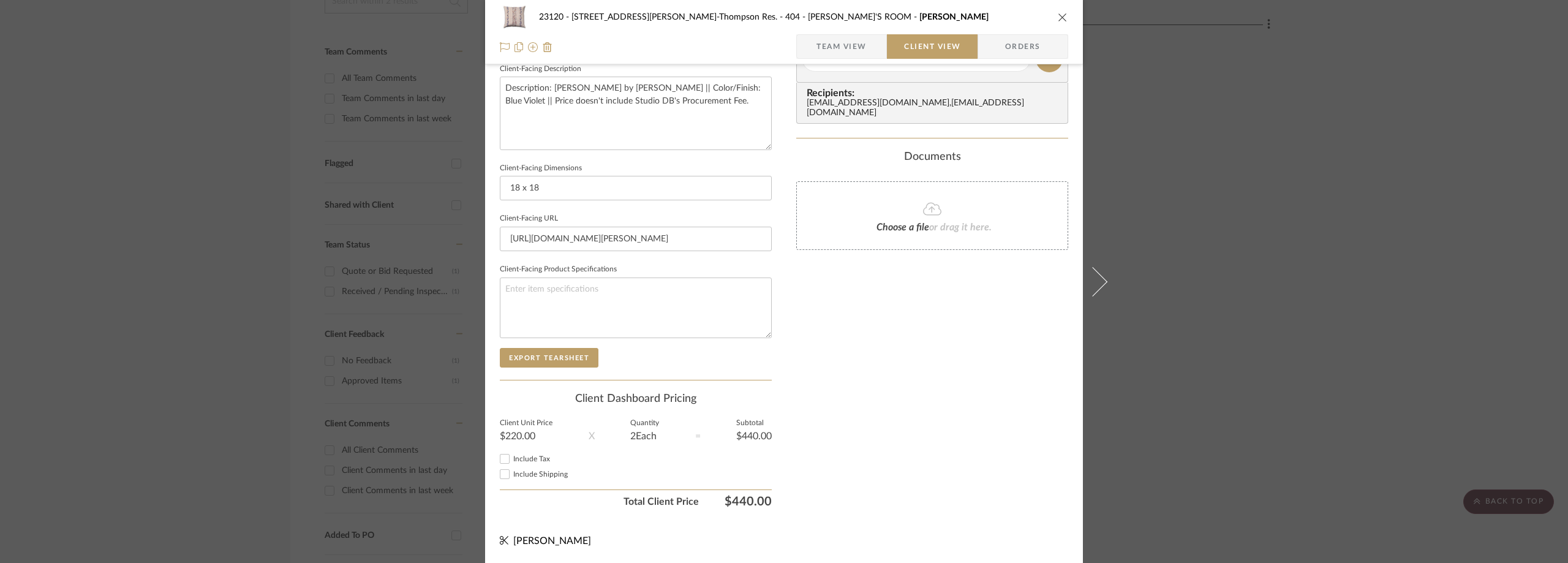
click at [853, 44] on span "Team View" at bounding box center [842, 47] width 51 height 24
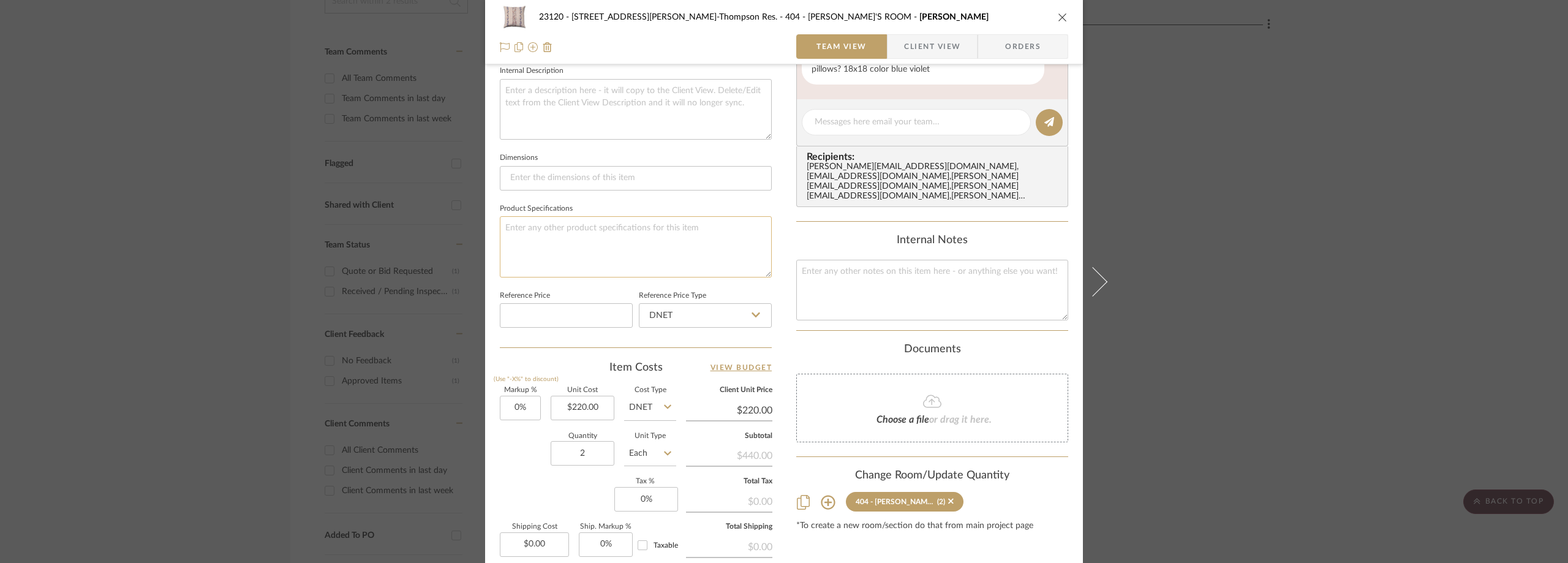
scroll to position [578, 0]
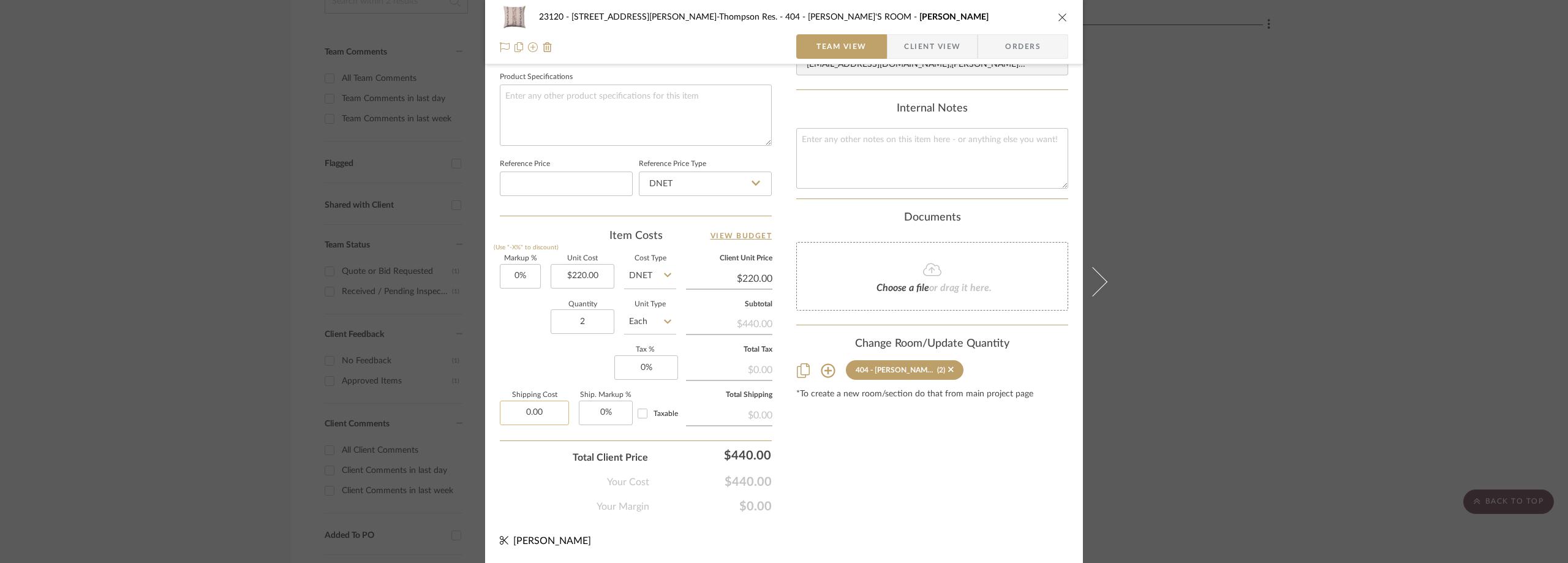
click at [544, 422] on input "0.00" at bounding box center [535, 413] width 69 height 24
type input "$49.00"
click at [535, 369] on div "Markup % (Use "-X%" to discount) 0% Unit Cost $220.00 Cost Type DNET Client Uni…" at bounding box center [636, 344] width 272 height 179
click at [888, 45] on span "button" at bounding box center [896, 47] width 17 height 24
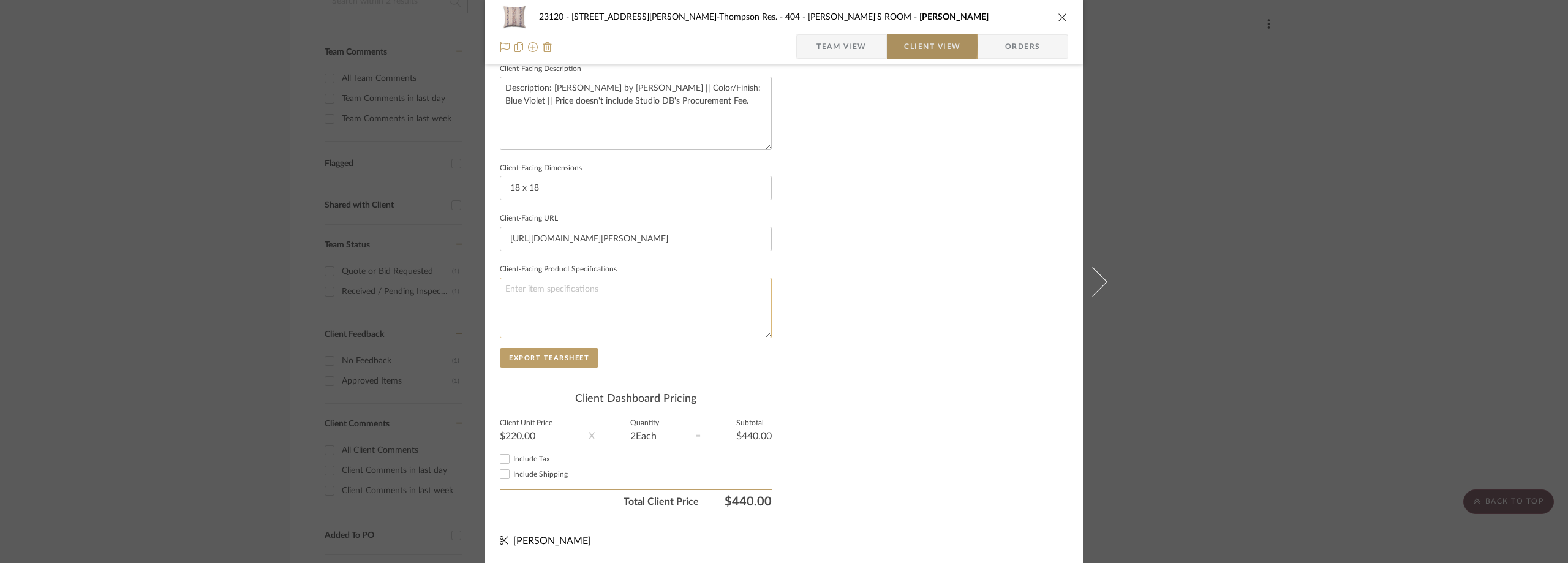
scroll to position [446, 0]
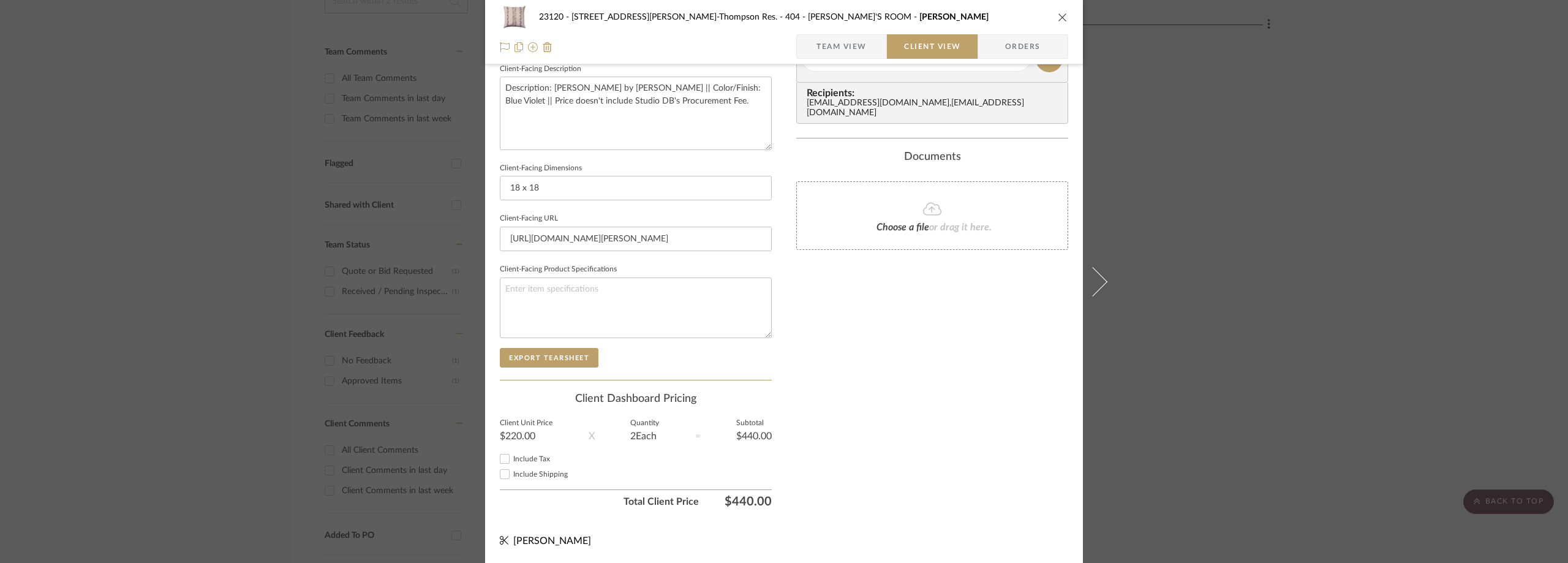
click at [519, 468] on div "Include Shipping" at bounding box center [636, 474] width 272 height 15
click at [516, 474] on span "Include Shipping" at bounding box center [540, 474] width 54 height 8
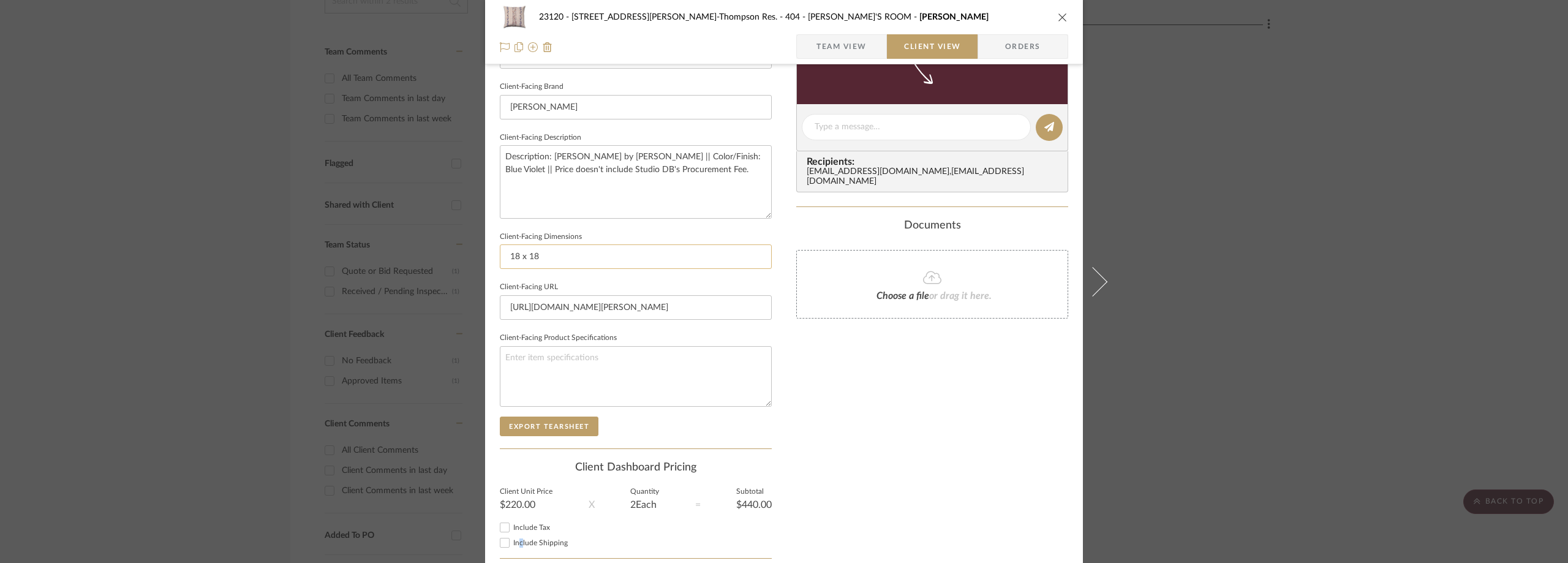
scroll to position [324, 0]
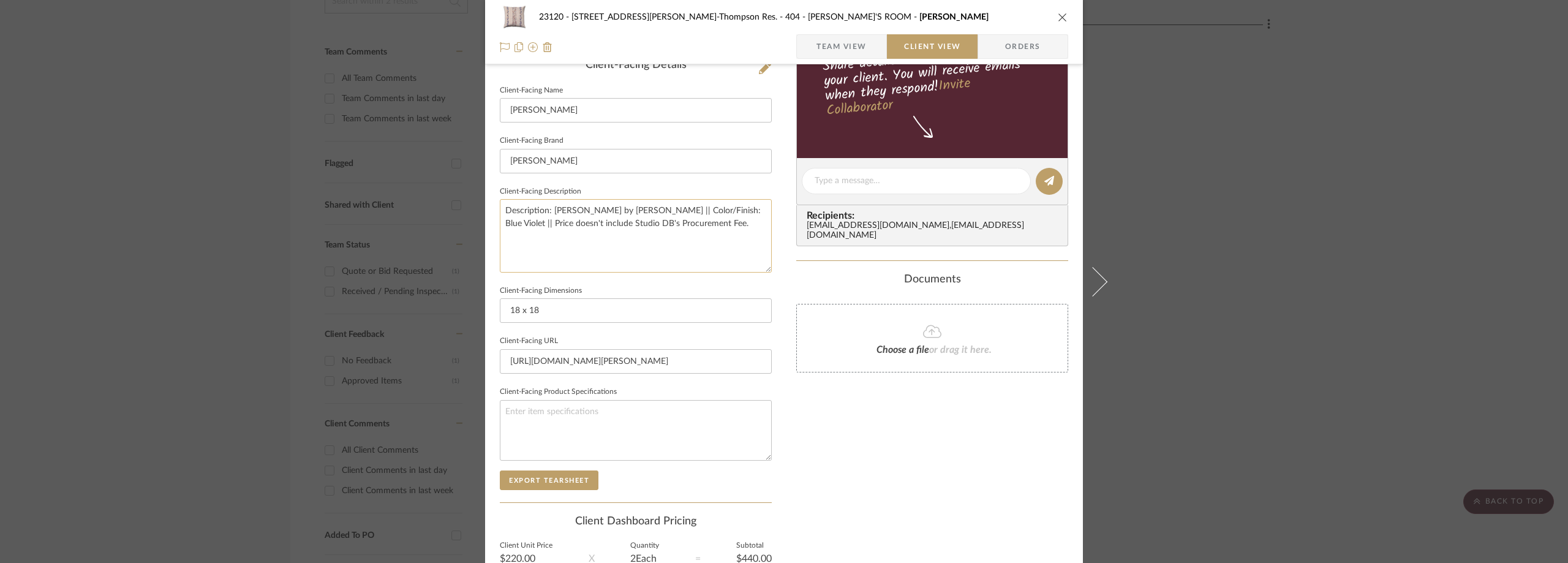
click at [533, 227] on textarea "Description: [PERSON_NAME] by [PERSON_NAME] || Color/Finish: Blue Violet || Pri…" at bounding box center [636, 236] width 272 height 73
type textarea "Description: [PERSON_NAME] by [PERSON_NAME] || Color/Finish: Blue Violet || Ven…"
click at [799, 257] on div "Only content on this tab can share to Dashboard. Click eyeball icon to show or …" at bounding box center [933, 198] width 272 height 876
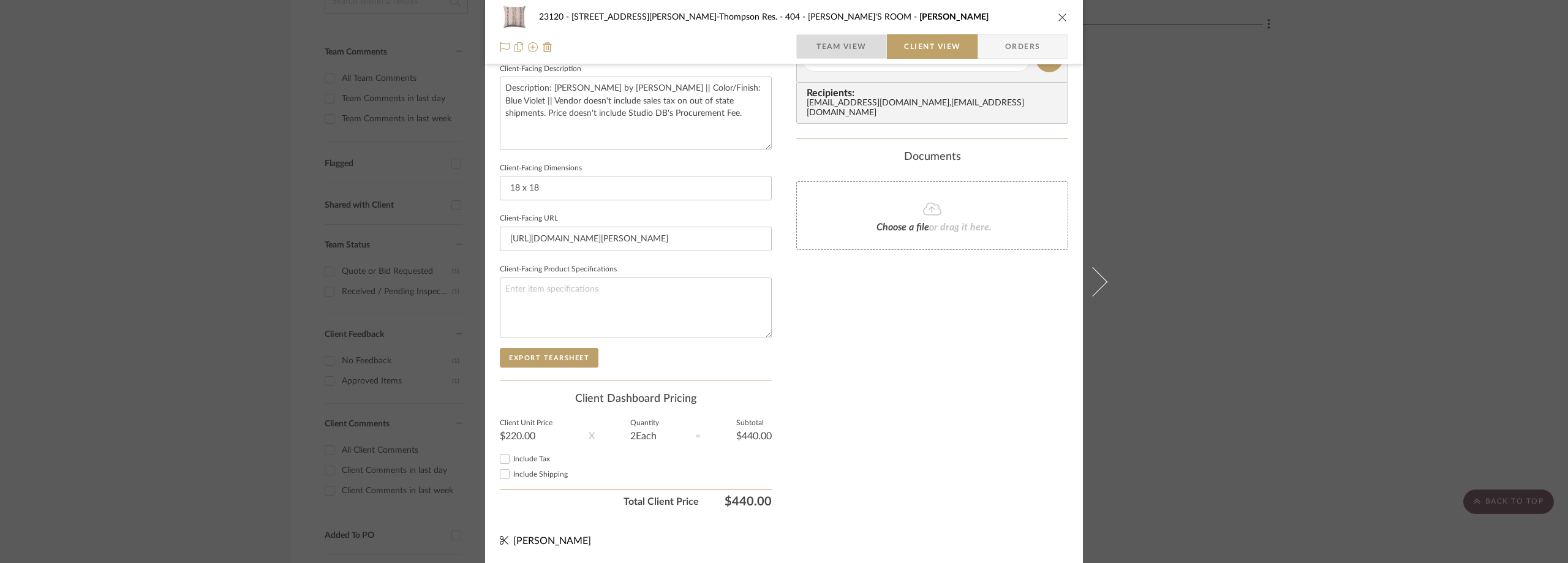
click at [860, 47] on span "Team View" at bounding box center [842, 47] width 51 height 24
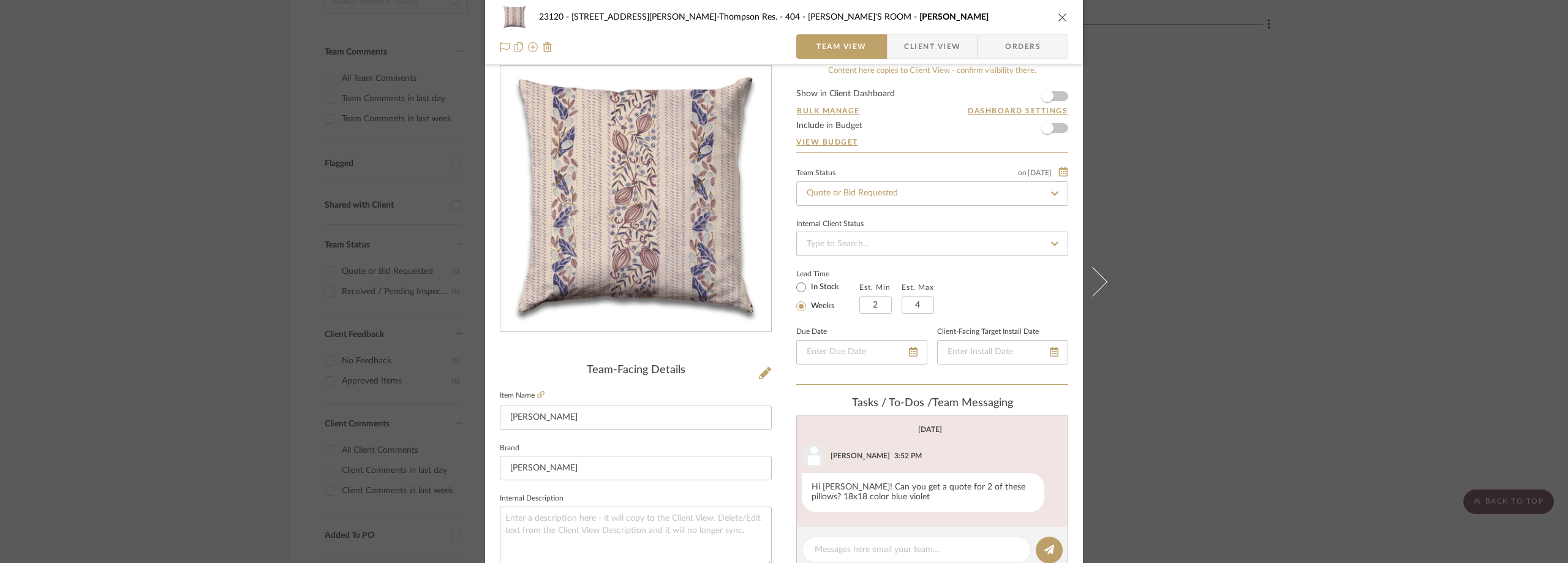
scroll to position [17, 0]
click at [909, 39] on span "Client View" at bounding box center [932, 47] width 56 height 24
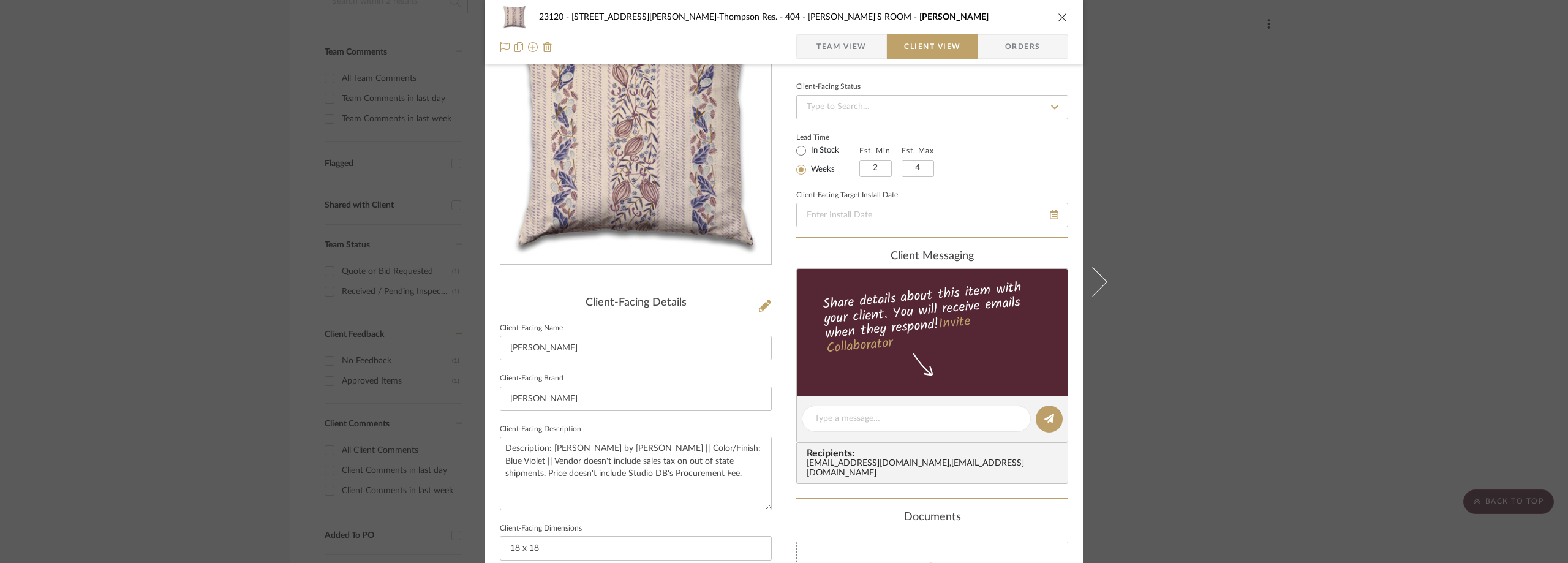
scroll to position [0, 0]
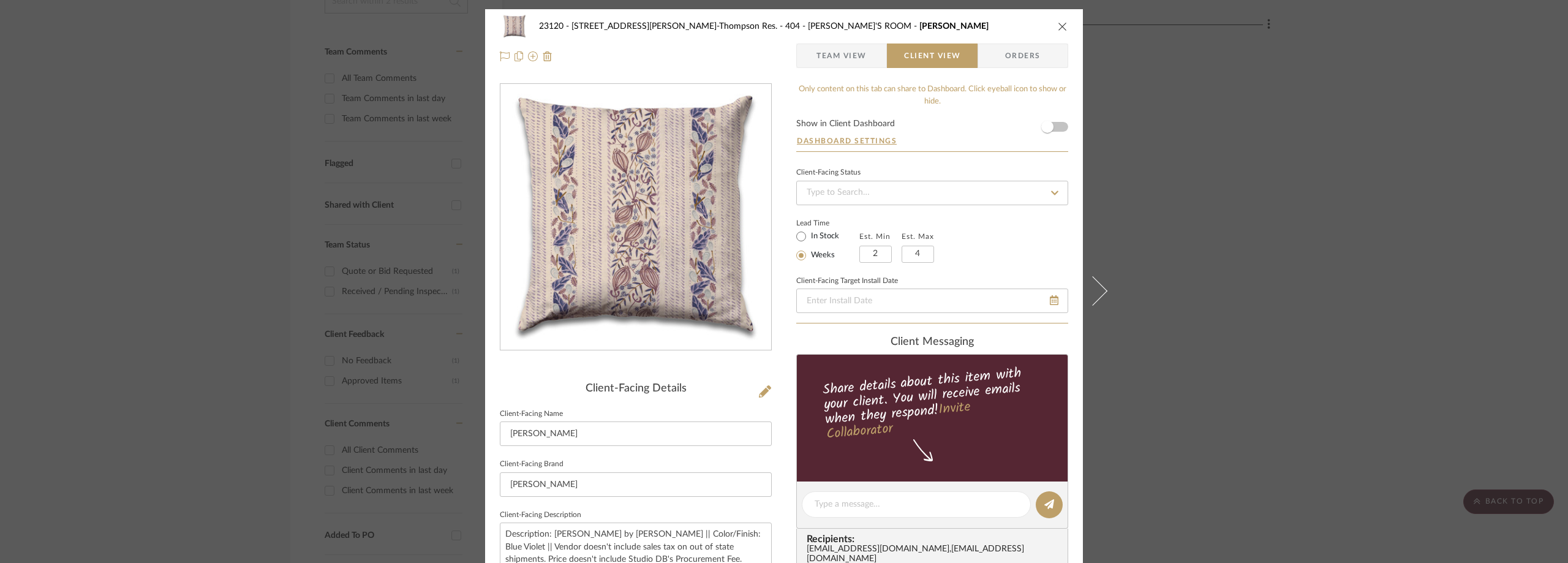
click at [1289, 236] on div "23120 - [STREET_ADDRESS][PERSON_NAME], [PERSON_NAME] Res. 404 - [PERSON_NAME]'S…" at bounding box center [784, 282] width 1568 height 563
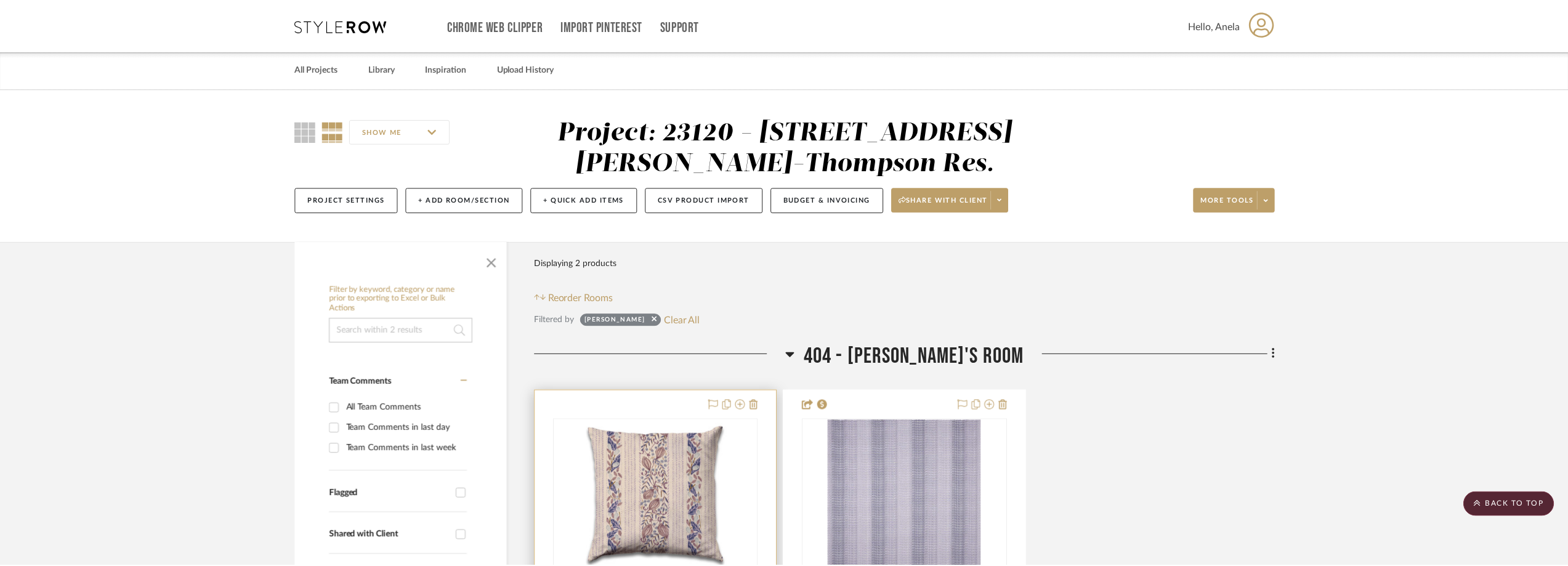
scroll to position [329, 0]
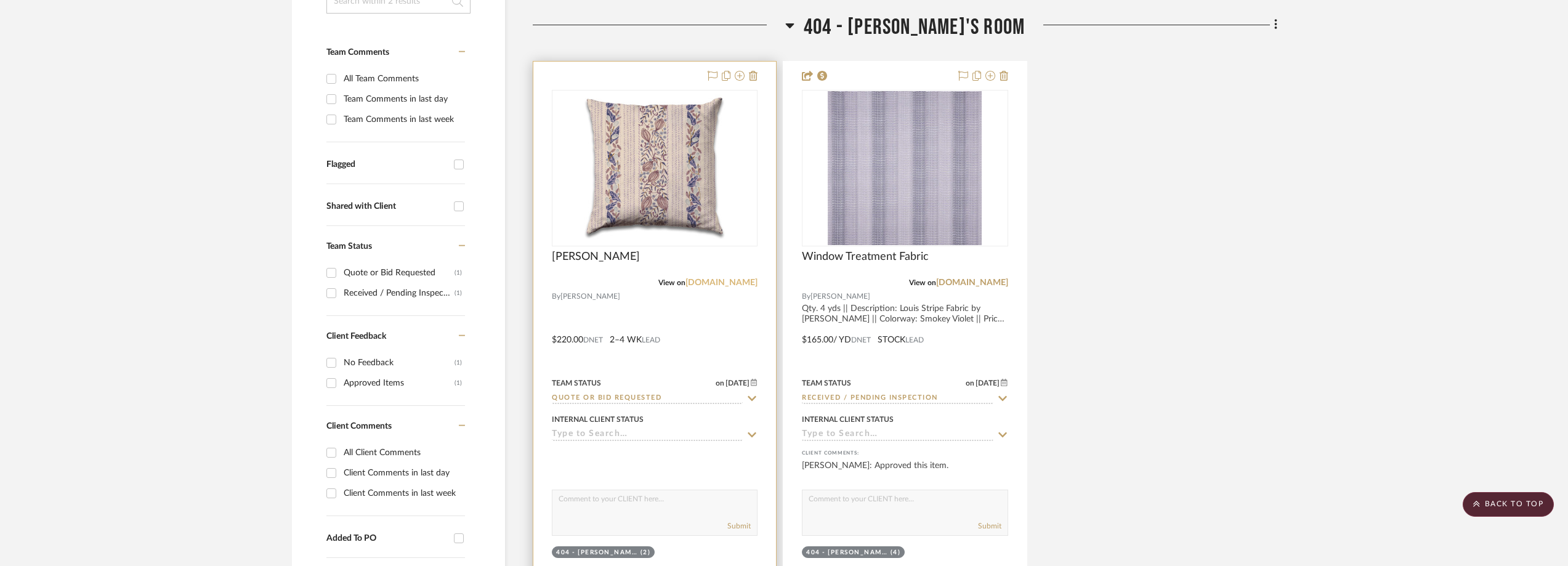
click at [722, 278] on link "[DOMAIN_NAME]" at bounding box center [721, 282] width 72 height 8
click at [664, 141] on img "0" at bounding box center [654, 168] width 154 height 154
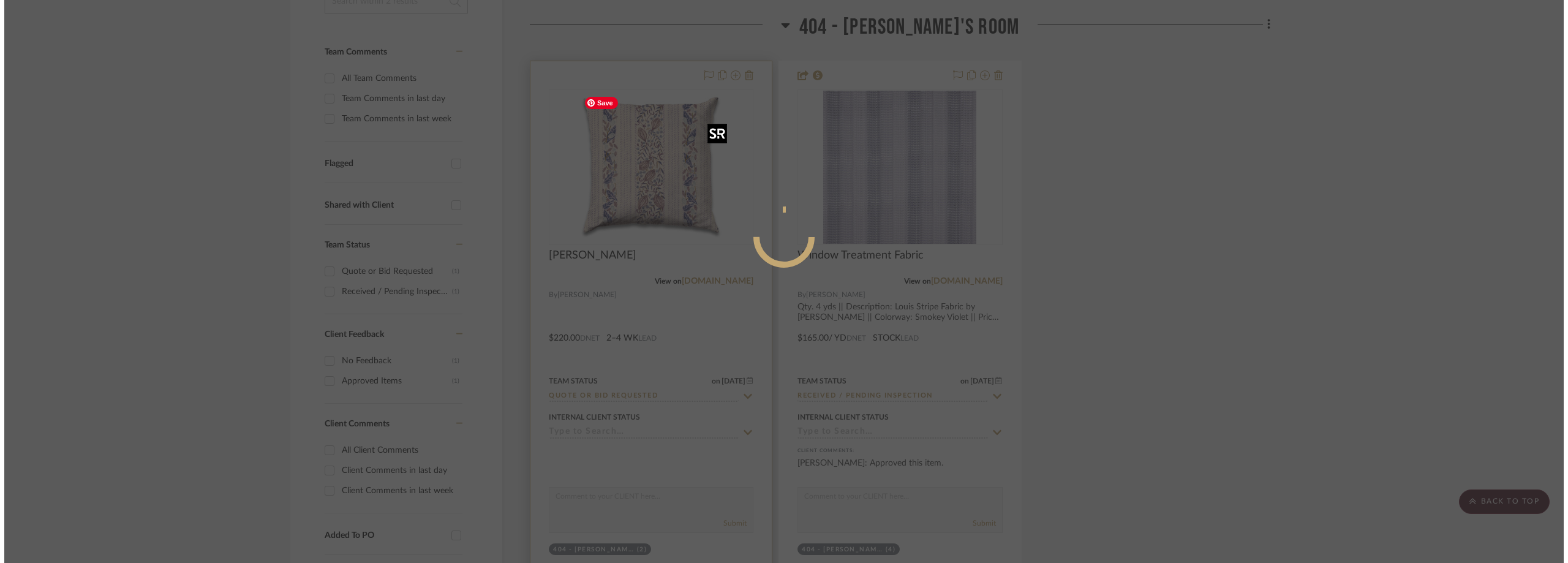
scroll to position [0, 0]
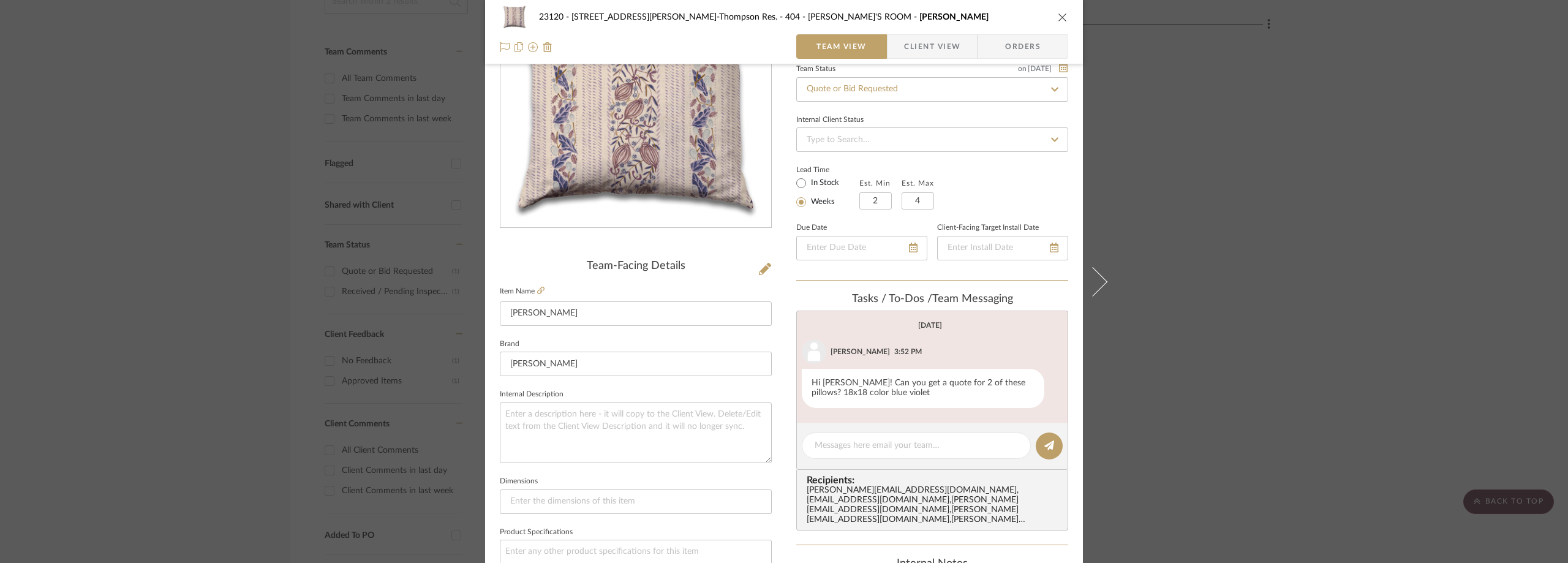
click at [904, 52] on span "Client View" at bounding box center [932, 47] width 56 height 24
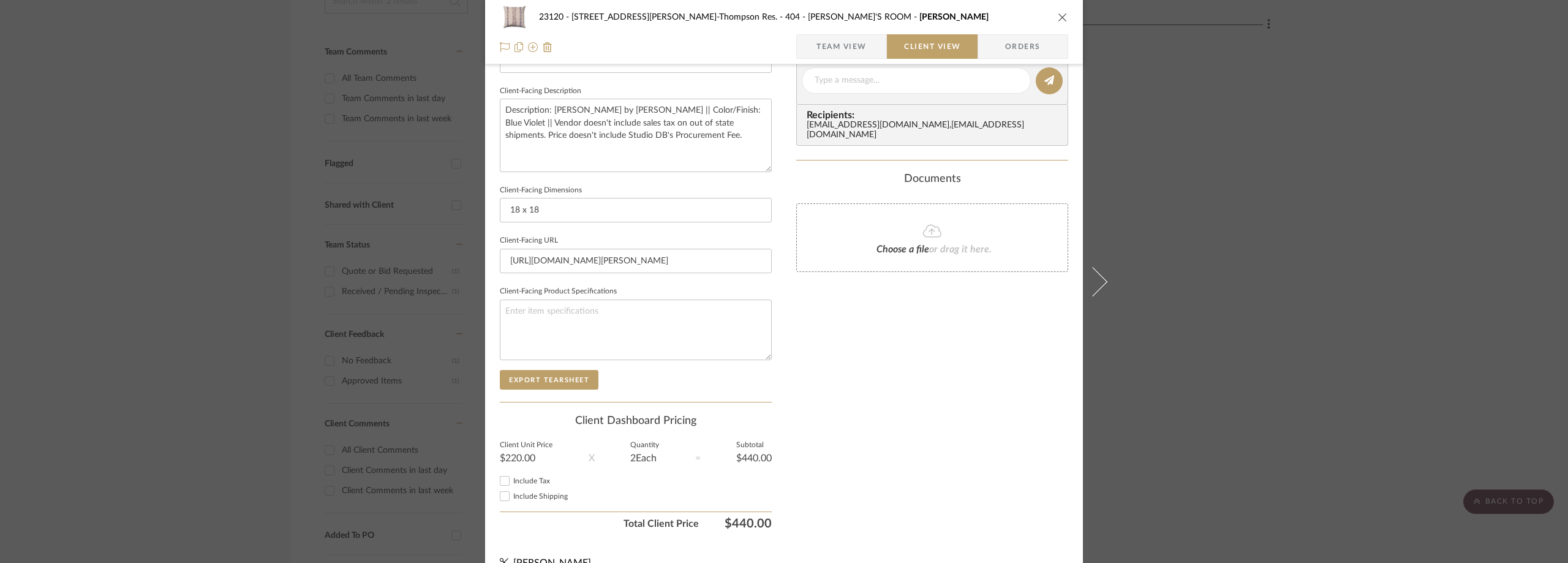
scroll to position [385, 0]
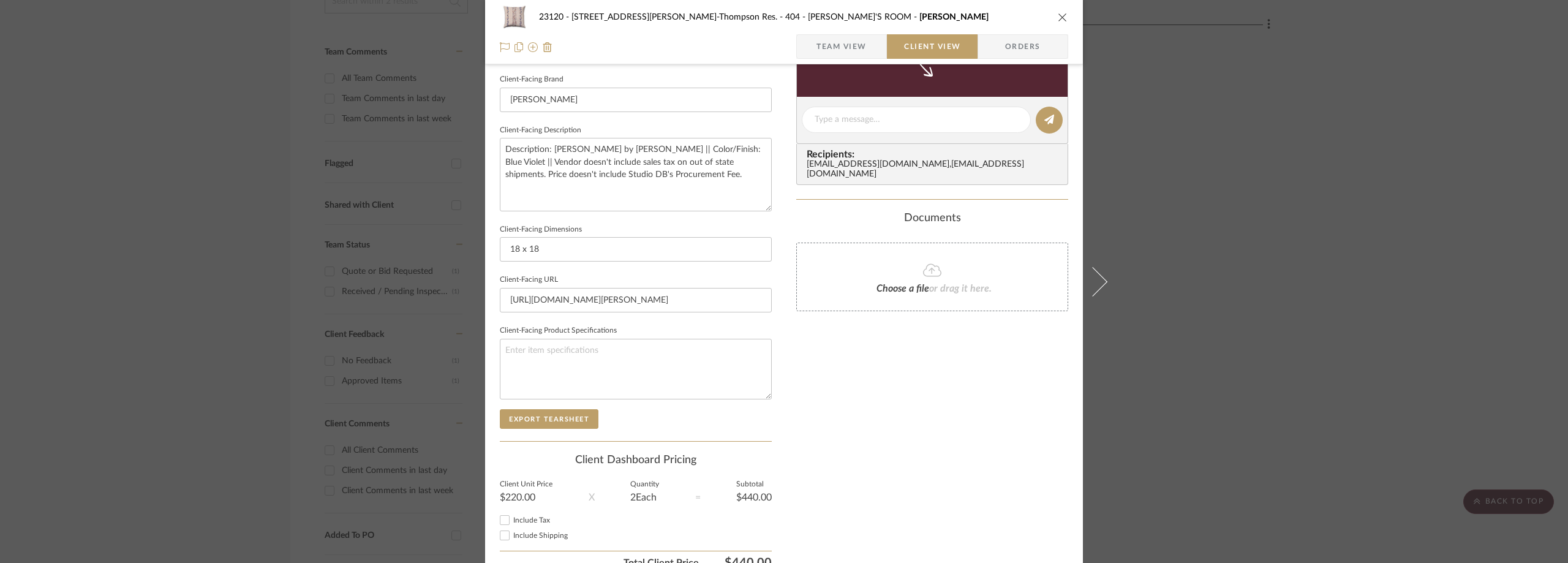
click at [525, 534] on span "Include Shipping" at bounding box center [540, 536] width 54 height 8
click at [512, 534] on input "Include Shipping" at bounding box center [505, 536] width 15 height 15
checkbox input "true"
click at [816, 38] on span "Team View" at bounding box center [842, 47] width 51 height 24
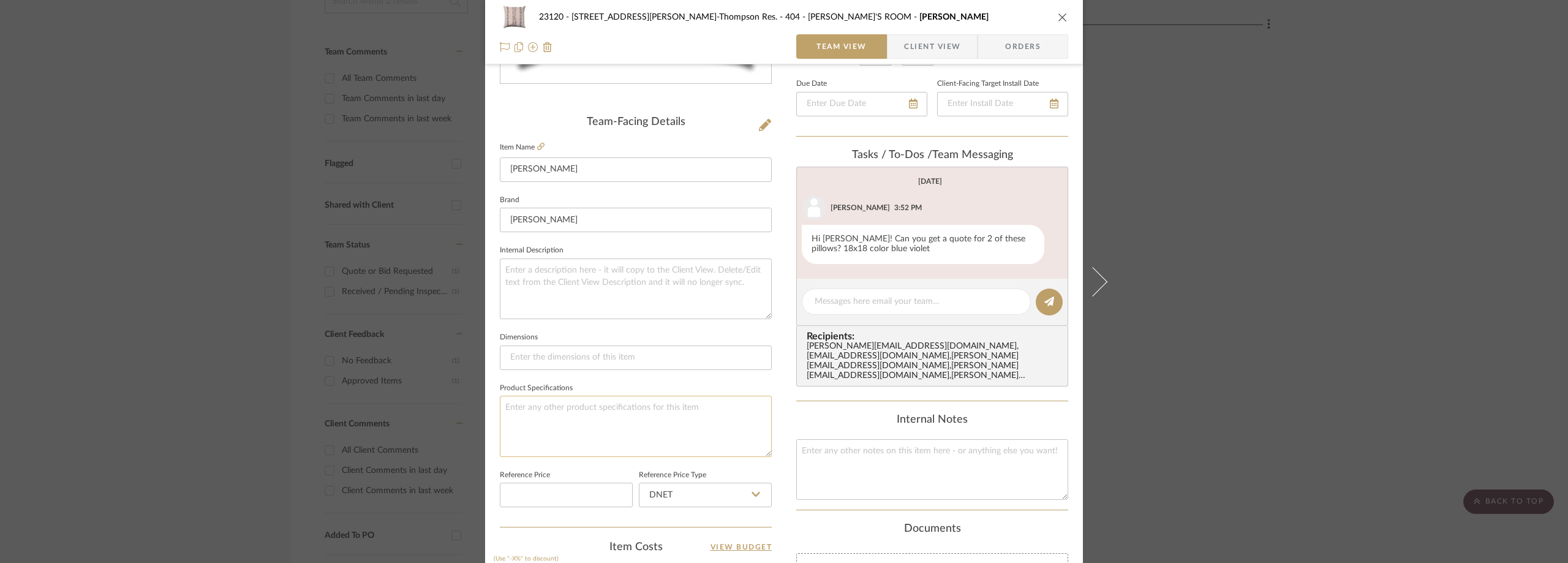
scroll to position [0, 0]
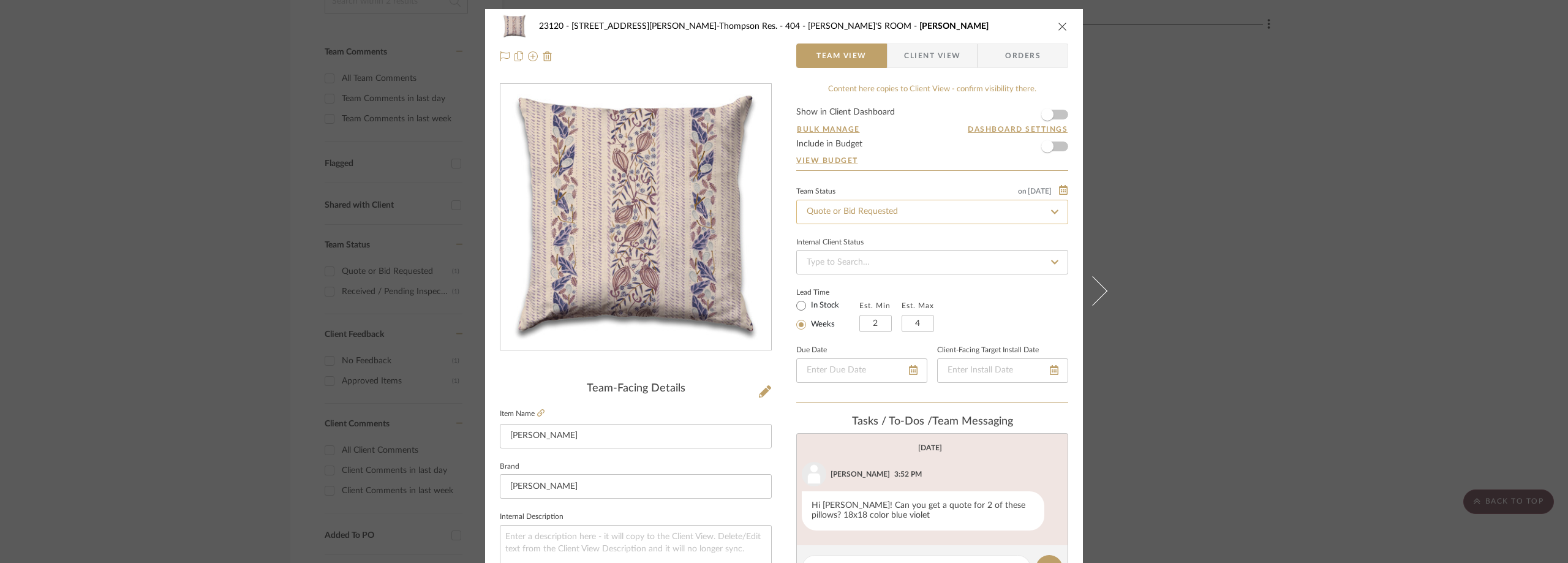
click at [835, 202] on input "Quote or Bid Requested" at bounding box center [933, 212] width 272 height 24
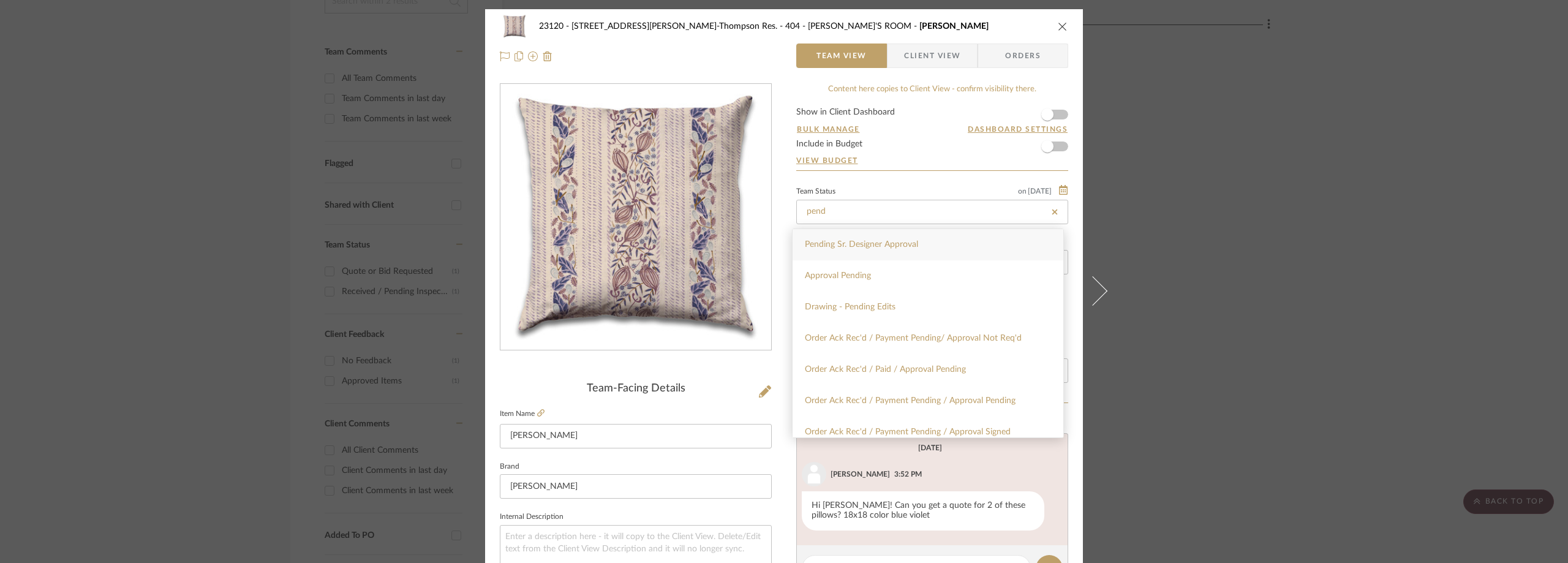
click at [840, 244] on span "Pending Sr. Designer Approval" at bounding box center [861, 244] width 114 height 8
type input "Pending Sr. Designer Approval"
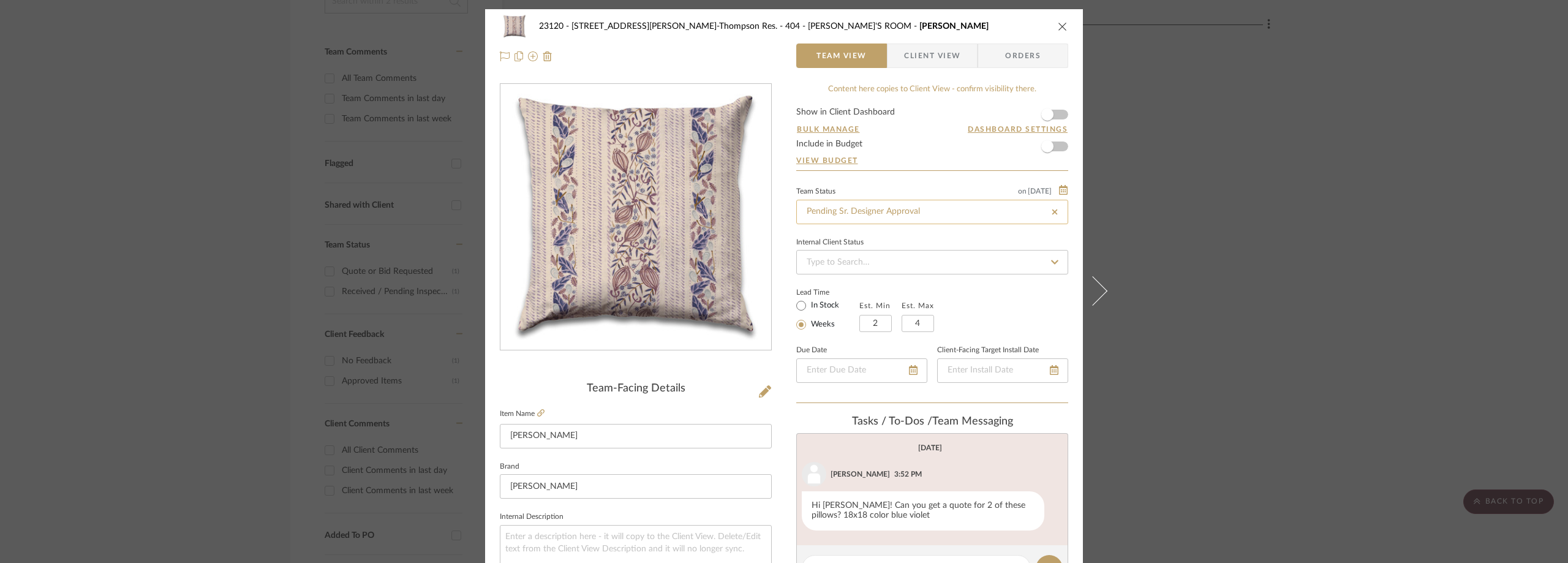
type input "Pending Sr. Designer Approval"
click at [871, 188] on div "Team Status on [DATE]" at bounding box center [933, 190] width 272 height 9
